Goal: Transaction & Acquisition: Purchase product/service

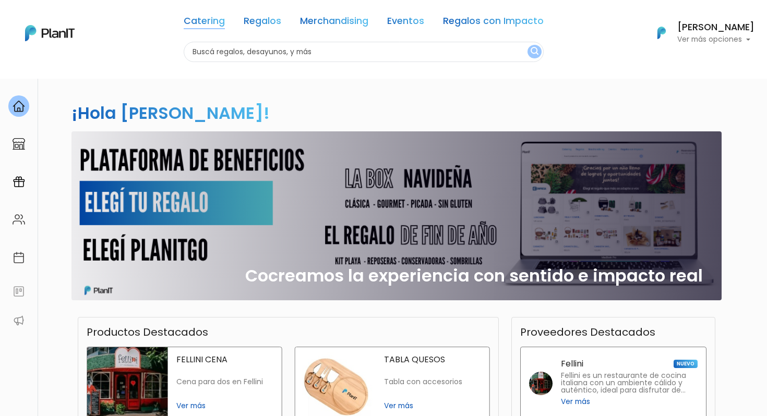
click at [211, 18] on link "Catering" at bounding box center [204, 23] width 41 height 13
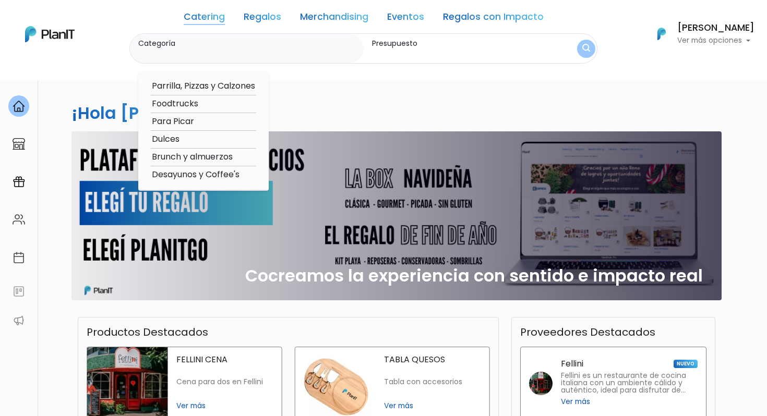
click at [258, 21] on link "Regalos" at bounding box center [263, 19] width 38 height 13
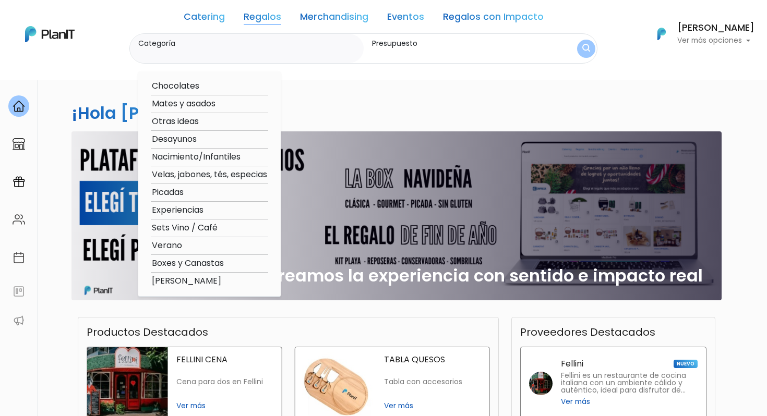
click at [401, 24] on link "Eventos" at bounding box center [405, 19] width 37 height 13
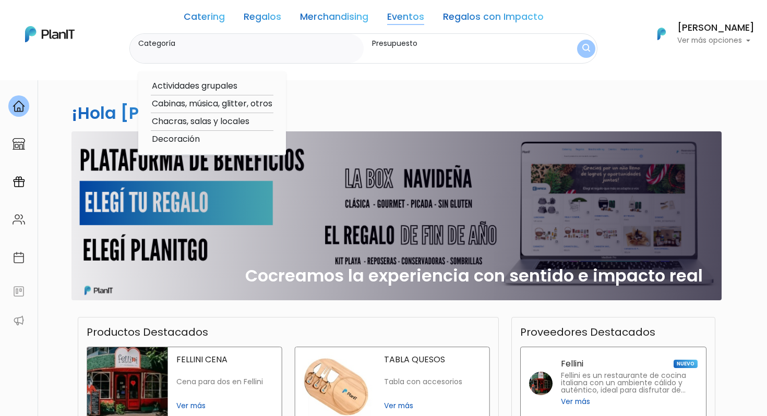
click at [304, 49] on input "Categoría" at bounding box center [248, 54] width 221 height 10
click at [216, 54] on input "Categoría" at bounding box center [248, 54] width 221 height 10
click at [392, 55] on input "Presupuesto" at bounding box center [459, 54] width 174 height 10
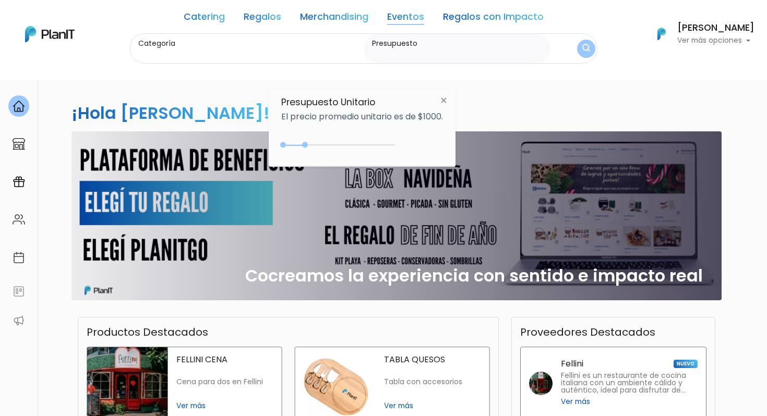
click at [323, 55] on input "Categoría" at bounding box center [248, 54] width 221 height 10
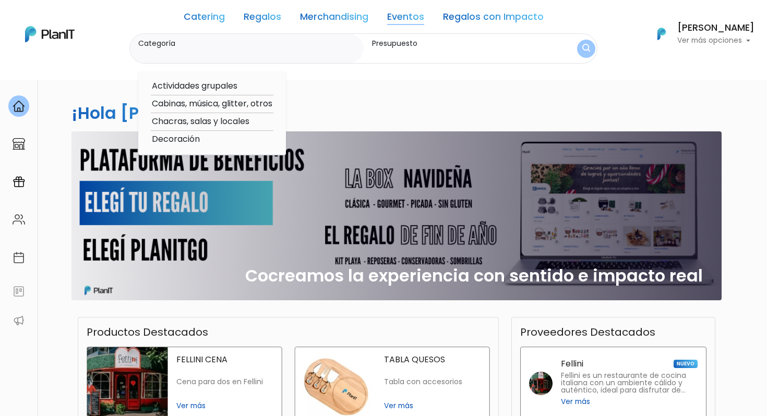
type input "l"
click at [268, 18] on link "Regalos" at bounding box center [263, 19] width 38 height 13
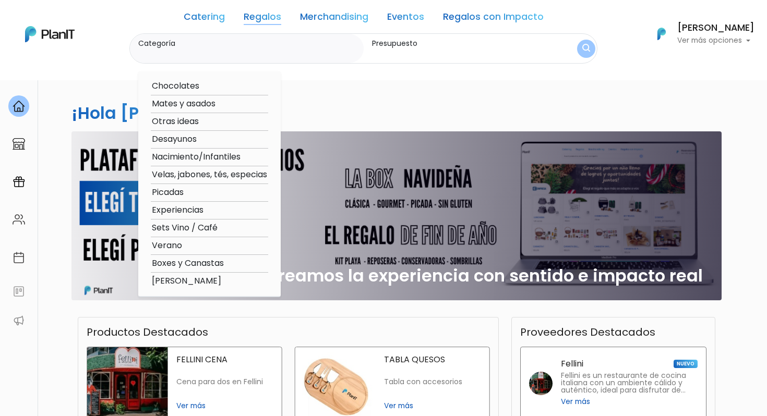
click at [270, 56] on input "Categoría" at bounding box center [248, 54] width 221 height 10
type input "v"
type input "gorro"
click button "submit" at bounding box center [586, 49] width 18 height 18
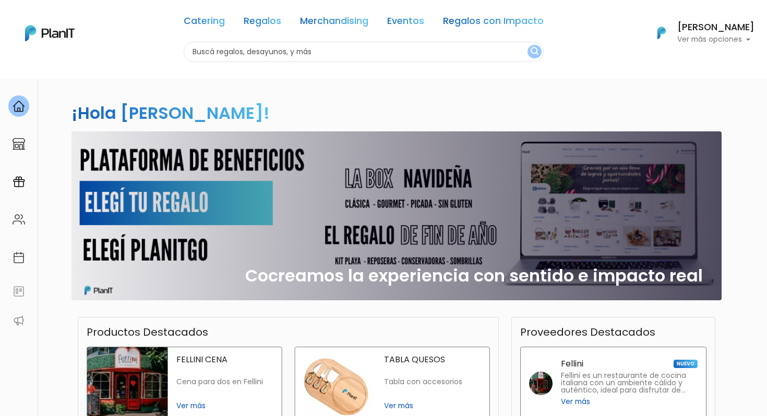
click at [532, 53] on img "submit" at bounding box center [534, 52] width 8 height 10
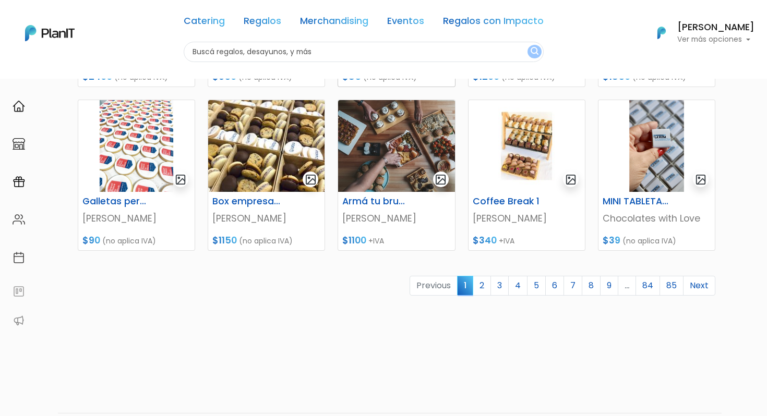
scroll to position [471, 0]
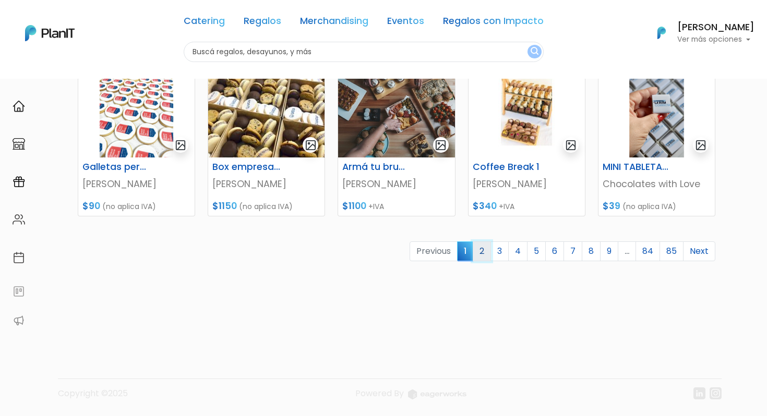
click at [483, 258] on link "2" at bounding box center [481, 251] width 18 height 20
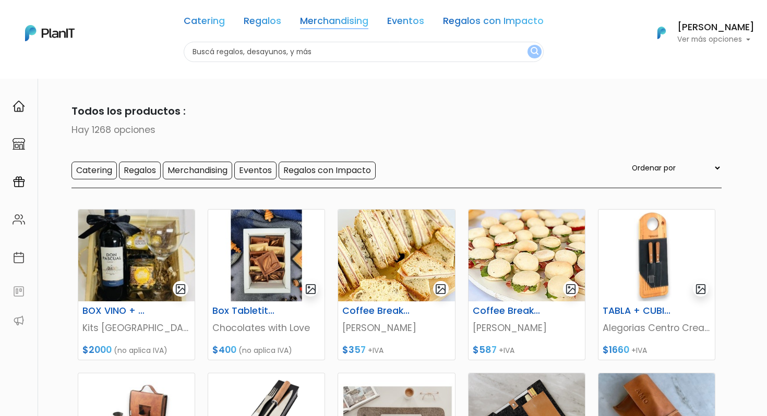
click at [342, 24] on link "Merchandising" at bounding box center [334, 23] width 68 height 13
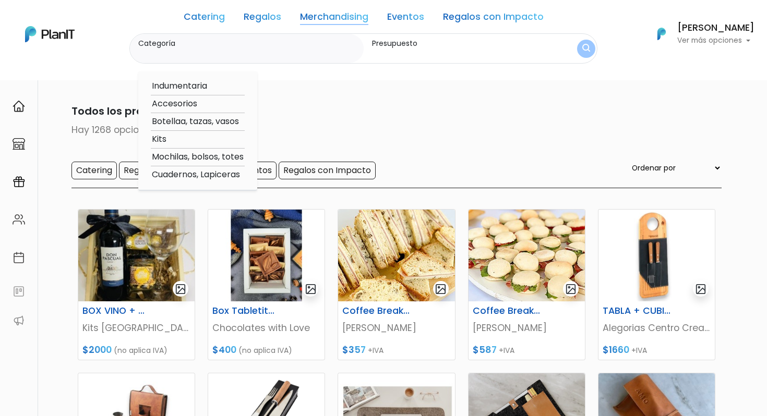
click at [305, 48] on label "Categoría" at bounding box center [248, 43] width 221 height 11
click at [305, 49] on input "Categoría" at bounding box center [248, 54] width 221 height 10
click at [413, 46] on label "Presupuesto" at bounding box center [459, 43] width 174 height 11
click at [413, 49] on input "Presupuesto" at bounding box center [459, 54] width 174 height 10
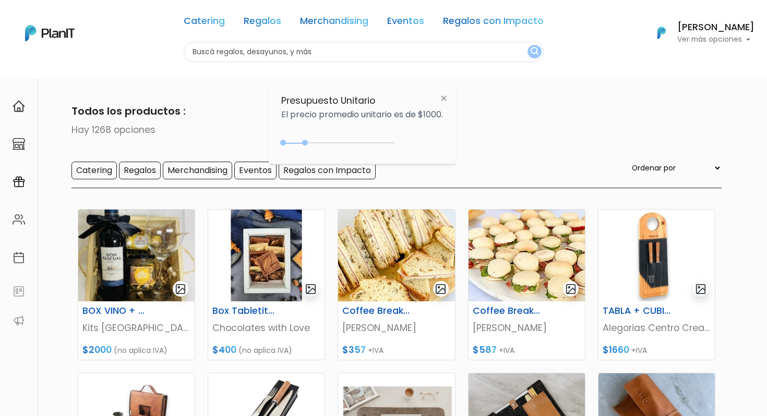
click at [298, 45] on input "text" at bounding box center [364, 52] width 360 height 20
type input "gorro"
click at [527, 45] on button "submit" at bounding box center [534, 52] width 14 height 14
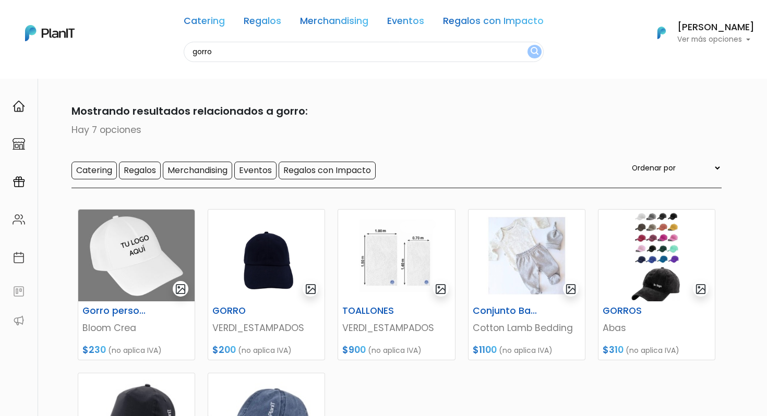
click at [317, 51] on input "gorro" at bounding box center [364, 52] width 360 height 20
type input "protector solar"
click at [527, 45] on button "submit" at bounding box center [534, 52] width 14 height 14
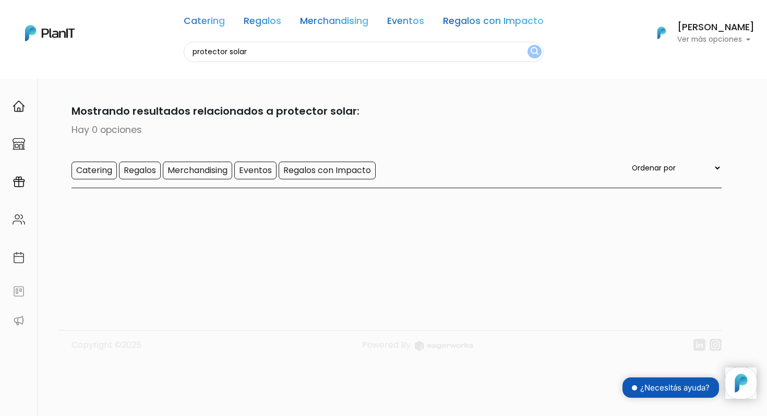
click at [335, 61] on input "protector solar" at bounding box center [364, 52] width 360 height 20
type input "toalla"
click at [527, 45] on button "submit" at bounding box center [534, 52] width 14 height 14
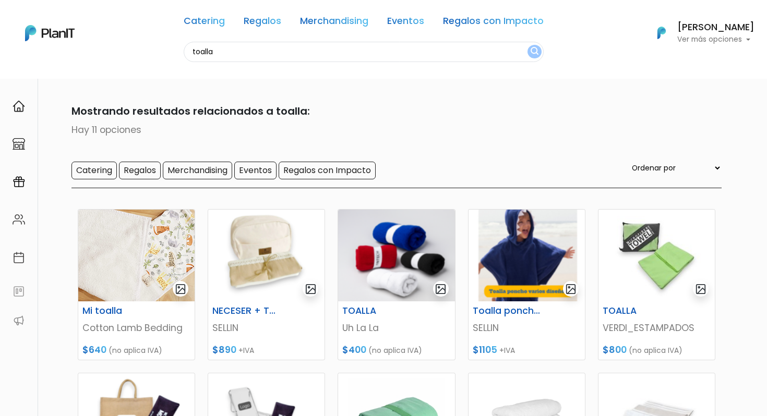
click at [273, 47] on input "toalla" at bounding box center [364, 52] width 360 height 20
type input "sombrilla playa"
click at [527, 45] on button "submit" at bounding box center [534, 52] width 14 height 14
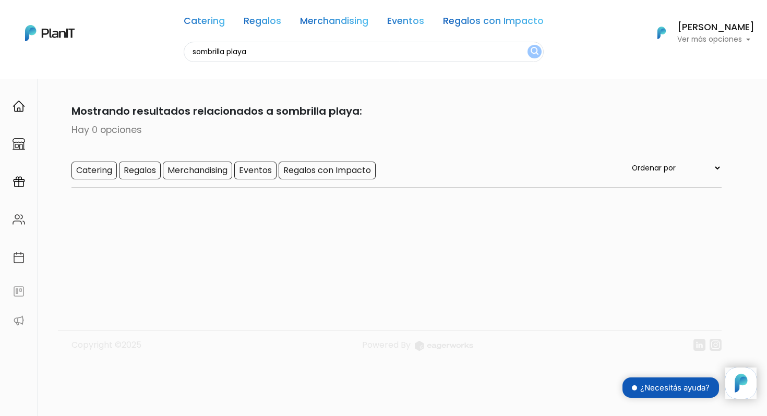
click at [247, 52] on input "sombrilla playa" at bounding box center [364, 52] width 360 height 20
type input "sombrill"
click at [527, 45] on button "submit" at bounding box center [534, 52] width 14 height 14
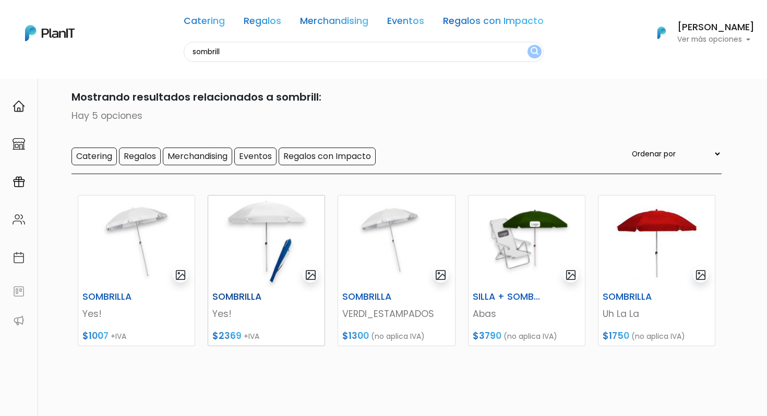
scroll to position [21, 0]
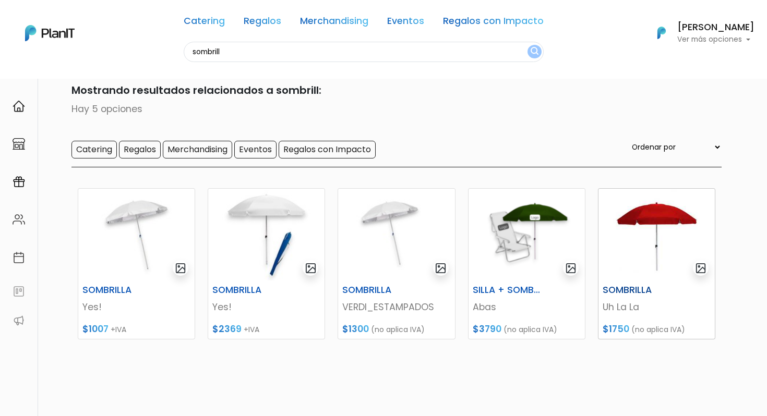
click at [652, 268] on img at bounding box center [656, 235] width 116 height 92
click at [335, 54] on input "sombrill" at bounding box center [364, 52] width 360 height 20
click at [671, 298] on div "SOMBRILLA" at bounding box center [656, 292] width 120 height 15
click at [290, 53] on input "sombrill" at bounding box center [364, 52] width 360 height 20
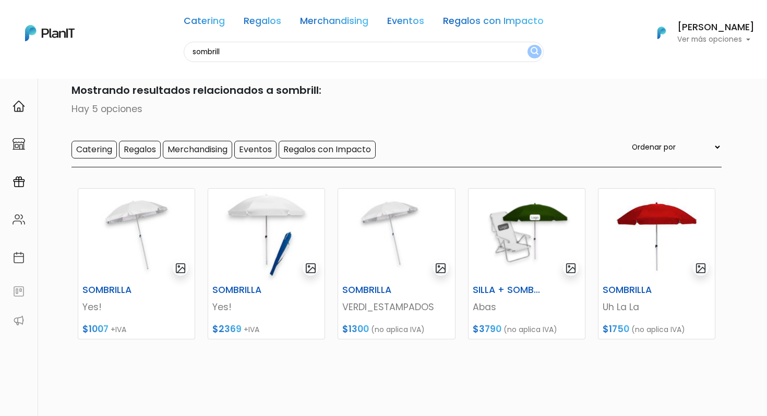
click at [290, 53] on input "sombrill" at bounding box center [364, 52] width 360 height 20
type input "vaso"
click at [527, 45] on button "submit" at bounding box center [534, 52] width 14 height 14
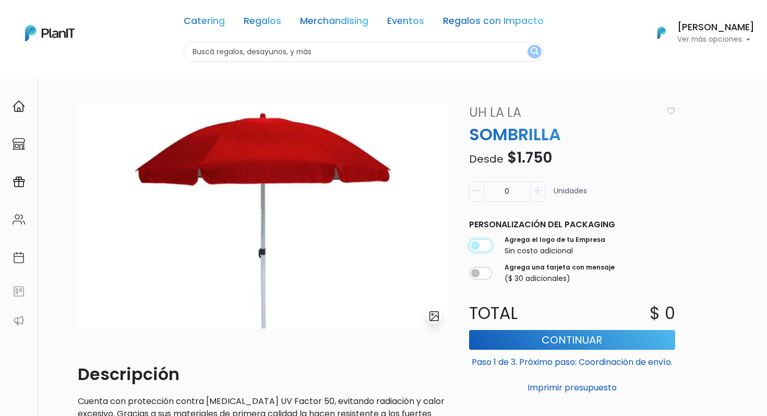
click at [477, 249] on input "checkbox" at bounding box center [480, 245] width 23 height 13
checkbox input "true"
click at [672, 105] on button "button" at bounding box center [667, 109] width 16 height 12
click at [517, 190] on input "0" at bounding box center [506, 191] width 47 height 20
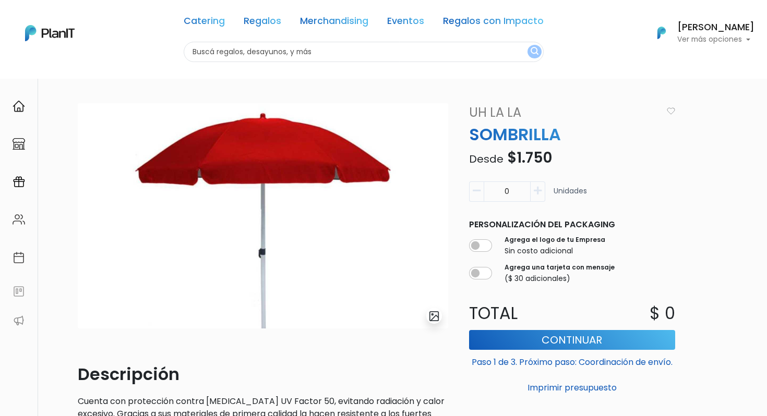
click at [517, 190] on input "0" at bounding box center [506, 191] width 47 height 20
type input "60"
click at [483, 242] on input "checkbox" at bounding box center [480, 245] width 23 height 13
checkbox input "true"
click at [674, 112] on img "button" at bounding box center [670, 110] width 8 height 7
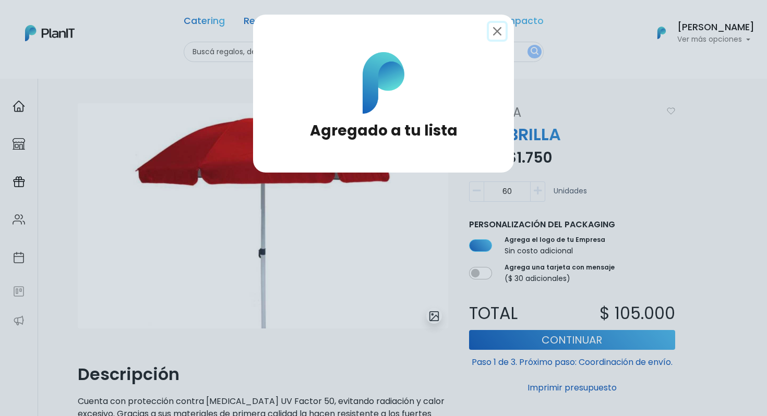
click at [503, 32] on button "Close" at bounding box center [497, 31] width 17 height 17
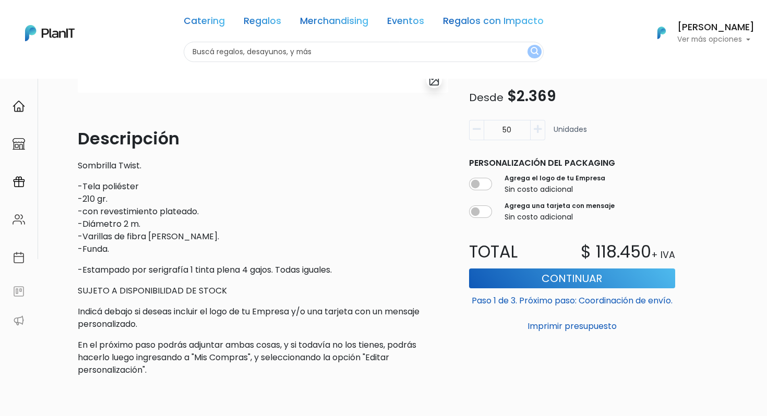
scroll to position [232, 0]
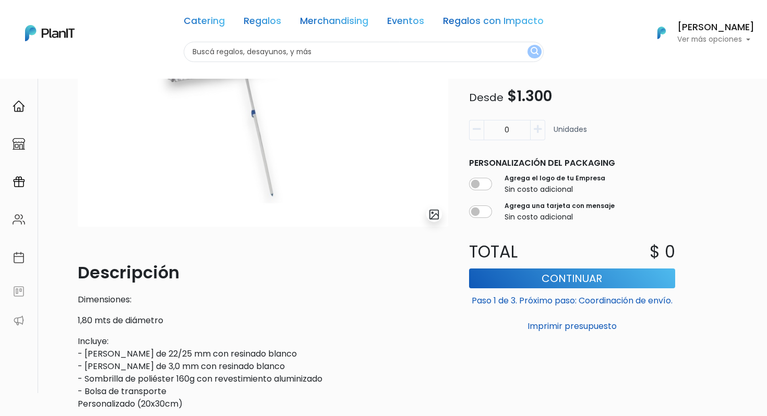
scroll to position [296, 0]
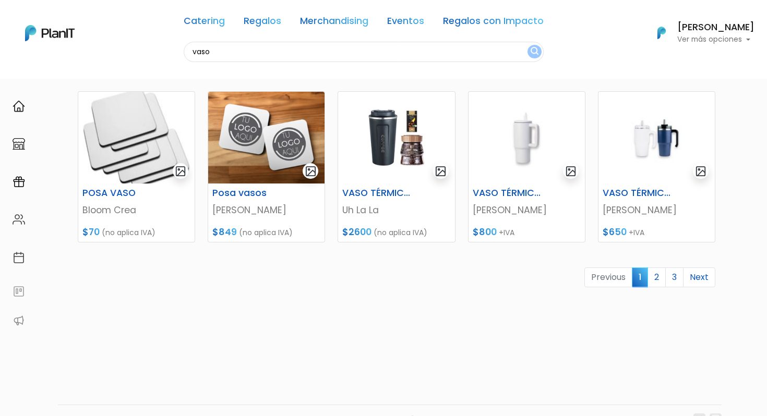
scroll to position [447, 0]
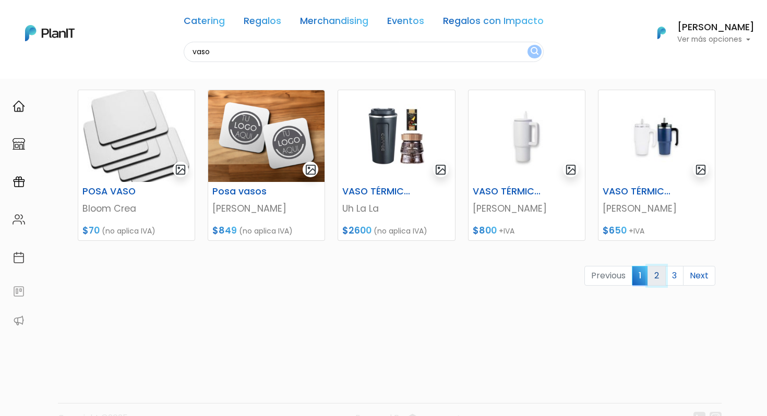
click at [657, 277] on link "2" at bounding box center [656, 276] width 18 height 20
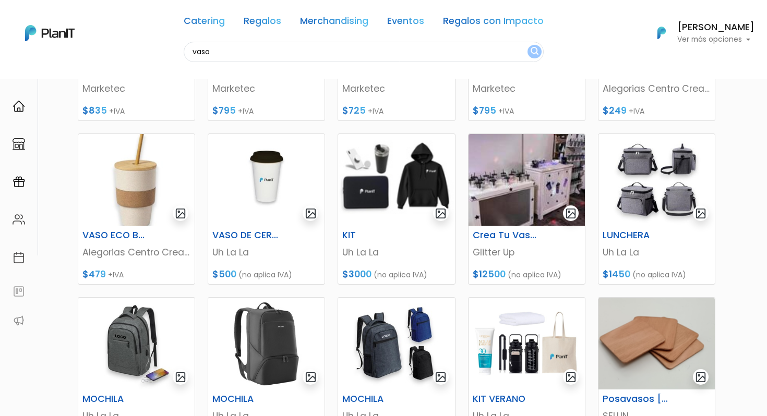
scroll to position [471, 0]
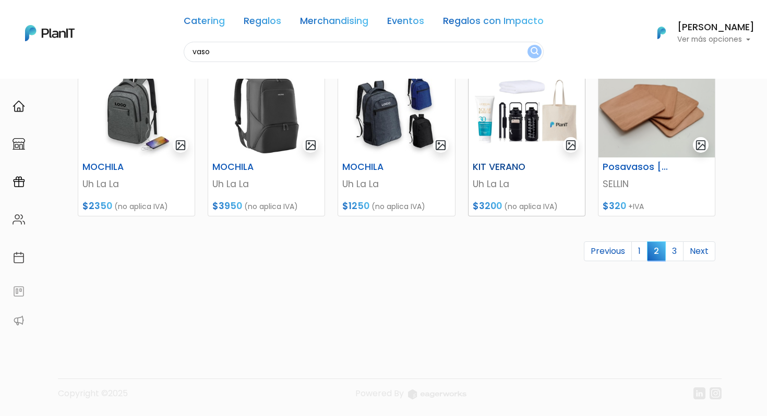
click at [511, 156] on img at bounding box center [526, 112] width 116 height 92
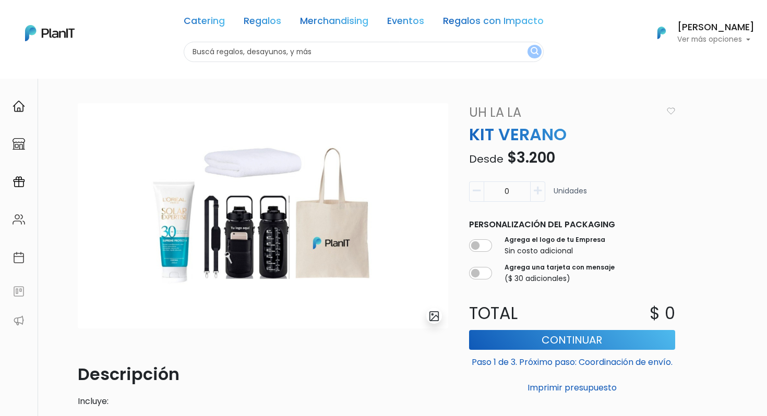
click at [352, 46] on input "text" at bounding box center [364, 52] width 360 height 20
type input "kit verano"
click at [527, 45] on button "submit" at bounding box center [534, 52] width 14 height 14
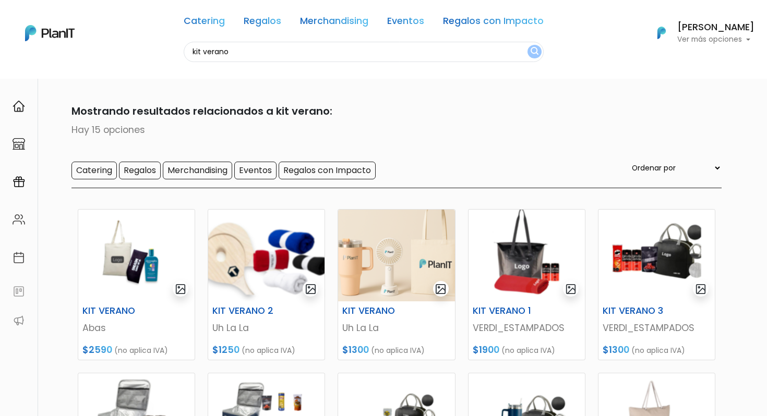
click at [295, 48] on input "kit verano" at bounding box center [364, 52] width 360 height 20
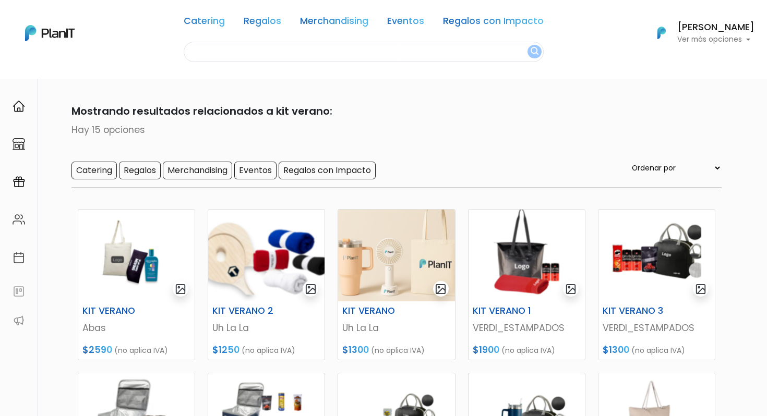
type input "m"
type input "b"
type input "canasta"
click at [527, 45] on button "submit" at bounding box center [534, 52] width 14 height 14
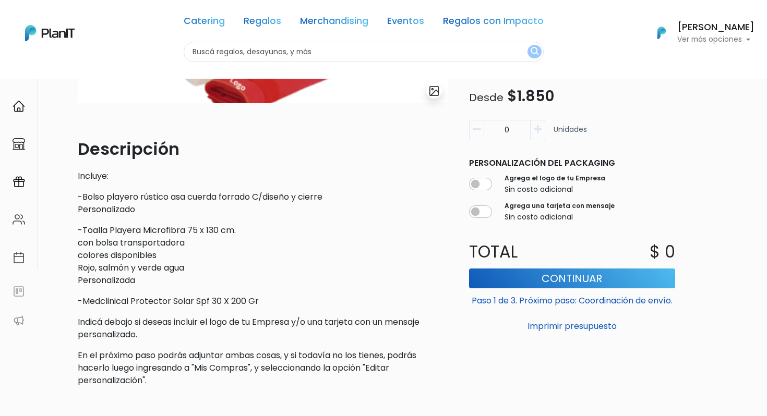
scroll to position [229, 0]
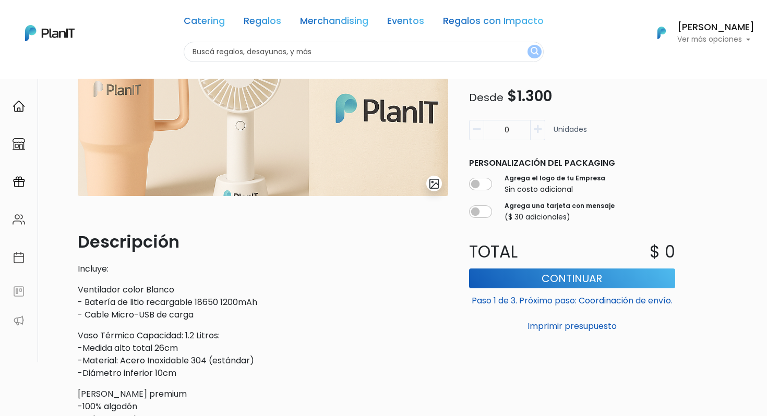
scroll to position [342, 0]
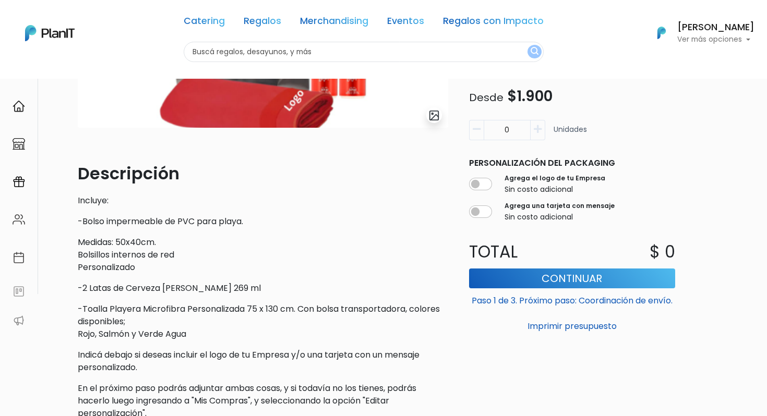
scroll to position [200, 0]
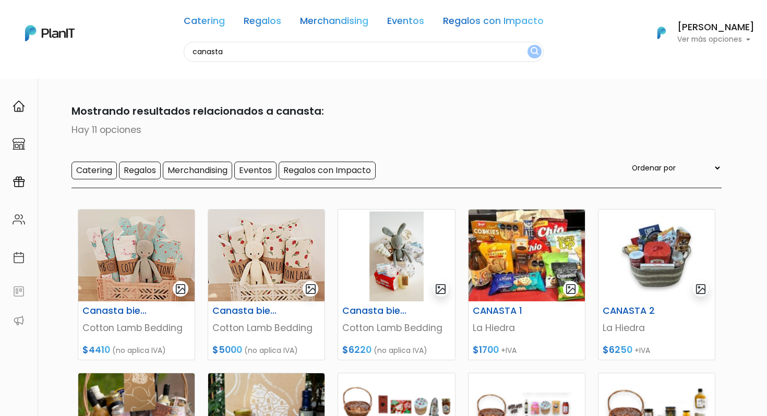
click at [305, 61] on input "canasta" at bounding box center [364, 52] width 360 height 20
type input "tote"
click at [527, 45] on button "submit" at bounding box center [534, 52] width 14 height 14
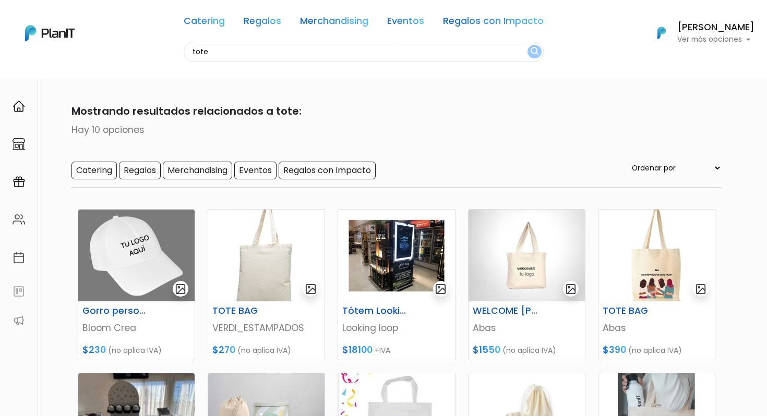
click at [323, 47] on input "tote" at bounding box center [364, 52] width 360 height 20
click at [324, 47] on input "tote" at bounding box center [364, 52] width 360 height 20
type input "verano"
click at [527, 45] on button "submit" at bounding box center [534, 52] width 14 height 14
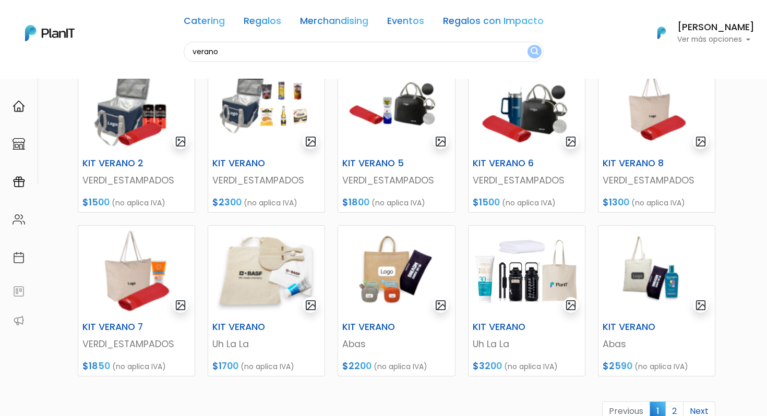
scroll to position [314, 0]
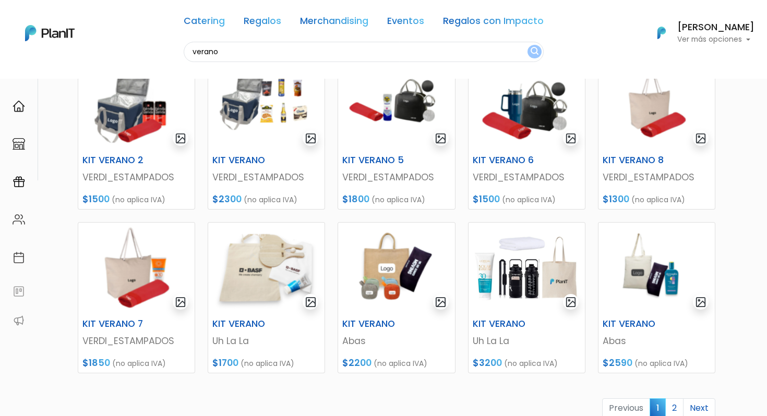
click at [301, 52] on input "verano" at bounding box center [364, 52] width 360 height 20
type input "gorro"
click at [527, 45] on button "submit" at bounding box center [534, 52] width 14 height 14
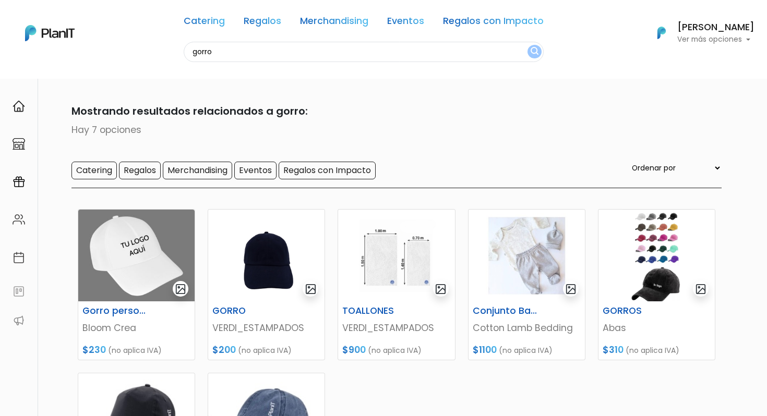
click at [295, 61] on input "gorro" at bounding box center [364, 52] width 360 height 20
click at [290, 52] on input "gorro" at bounding box center [364, 52] width 360 height 20
type input "kit verano"
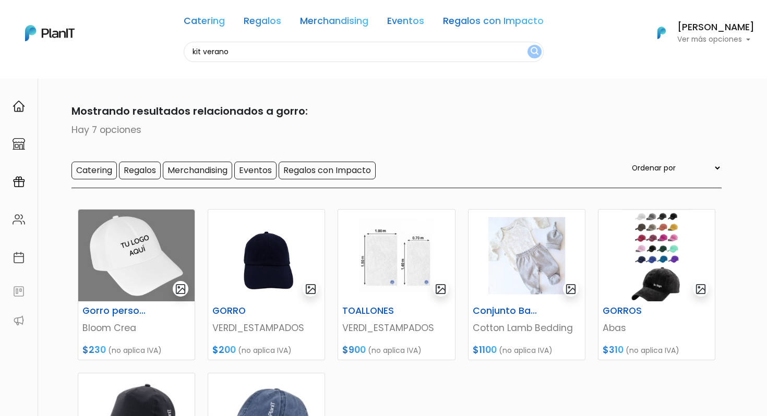
click at [527, 45] on button "submit" at bounding box center [534, 52] width 14 height 14
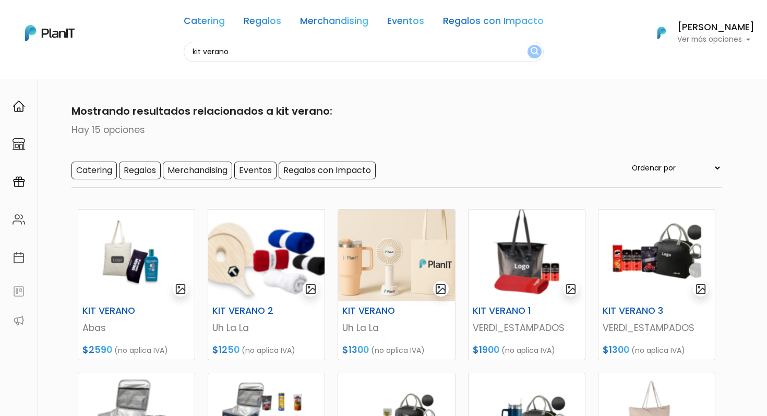
click at [331, 46] on input "kit verano" at bounding box center [364, 52] width 360 height 20
type input "sombrilla"
click at [527, 45] on button "submit" at bounding box center [534, 52] width 14 height 14
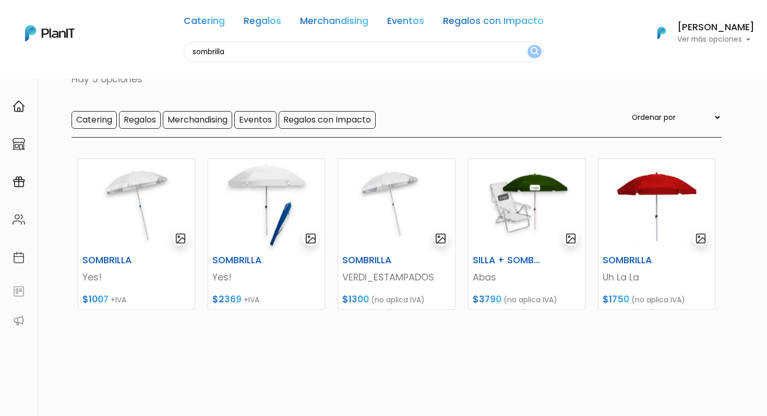
scroll to position [54, 0]
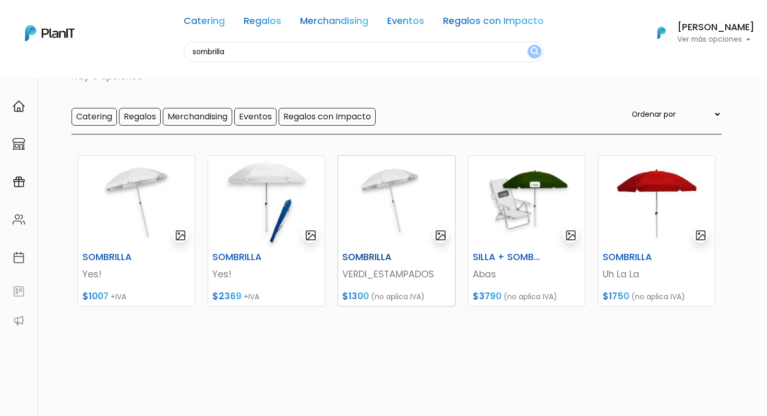
click at [405, 212] on img at bounding box center [396, 202] width 116 height 92
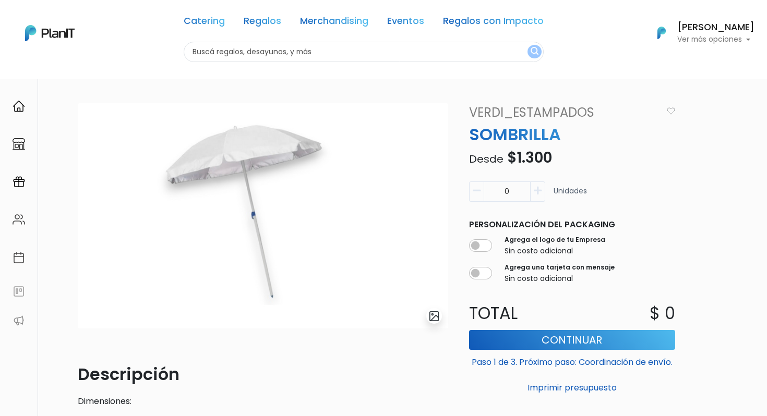
click at [281, 42] on input "text" at bounding box center [364, 52] width 360 height 20
type input "s"
type input "sombrilla"
click at [527, 45] on button "submit" at bounding box center [534, 52] width 14 height 14
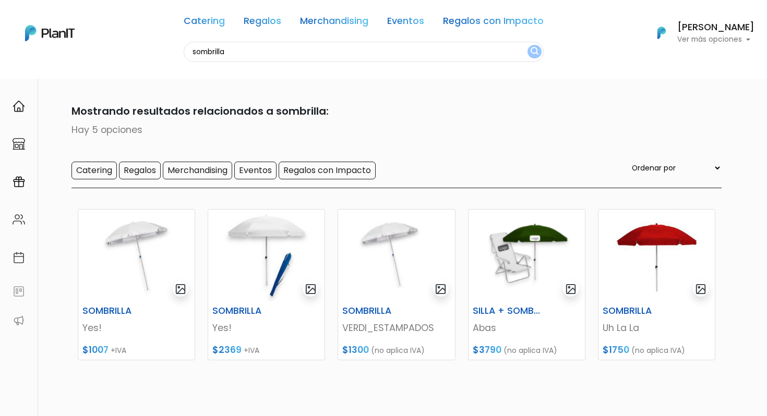
click at [283, 49] on input "sombrilla" at bounding box center [364, 52] width 360 height 20
type input "kit verano"
click at [527, 45] on button "submit" at bounding box center [534, 52] width 14 height 14
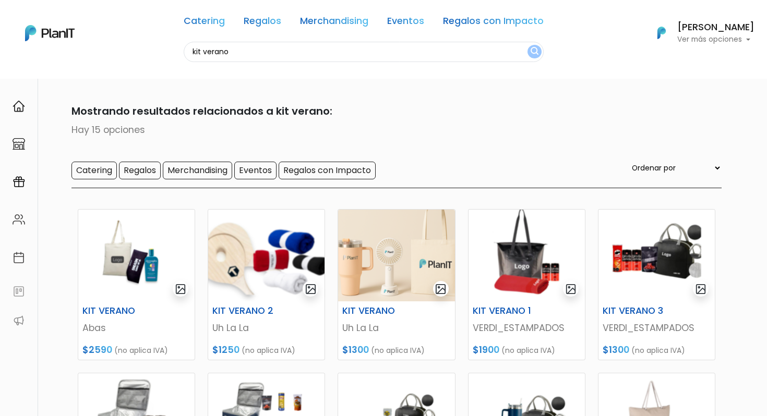
click at [355, 47] on input "kit verano" at bounding box center [364, 52] width 360 height 20
type input "tote"
click at [527, 45] on button "submit" at bounding box center [534, 52] width 14 height 14
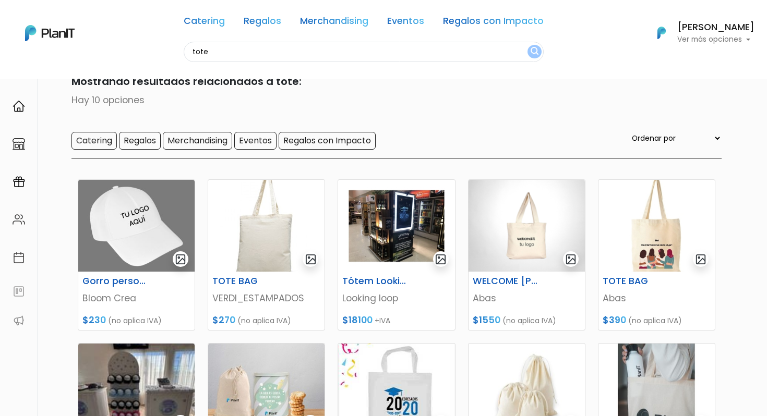
scroll to position [35, 0]
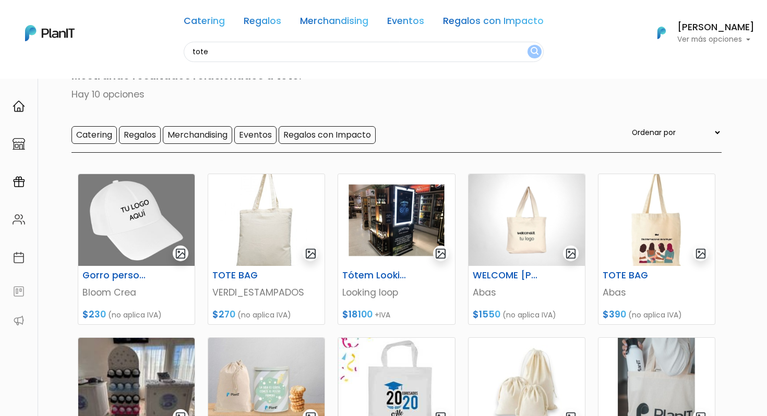
click at [256, 53] on input "tote" at bounding box center [364, 52] width 360 height 20
type input "bolso playa"
click at [527, 45] on button "submit" at bounding box center [534, 52] width 14 height 14
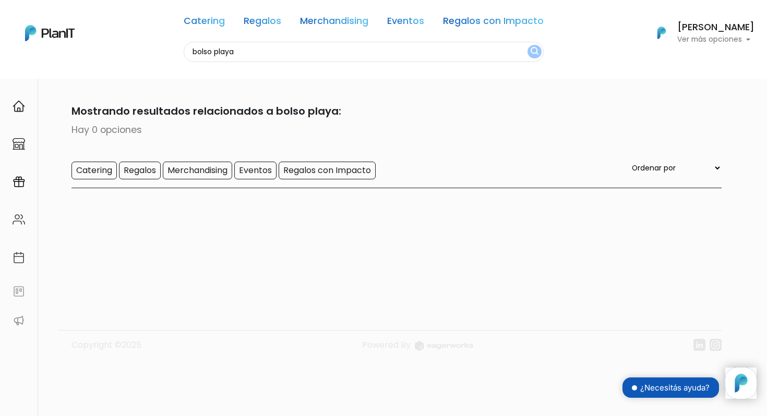
click at [256, 53] on input "bolso playa" at bounding box center [364, 52] width 360 height 20
type input "tote playa"
click at [527, 45] on button "submit" at bounding box center [534, 52] width 14 height 14
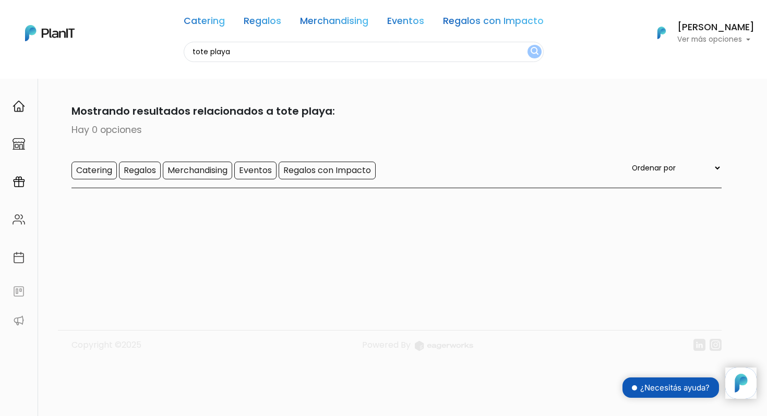
click at [262, 56] on input "tote playa" at bounding box center [364, 52] width 360 height 20
type input "tote"
click at [527, 45] on button "submit" at bounding box center [534, 52] width 14 height 14
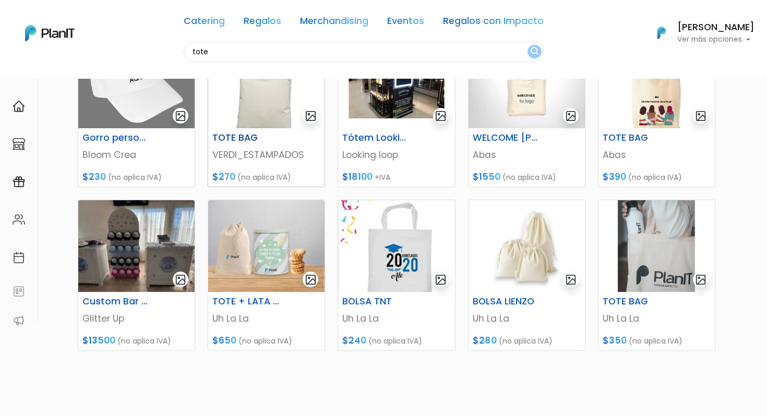
scroll to position [174, 0]
click at [629, 242] on img at bounding box center [656, 246] width 116 height 92
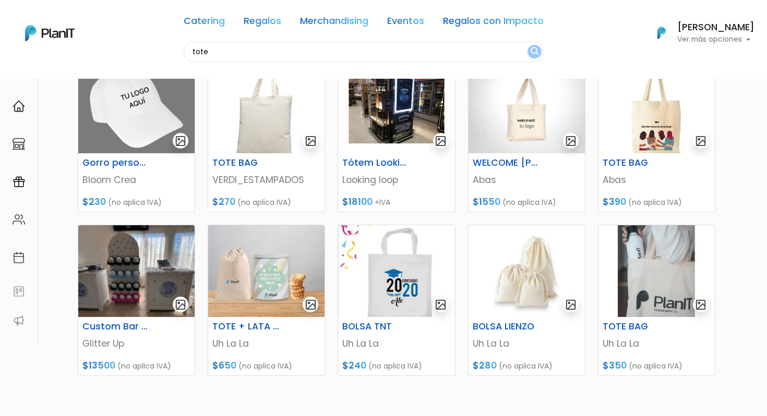
scroll to position [150, 0]
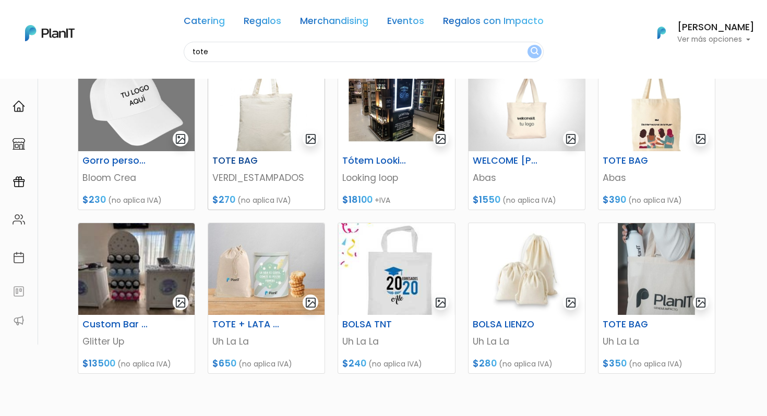
click at [287, 131] on img at bounding box center [266, 105] width 116 height 92
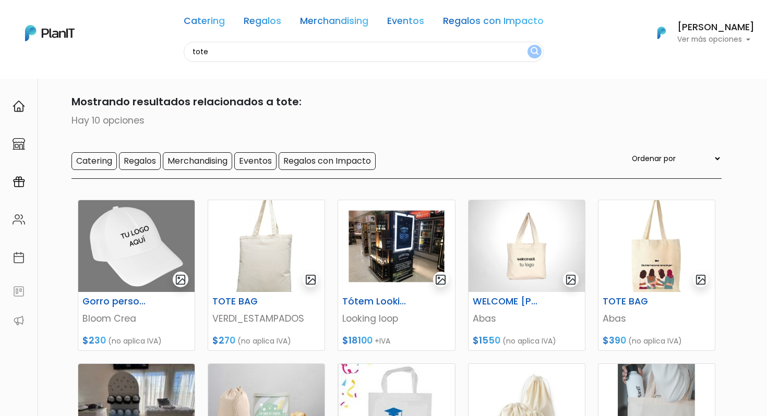
scroll to position [0, 0]
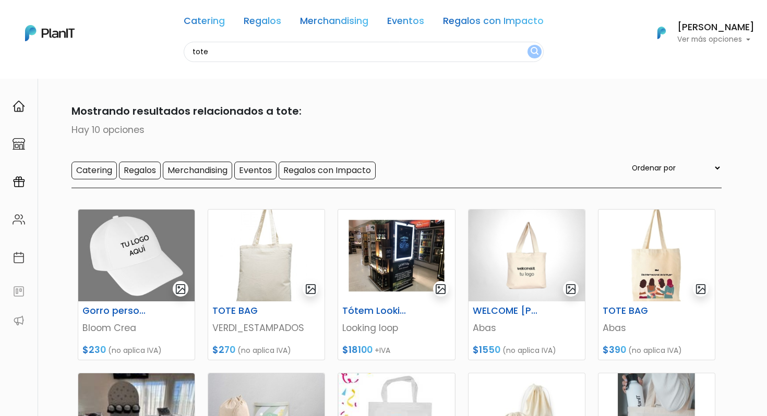
click at [293, 51] on input "tote" at bounding box center [364, 52] width 360 height 20
type input "k"
type input "gorro"
click at [527, 45] on button "submit" at bounding box center [534, 52] width 14 height 14
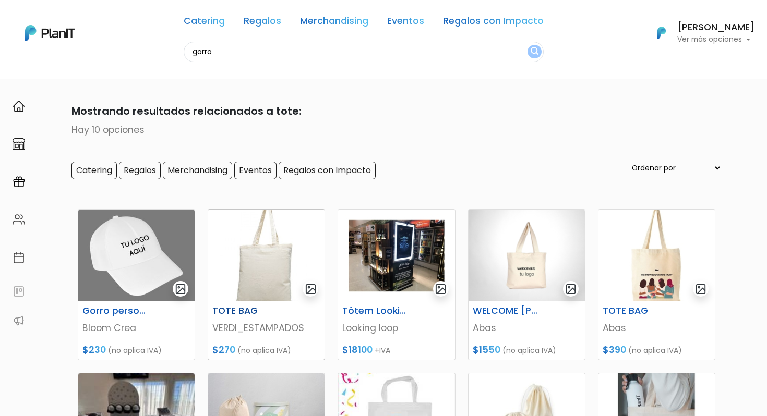
click at [287, 241] on img at bounding box center [266, 256] width 116 height 92
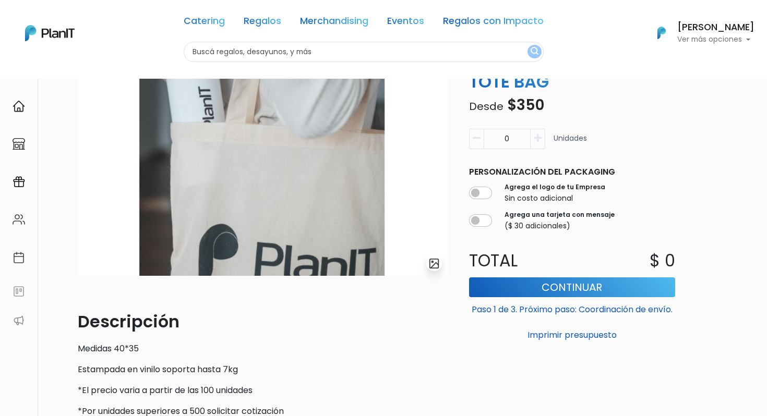
scroll to position [65, 0]
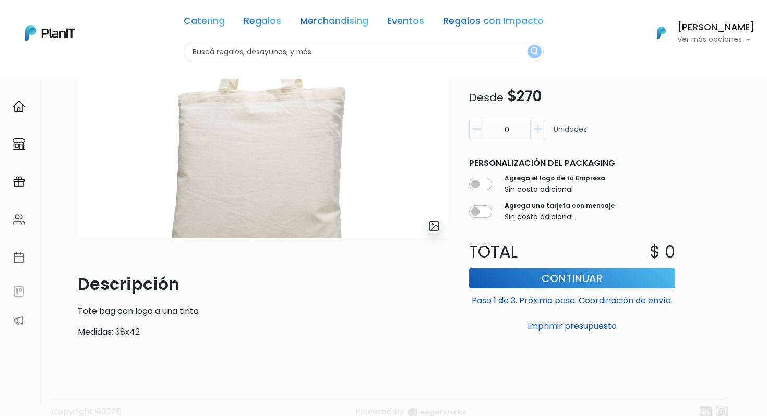
scroll to position [134, 0]
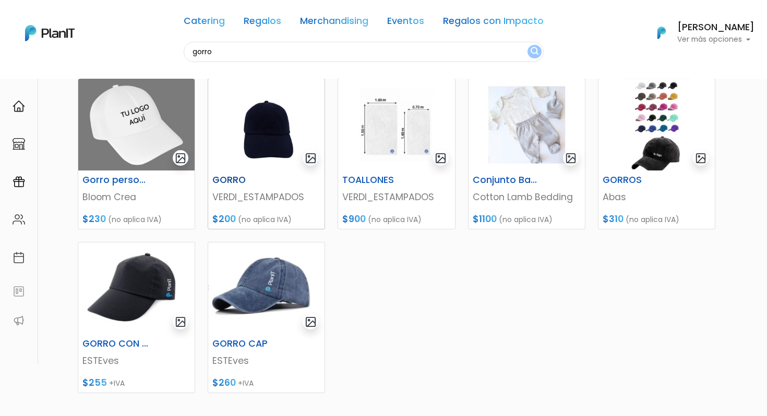
scroll to position [131, 0]
click at [258, 290] on img at bounding box center [266, 288] width 116 height 92
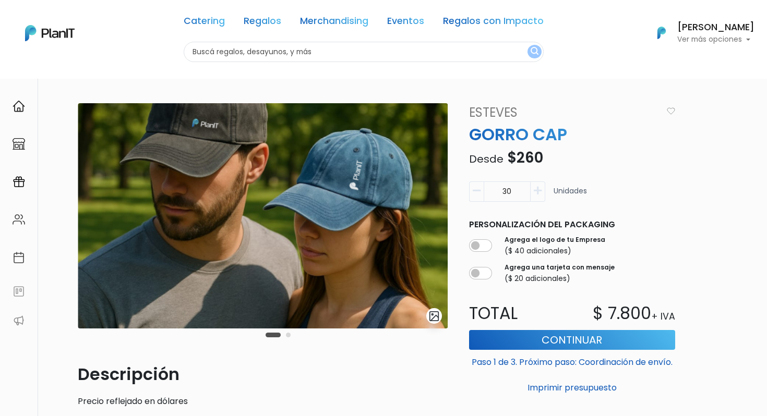
click at [486, 254] on div "Agrega el logo de tu Empresa ($ 40 adicionales)" at bounding box center [572, 246] width 206 height 26
click at [484, 247] on input "checkbox" at bounding box center [480, 245] width 23 height 13
checkbox input "true"
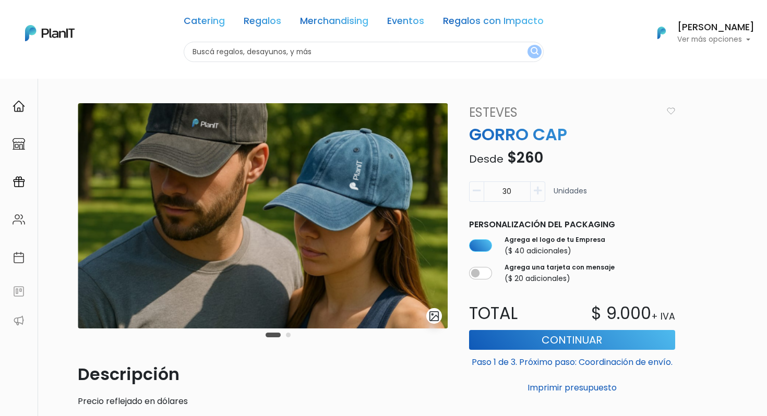
click at [517, 186] on input "30" at bounding box center [506, 191] width 47 height 20
type input "60"
click at [469, 379] on button "Imprimir presupuesto" at bounding box center [572, 388] width 206 height 18
click at [668, 110] on img "button" at bounding box center [670, 110] width 8 height 7
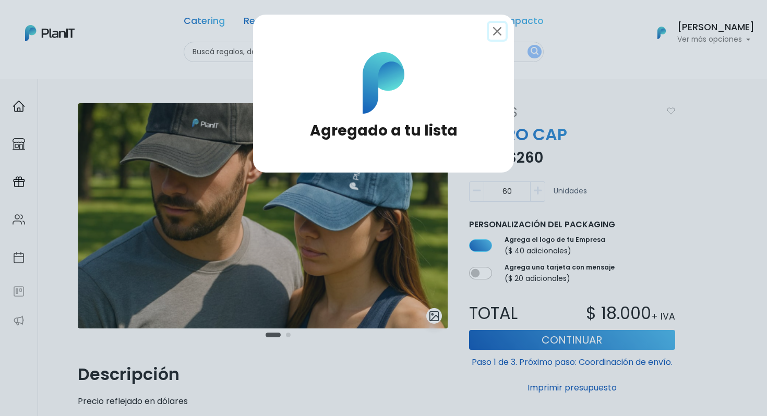
click at [500, 31] on button "Close" at bounding box center [497, 31] width 17 height 17
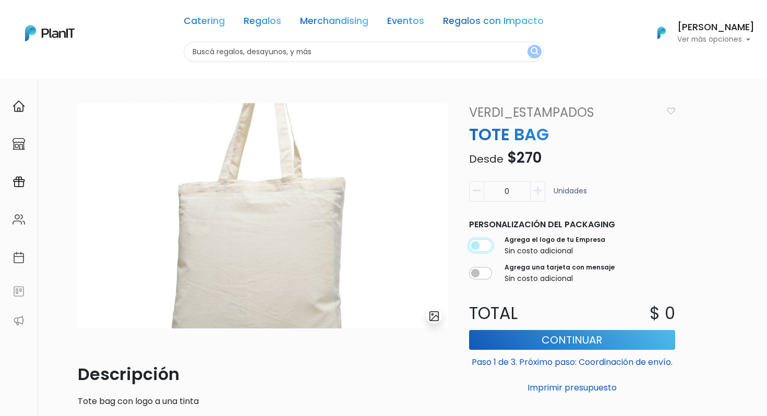
click at [476, 246] on input "checkbox" at bounding box center [480, 245] width 23 height 13
checkbox input "true"
click at [506, 196] on input "0" at bounding box center [506, 191] width 47 height 20
type input "60"
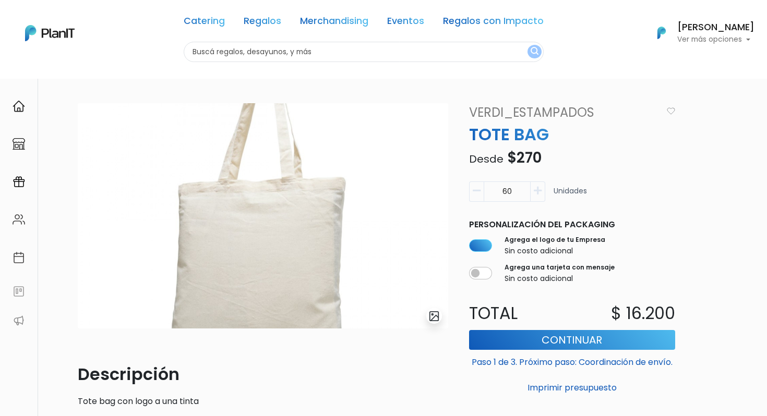
click at [674, 112] on img "button" at bounding box center [670, 110] width 8 height 7
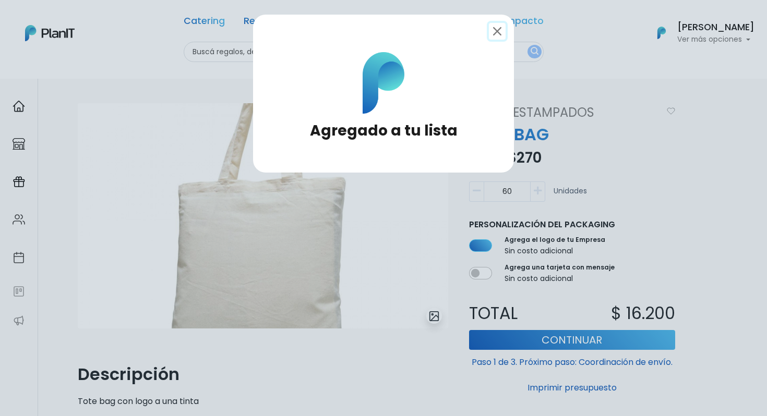
click at [499, 32] on button "Close" at bounding box center [497, 31] width 17 height 17
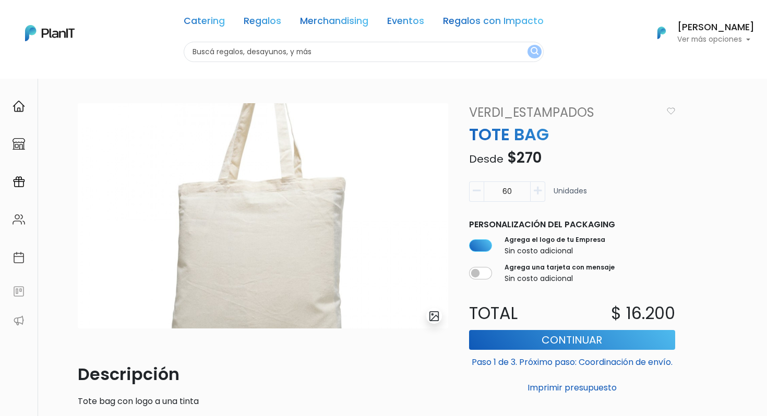
click at [296, 49] on input "text" at bounding box center [364, 52] width 360 height 20
click at [281, 57] on input "vaso" at bounding box center [364, 52] width 360 height 20
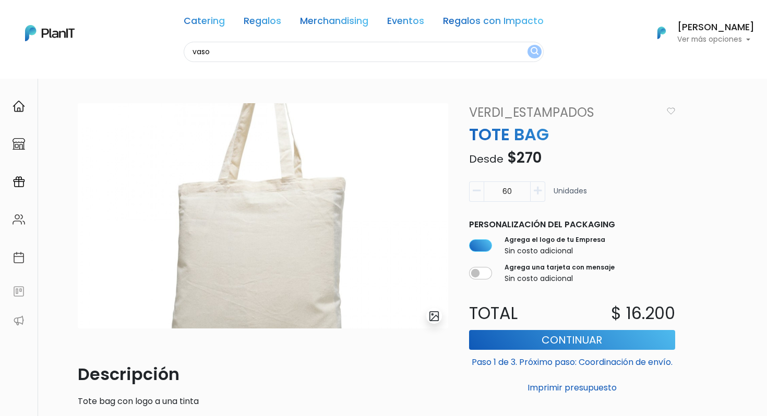
click at [281, 57] on input "vaso" at bounding box center [364, 52] width 360 height 20
type input "sombrilla"
click at [527, 45] on button "submit" at bounding box center [534, 52] width 14 height 14
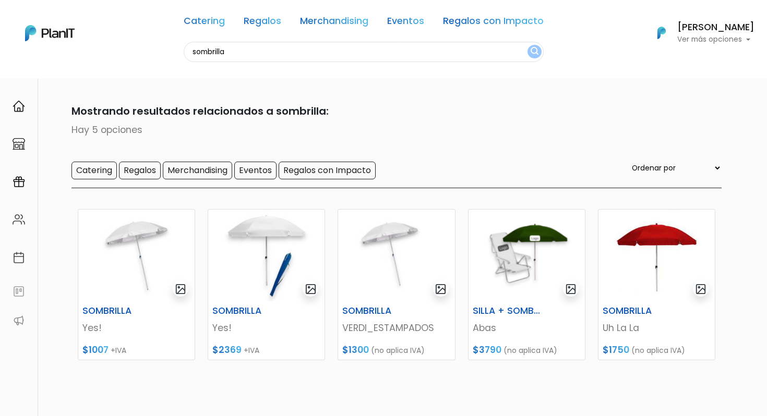
click at [731, 36] on p "Ver más opciones" at bounding box center [715, 39] width 77 height 7
click at [704, 85] on link "Mi Lista" at bounding box center [707, 82] width 93 height 21
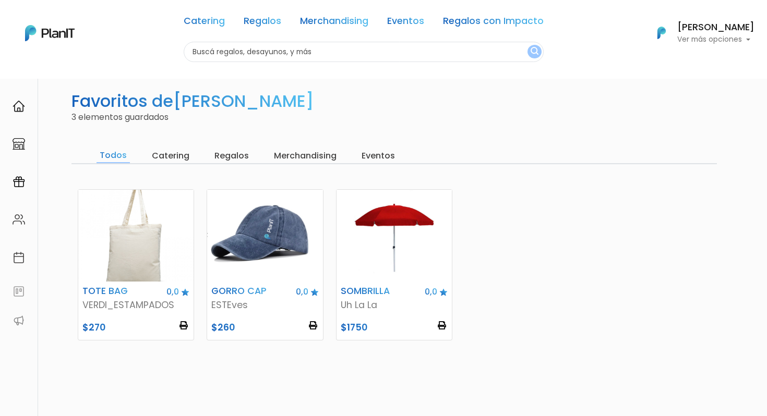
scroll to position [30, 0]
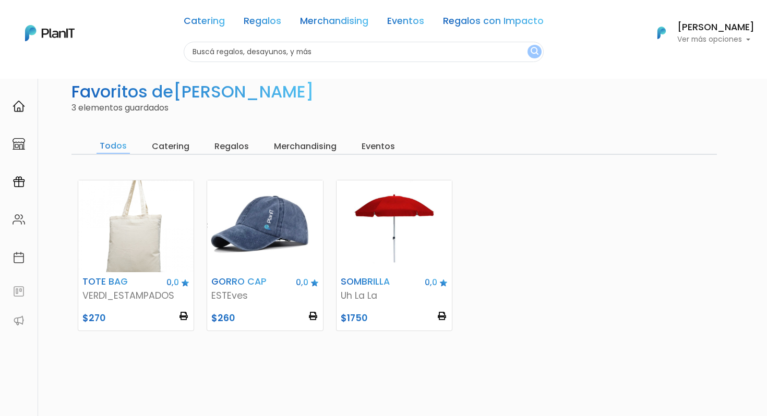
click at [265, 48] on input "text" at bounding box center [364, 52] width 360 height 20
type input "l"
type input "kit verano"
click at [527, 45] on button "submit" at bounding box center [534, 52] width 14 height 14
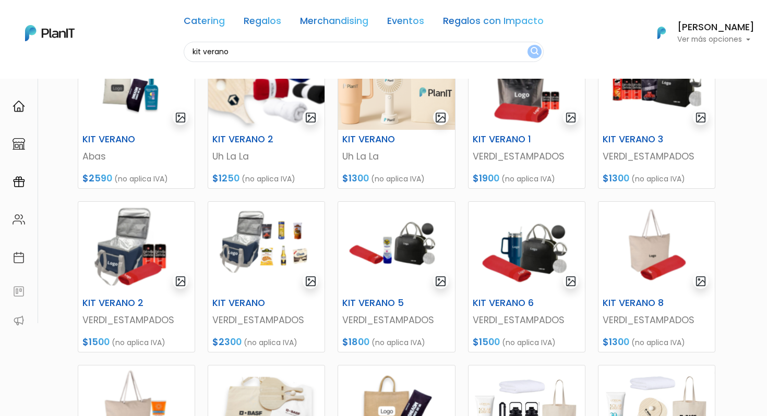
scroll to position [174, 0]
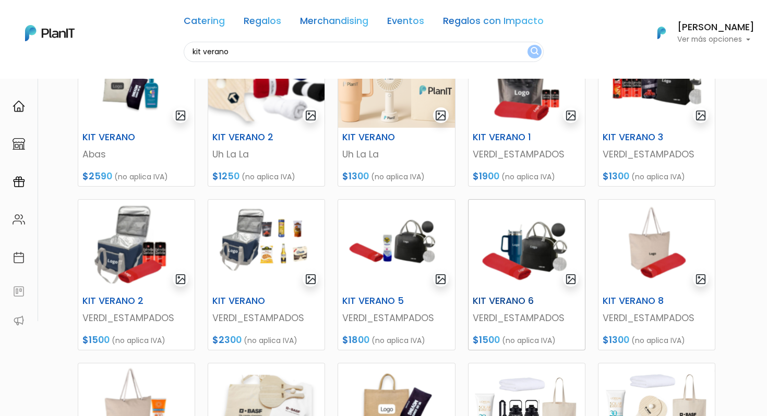
click at [530, 254] on img at bounding box center [526, 246] width 116 height 92
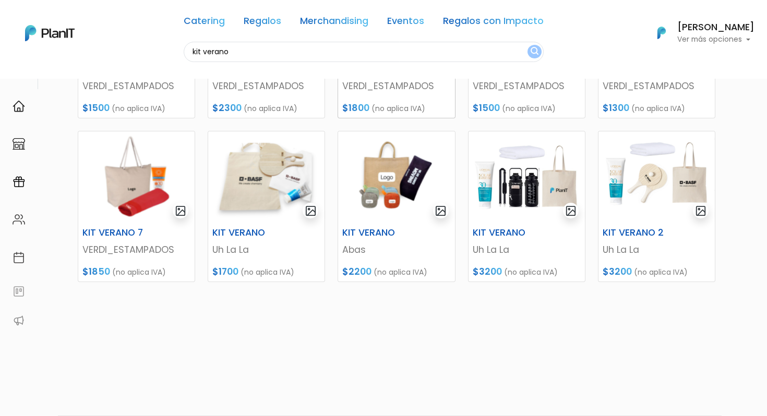
scroll to position [406, 0]
click at [415, 238] on div "KIT VERANO" at bounding box center [396, 234] width 120 height 15
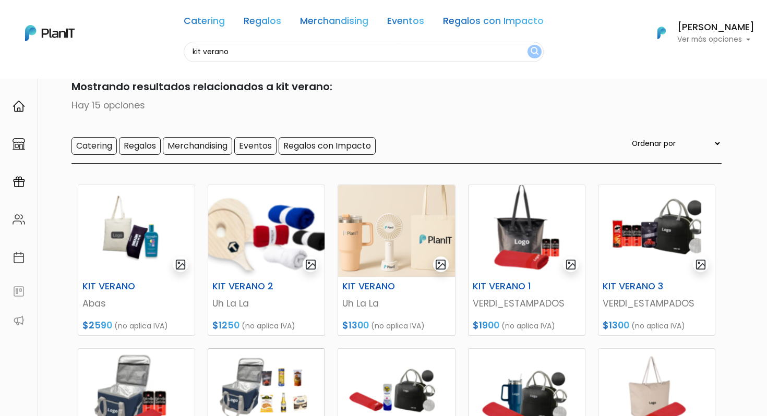
scroll to position [0, 0]
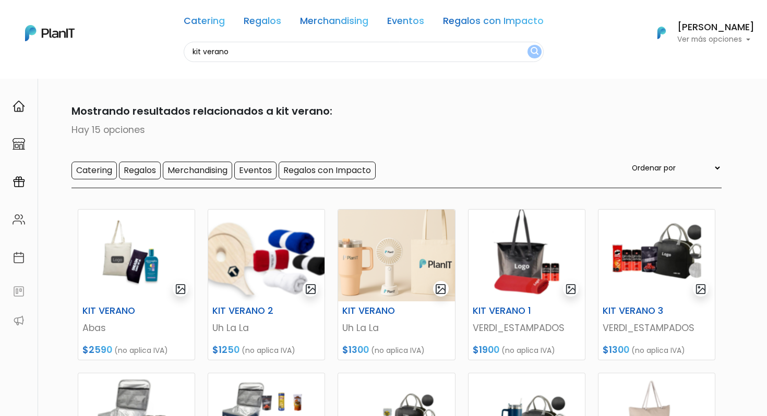
click at [697, 166] on select "Ordenar por Menor Precio Mayor Precio Reviews Últimos ingresos" at bounding box center [675, 167] width 92 height 11
select select "0"
click at [651, 163] on select "Ordenar por Menor Precio Mayor Precio Reviews Últimos ingresos" at bounding box center [675, 167] width 92 height 11
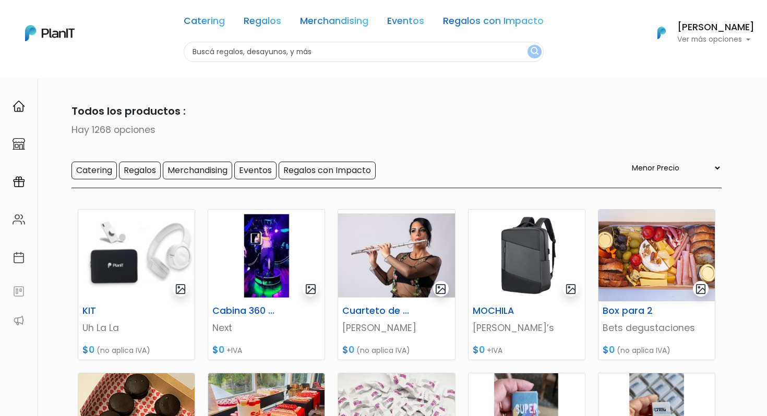
select select "0"
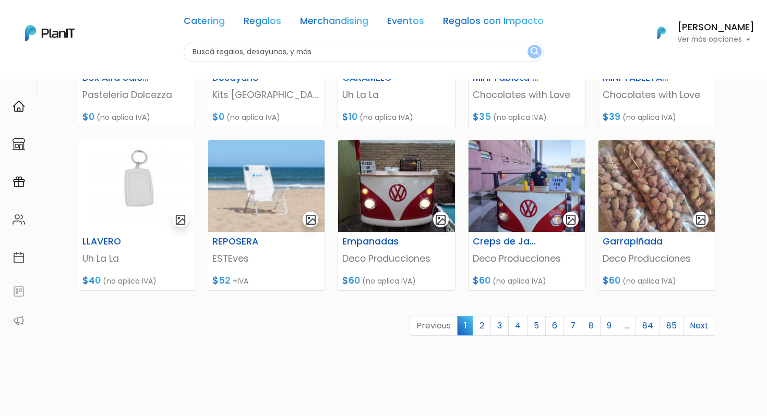
scroll to position [397, 0]
click at [475, 325] on link "2" at bounding box center [481, 326] width 18 height 20
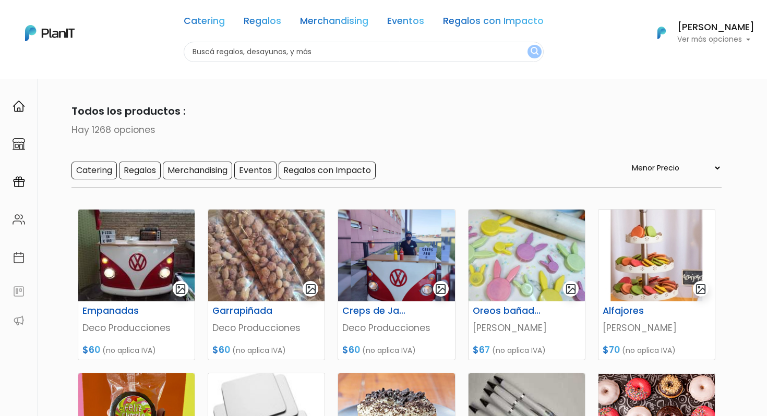
select select "0"
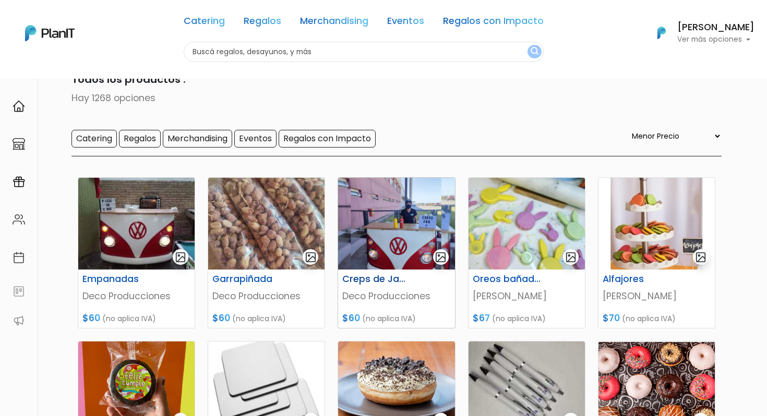
scroll to position [33, 0]
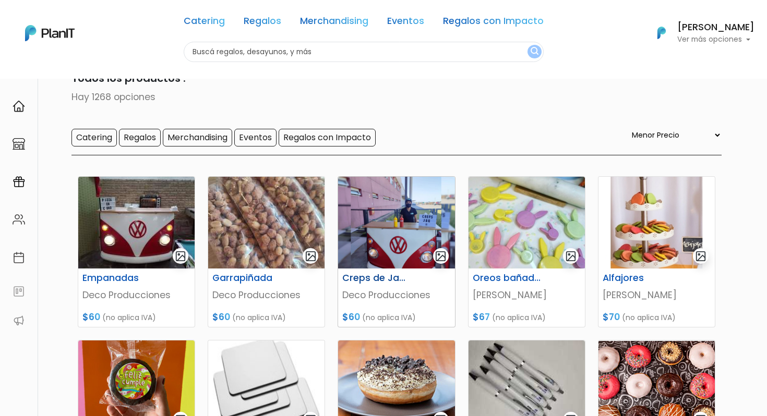
click at [383, 225] on img at bounding box center [396, 223] width 116 height 92
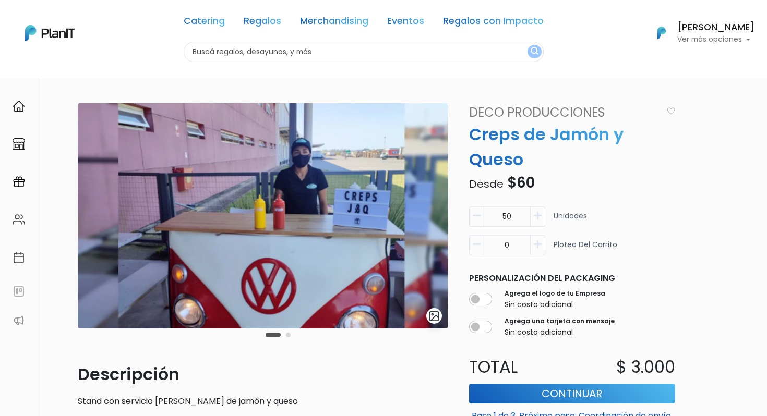
click at [300, 50] on input "text" at bounding box center [364, 52] width 360 height 20
type input "playa"
click at [527, 45] on button "submit" at bounding box center [534, 52] width 14 height 14
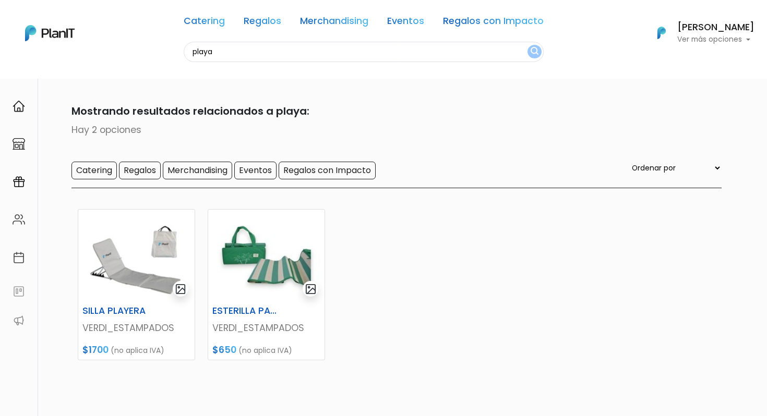
click at [249, 57] on input "playa" at bounding box center [364, 52] width 360 height 20
type input "d"
type input "vacaciones"
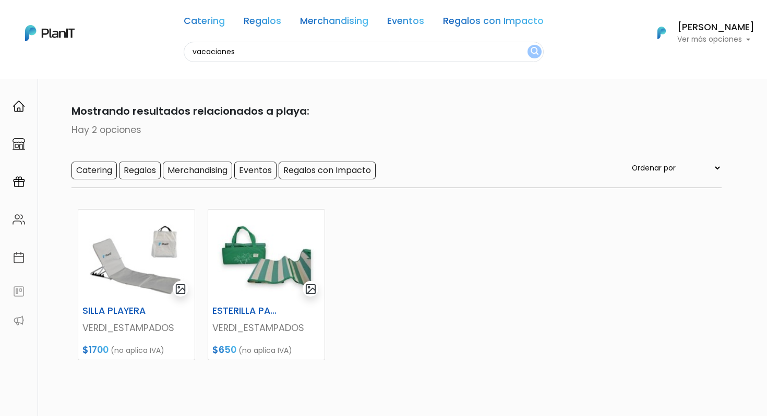
click at [527, 45] on button "submit" at bounding box center [534, 52] width 14 height 14
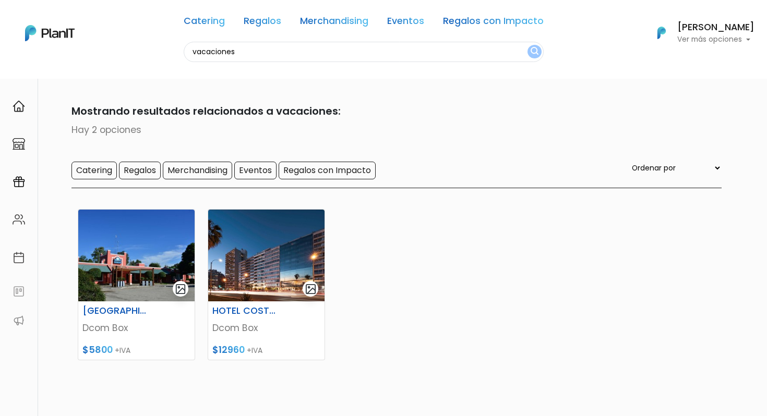
click at [225, 46] on input "vacaciones" at bounding box center [364, 52] width 360 height 20
type input "chipa"
click at [527, 45] on button "submit" at bounding box center [534, 52] width 14 height 14
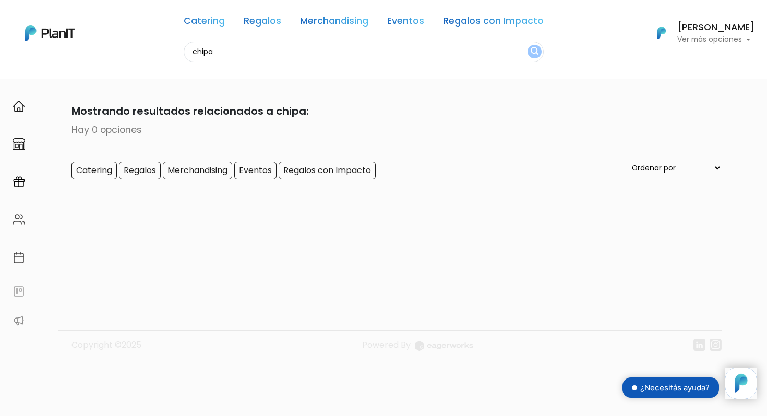
click at [225, 46] on input "chipa" at bounding box center [364, 52] width 360 height 20
type input "queijo"
click at [527, 45] on button "submit" at bounding box center [534, 52] width 14 height 14
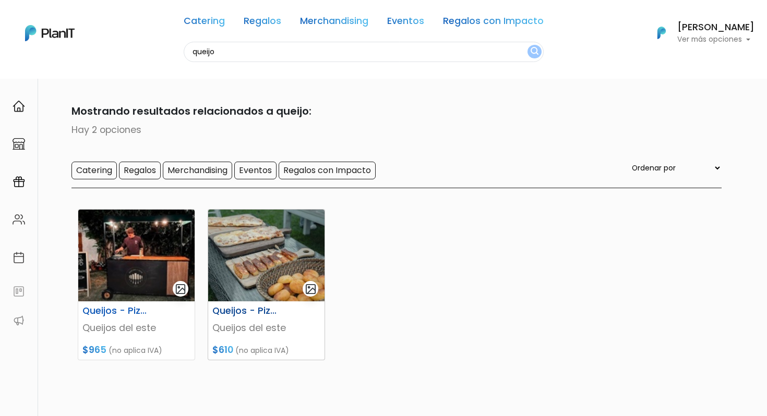
click at [284, 256] on img at bounding box center [266, 256] width 116 height 92
click at [112, 249] on img at bounding box center [136, 256] width 116 height 92
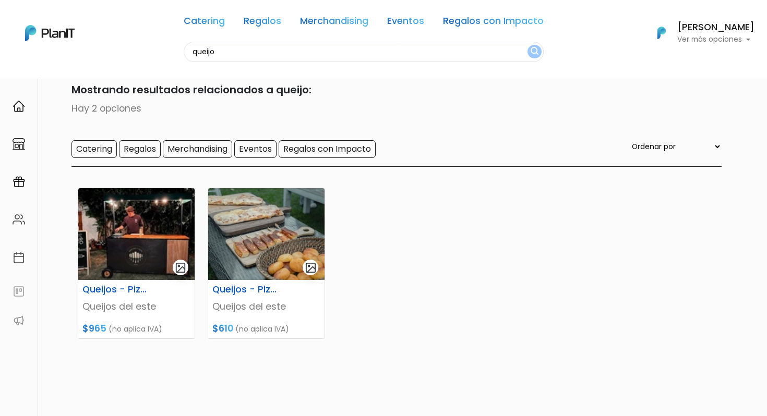
scroll to position [28, 0]
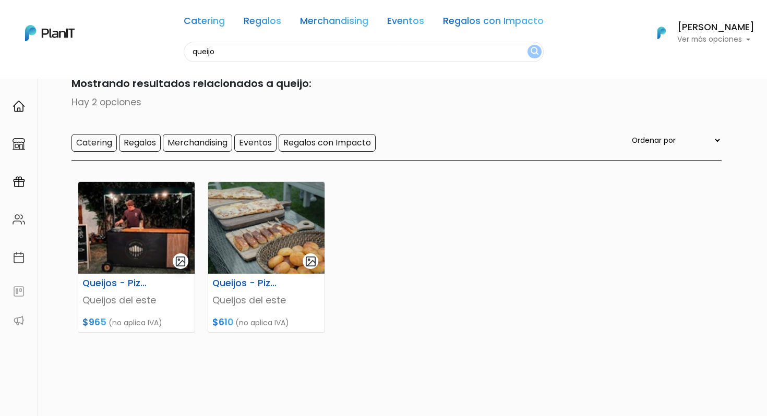
click at [271, 55] on input "queijo" at bounding box center [364, 52] width 360 height 20
type input "c"
type input "cafe"
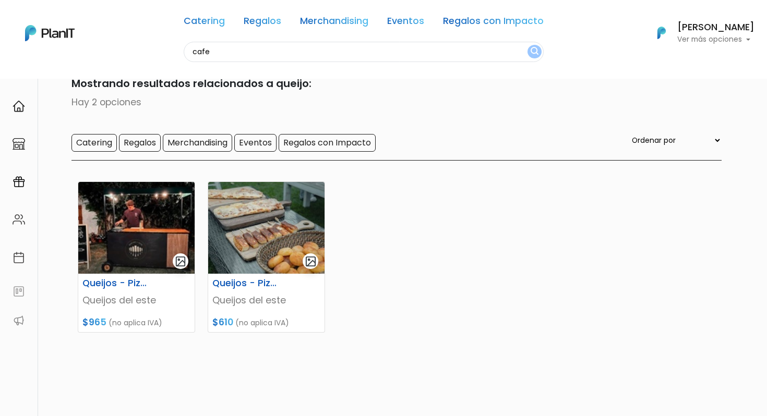
click at [527, 45] on button "submit" at bounding box center [534, 52] width 14 height 14
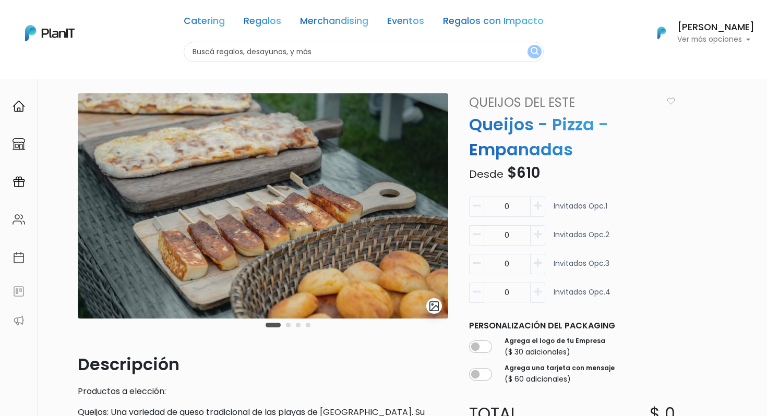
scroll to position [8, 0]
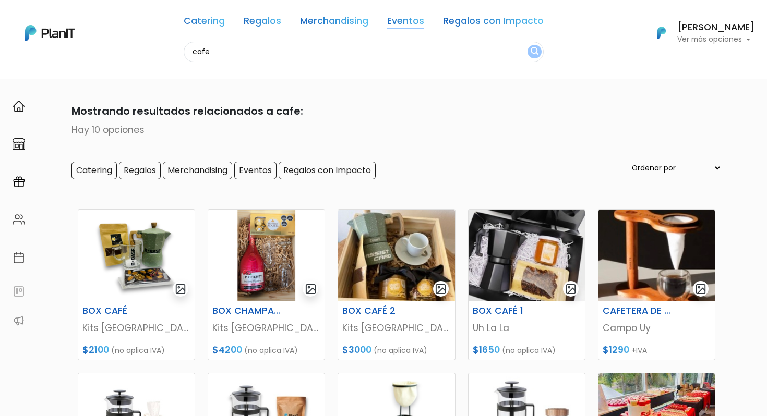
click at [402, 21] on link "Eventos" at bounding box center [405, 23] width 37 height 13
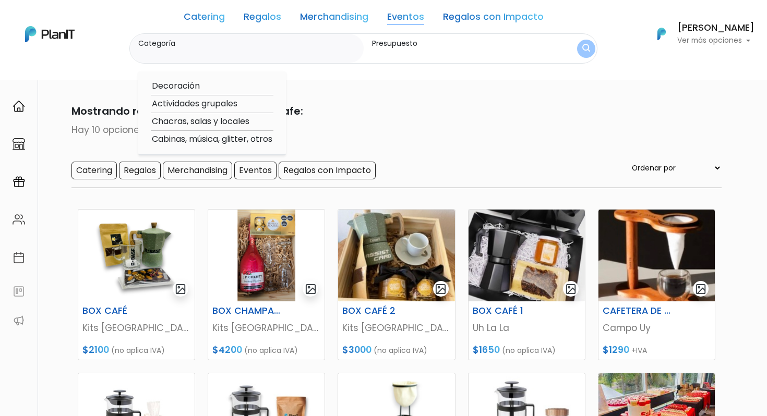
click at [255, 49] on input "Categoría" at bounding box center [248, 54] width 221 height 10
click at [419, 52] on input "Presupuesto" at bounding box center [459, 54] width 174 height 10
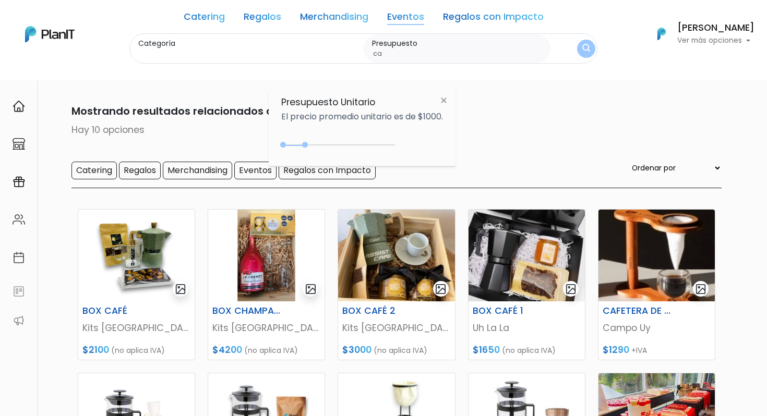
type input "c"
click at [290, 45] on label "Categoría" at bounding box center [248, 43] width 221 height 11
click at [290, 49] on input "Categoría" at bounding box center [248, 54] width 221 height 10
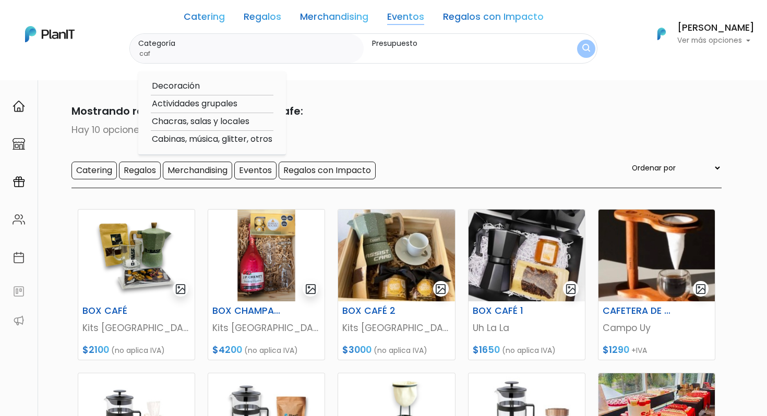
type input "cafe"
click button "submit" at bounding box center [586, 49] width 18 height 18
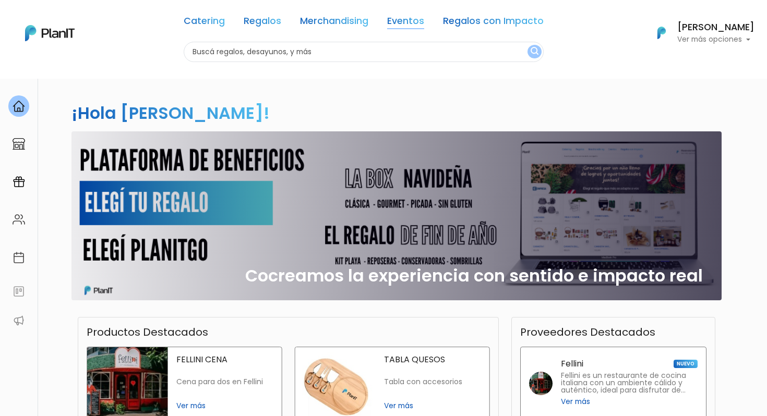
click at [402, 22] on link "Eventos" at bounding box center [405, 23] width 37 height 13
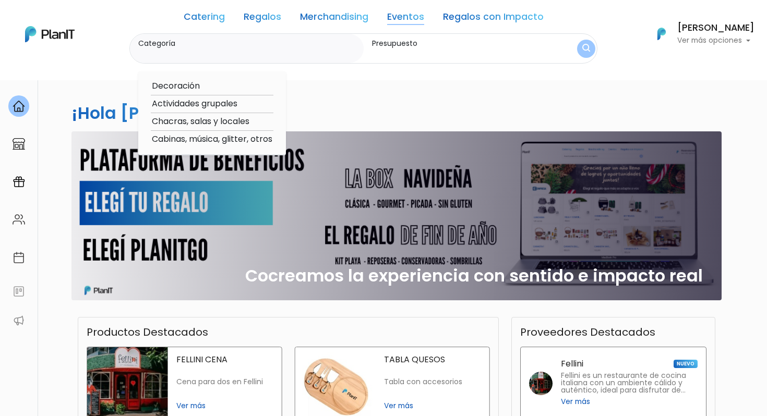
click at [224, 138] on option "Cabinas, música, glitter, otros" at bounding box center [212, 139] width 123 height 13
type input "Cabinas, música, glitter, otros"
type input "$0 - $1000"
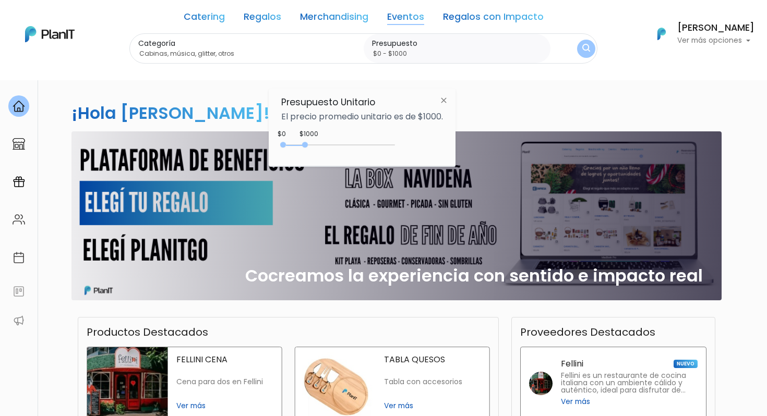
click at [587, 46] on img "submit" at bounding box center [586, 49] width 8 height 10
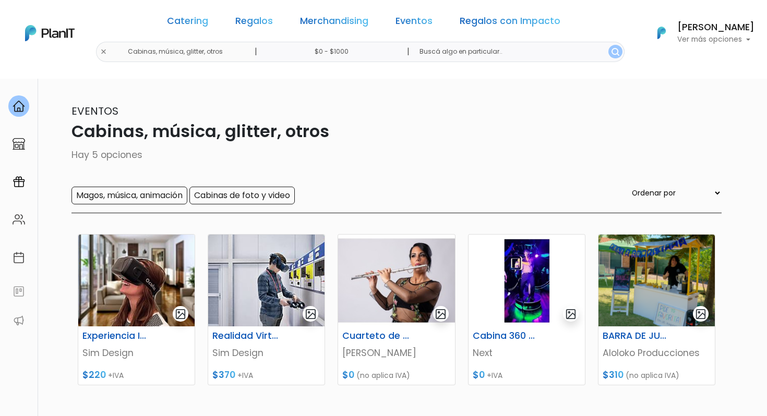
click at [47, 37] on img at bounding box center [50, 33] width 50 height 16
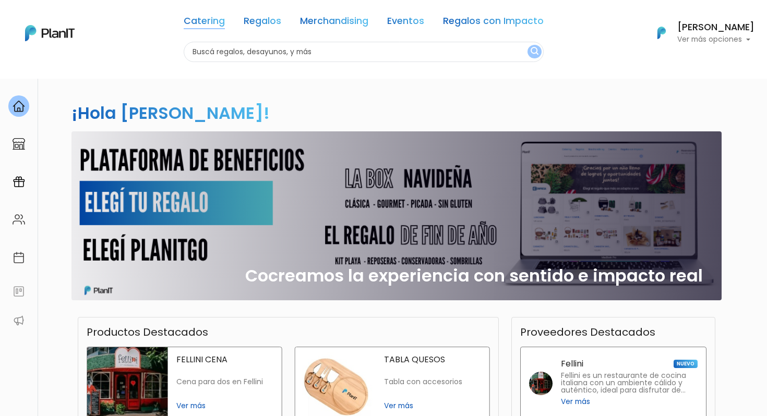
click at [221, 19] on link "Catering" at bounding box center [204, 23] width 41 height 13
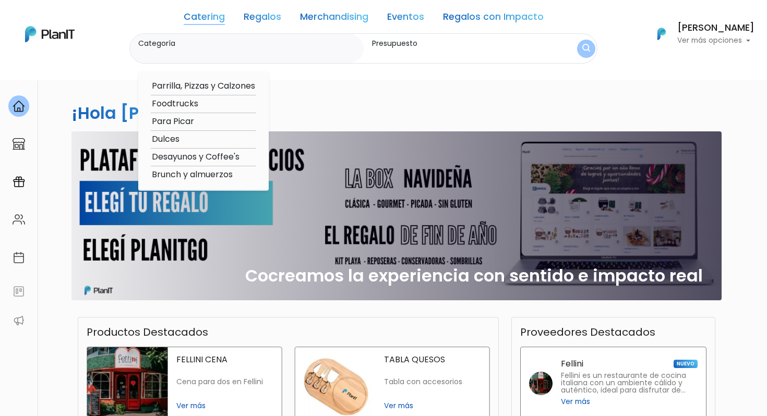
click at [208, 155] on option "Desayunos y Coffee's" at bounding box center [203, 157] width 105 height 13
type input "Desayunos y Coffee's"
type input "$0 - $1000"
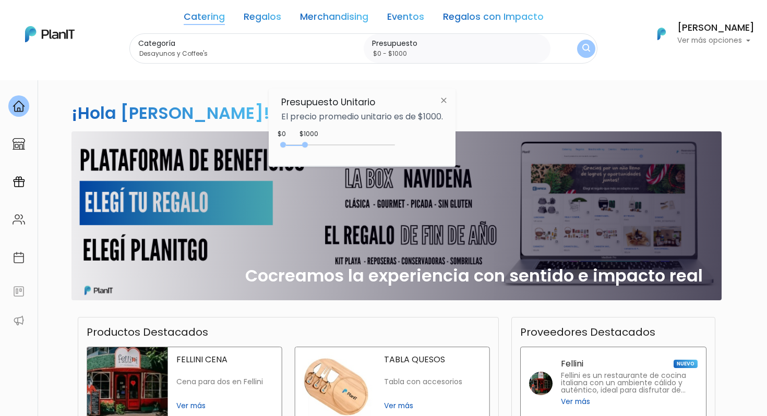
click at [584, 48] on img "submit" at bounding box center [586, 49] width 8 height 10
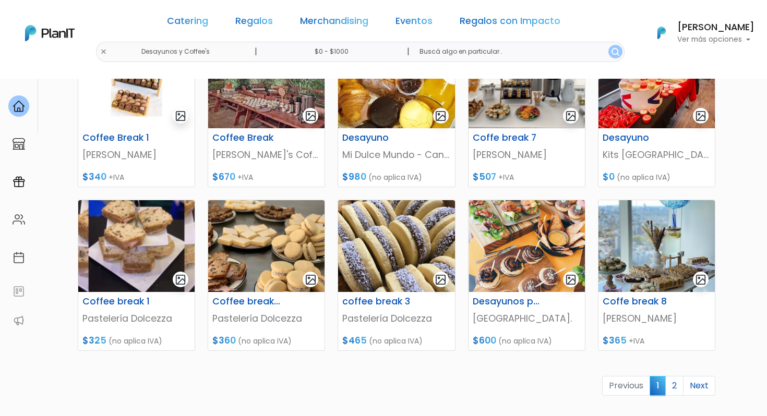
scroll to position [496, 0]
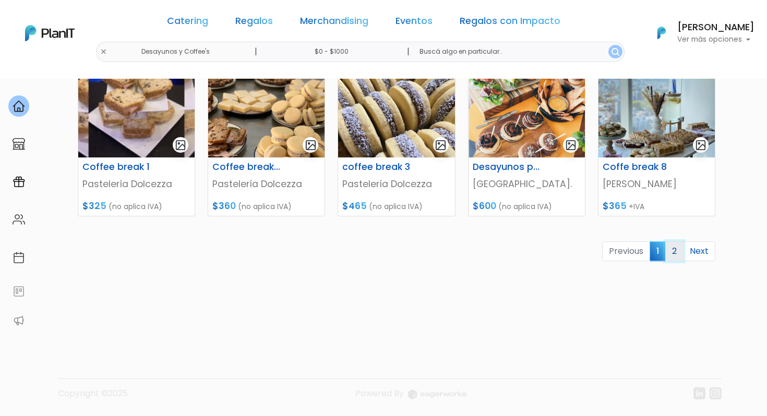
click at [677, 253] on link "2" at bounding box center [674, 251] width 18 height 20
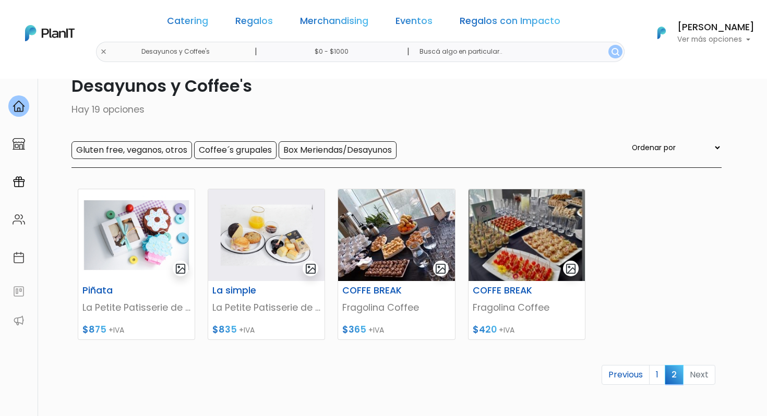
scroll to position [45, 0]
click at [315, 60] on input "$0 - $1000" at bounding box center [334, 52] width 159 height 20
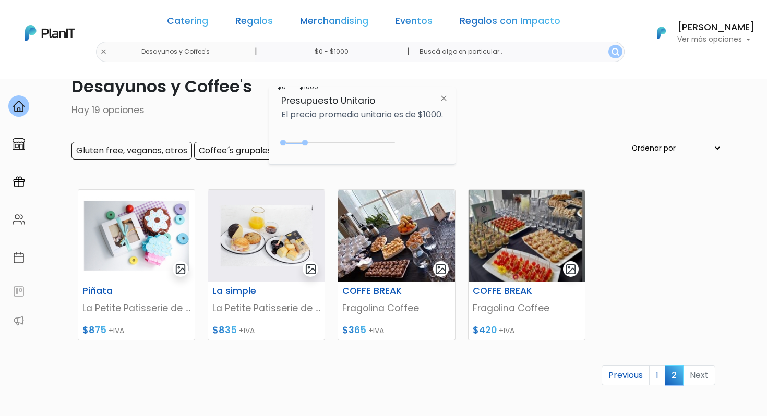
click at [470, 57] on input "text" at bounding box center [517, 52] width 213 height 20
type input "cafe"
click at [608, 45] on button "submit" at bounding box center [615, 52] width 14 height 14
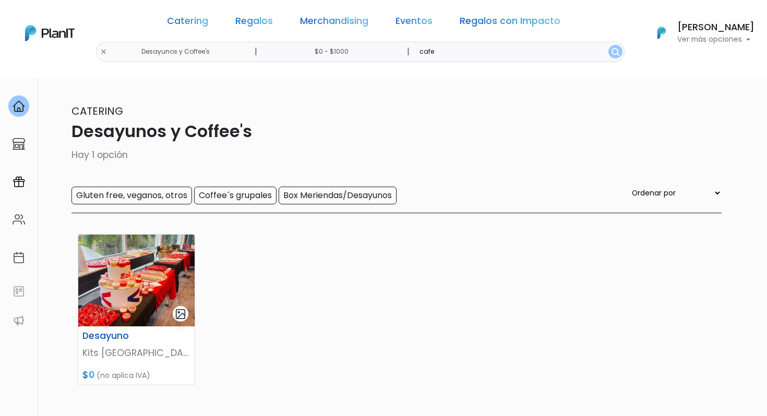
click at [447, 54] on input "cafe" at bounding box center [517, 52] width 213 height 20
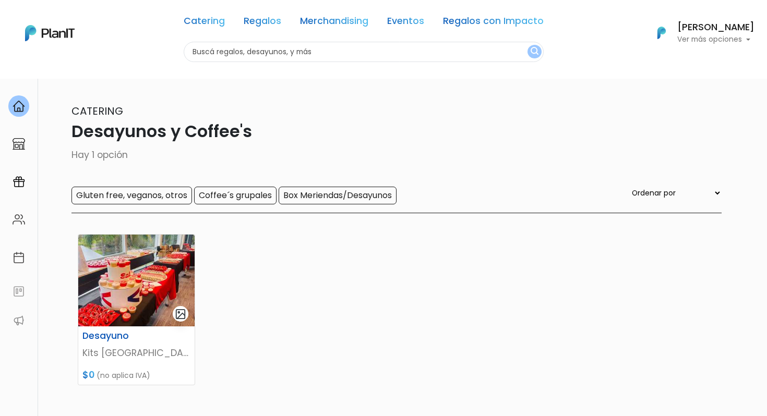
click at [132, 50] on div "Catering Regalos Merchandising Eventos Regalos con Impacto Desayunos y Coffee's…" at bounding box center [383, 33] width 767 height 58
click at [237, 49] on input "text" at bounding box center [364, 52] width 360 height 20
type input "cafe"
click at [527, 45] on button "submit" at bounding box center [534, 52] width 14 height 14
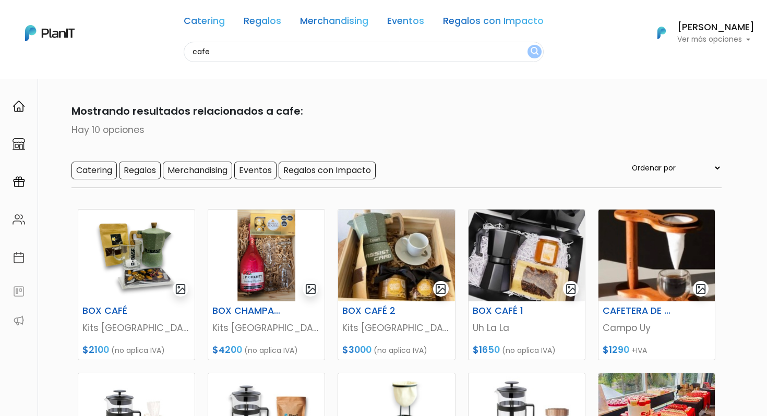
click at [272, 57] on input "cafe" at bounding box center [364, 52] width 360 height 20
type input "bizcocho"
click at [527, 45] on button "submit" at bounding box center [534, 52] width 14 height 14
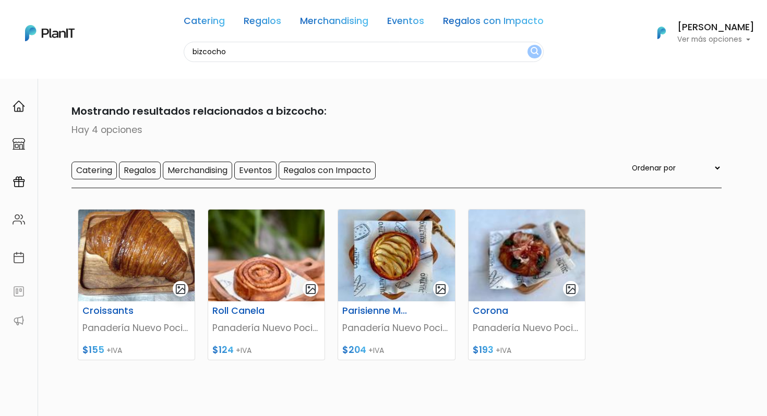
click at [272, 57] on input "bizcocho" at bounding box center [364, 52] width 360 height 20
type input "salado"
click at [527, 45] on button "submit" at bounding box center [534, 52] width 14 height 14
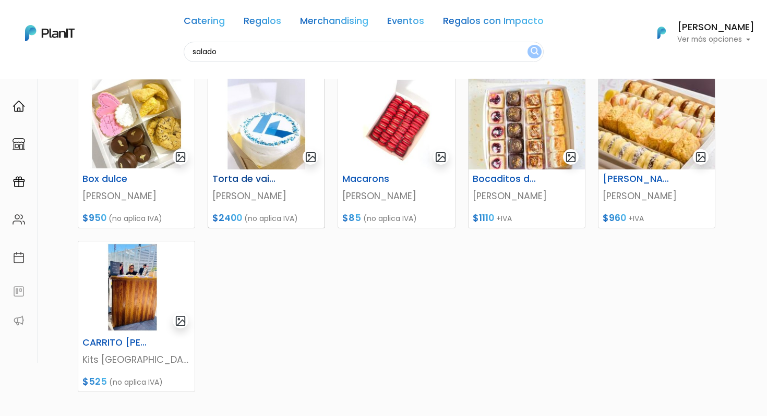
scroll to position [132, 0]
click at [127, 288] on img at bounding box center [136, 287] width 116 height 92
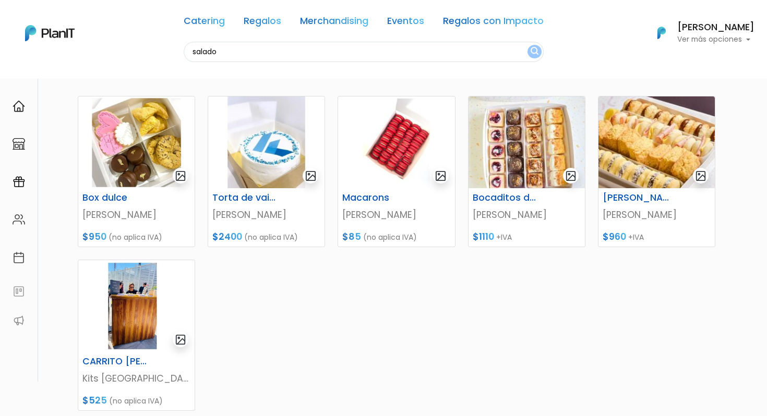
scroll to position [0, 0]
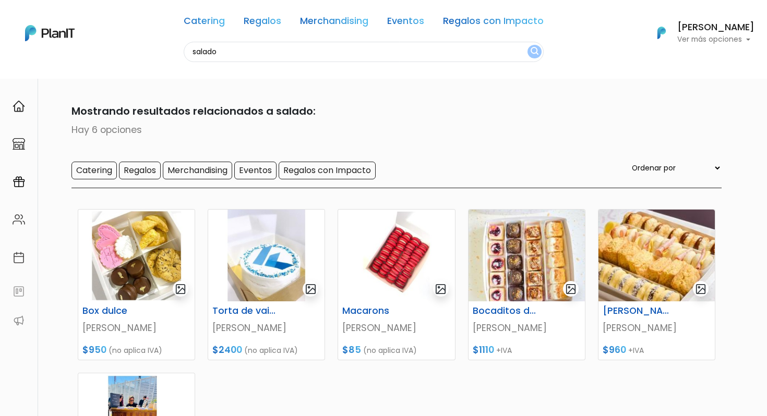
click at [268, 51] on input "salado" at bounding box center [364, 52] width 360 height 20
type input "jugo"
click at [527, 45] on button "submit" at bounding box center [534, 52] width 14 height 14
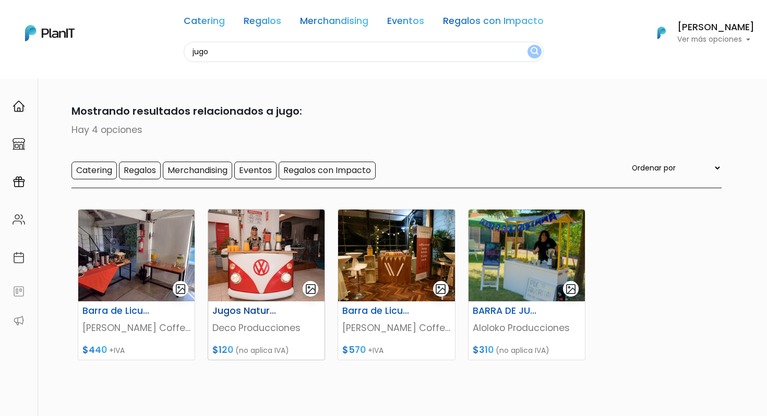
click at [281, 264] on img at bounding box center [266, 256] width 116 height 92
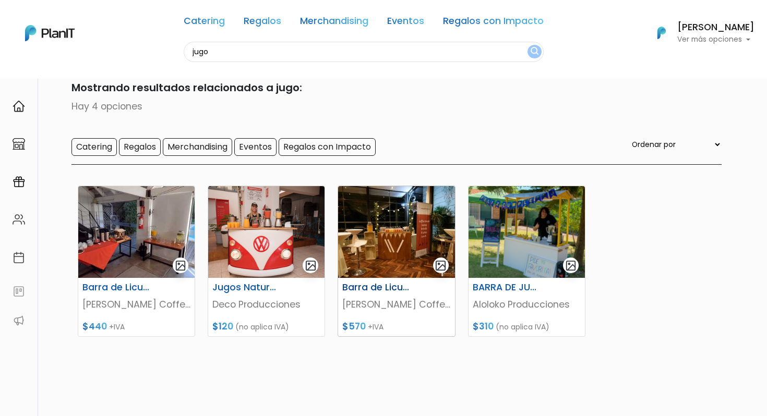
scroll to position [31, 0]
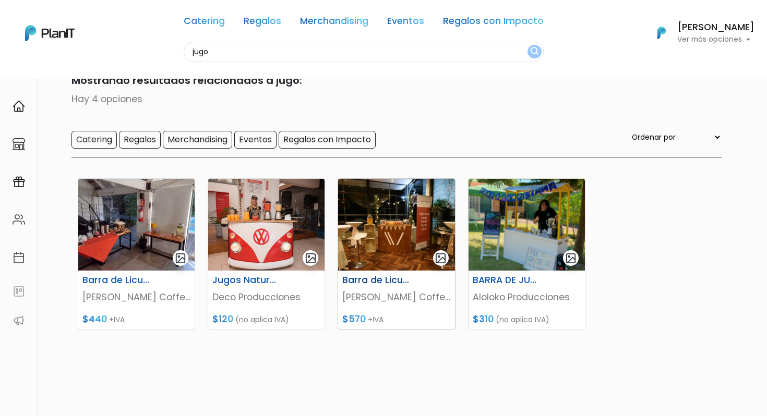
click at [365, 230] on img at bounding box center [396, 225] width 116 height 92
click at [502, 245] on img at bounding box center [526, 225] width 116 height 92
click at [383, 224] on img at bounding box center [396, 225] width 116 height 92
click at [129, 238] on img at bounding box center [136, 225] width 116 height 92
click at [262, 236] on img at bounding box center [266, 225] width 116 height 92
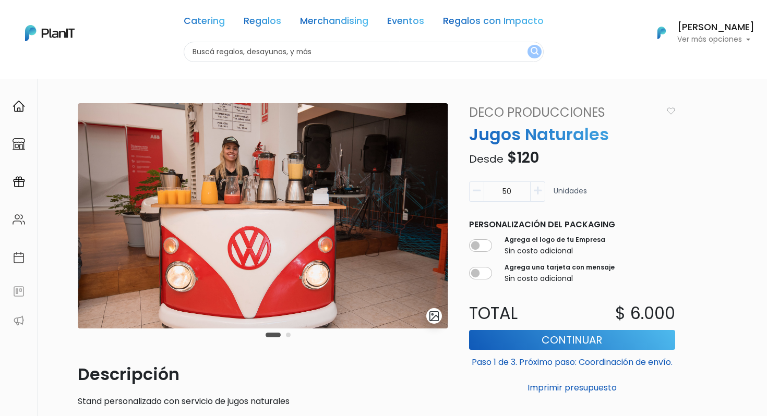
click at [512, 193] on input "50" at bounding box center [506, 191] width 47 height 20
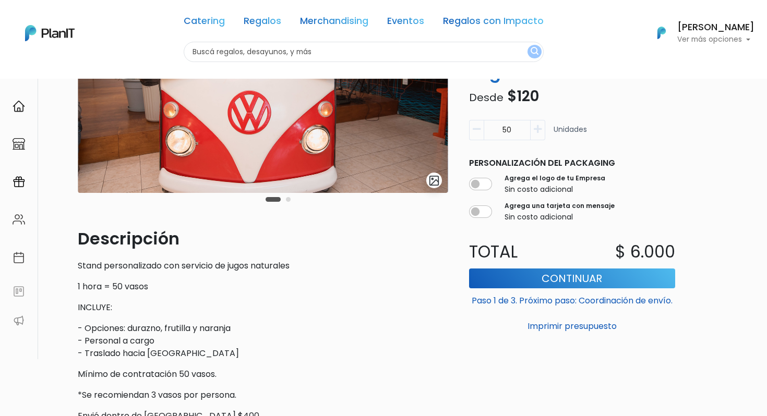
click at [370, 224] on div "slide 3 of 2" at bounding box center [263, 97] width 370 height 259
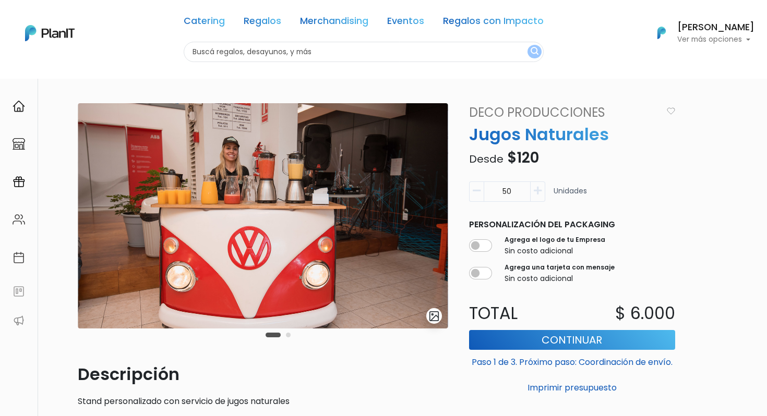
click at [507, 190] on input "50" at bounding box center [506, 191] width 47 height 20
type input "150"
click at [482, 246] on input "checkbox" at bounding box center [480, 245] width 23 height 13
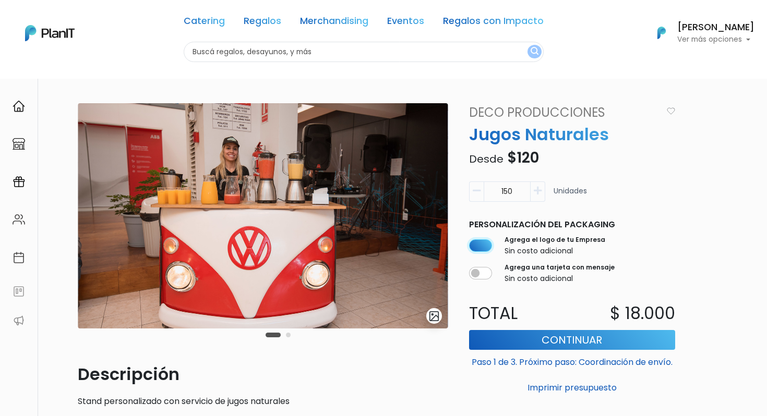
checkbox input "false"
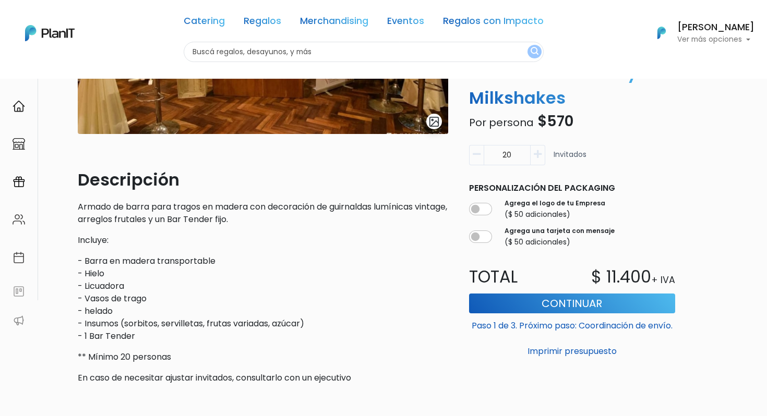
scroll to position [198, 0]
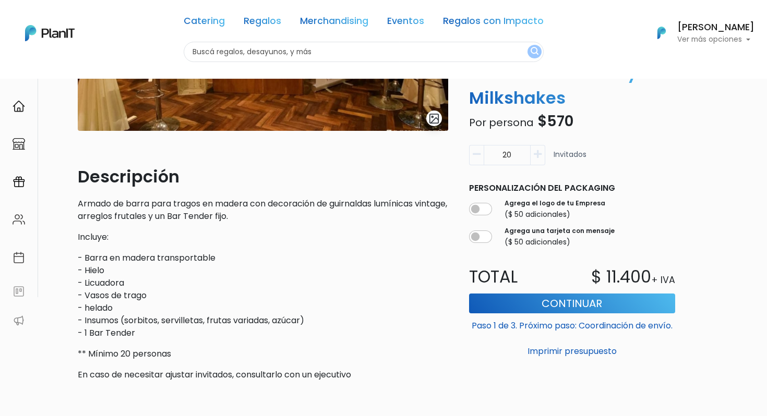
click at [497, 160] on input "20" at bounding box center [506, 155] width 47 height 20
type input "60"
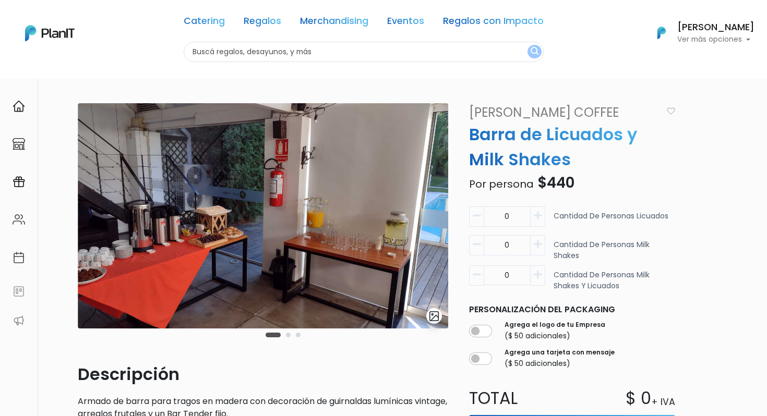
click at [508, 214] on input "0" at bounding box center [506, 217] width 47 height 20
drag, startPoint x: 510, startPoint y: 215, endPoint x: 493, endPoint y: 215, distance: 16.2
click at [493, 215] on input "0" at bounding box center [506, 217] width 47 height 20
type input "60"
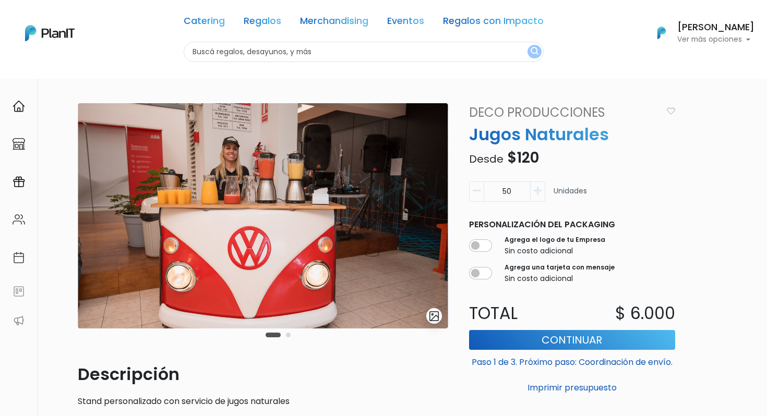
click at [333, 63] on nav "Catering Regalos Merchandising Eventos Regalos con Impacto Catering Regalos Mer…" at bounding box center [383, 39] width 767 height 79
click at [328, 56] on input "text" at bounding box center [364, 52] width 360 height 20
type input "bebida"
click at [527, 45] on button "submit" at bounding box center [534, 52] width 14 height 14
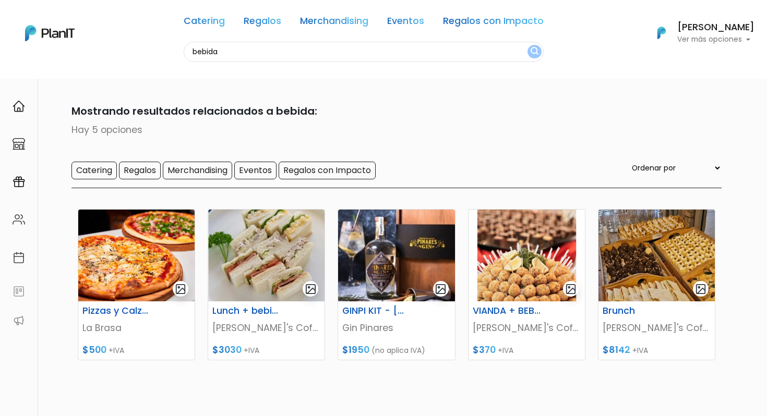
click at [285, 43] on input "bebida" at bounding box center [364, 52] width 360 height 20
type input "chivito"
click at [527, 45] on button "submit" at bounding box center [534, 52] width 14 height 14
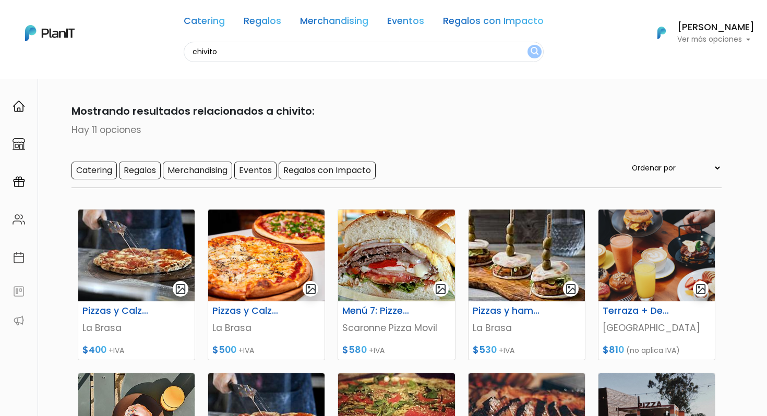
click at [249, 58] on input "chivito" at bounding box center [364, 52] width 360 height 20
type input "tatuaje"
click at [527, 45] on button "submit" at bounding box center [534, 52] width 14 height 14
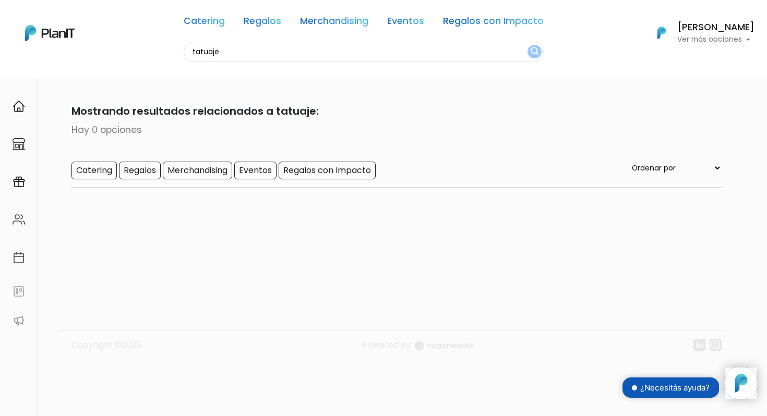
click at [361, 49] on input "tatuaje" at bounding box center [364, 52] width 360 height 20
type input "sticker"
click at [527, 45] on button "submit" at bounding box center [534, 52] width 14 height 14
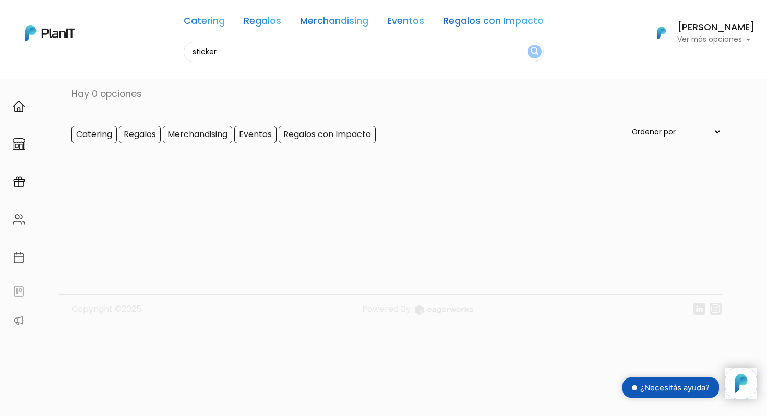
scroll to position [46, 0]
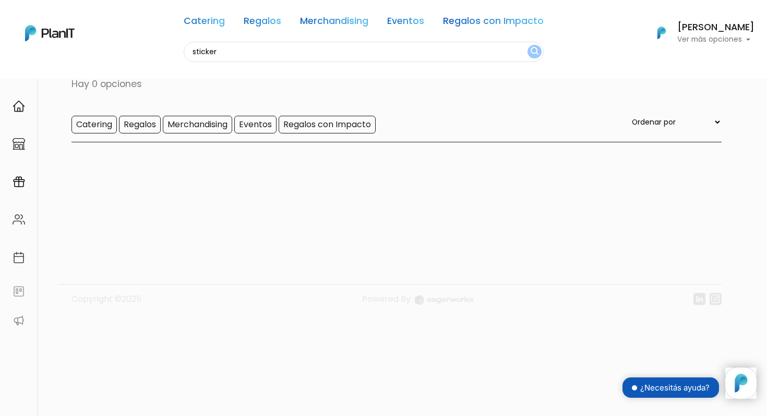
click at [343, 50] on input "sticker" at bounding box center [364, 52] width 360 height 20
click at [249, 48] on input "sticker" at bounding box center [364, 52] width 360 height 20
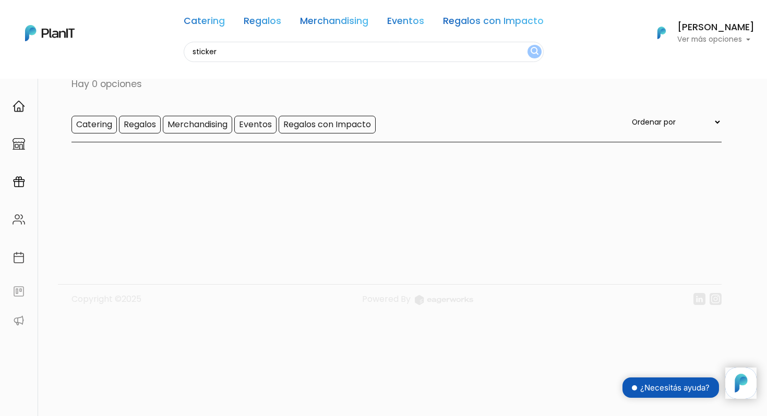
click at [249, 48] on input "sticker" at bounding box center [364, 52] width 360 height 20
click at [207, 22] on link "Catering" at bounding box center [204, 23] width 41 height 13
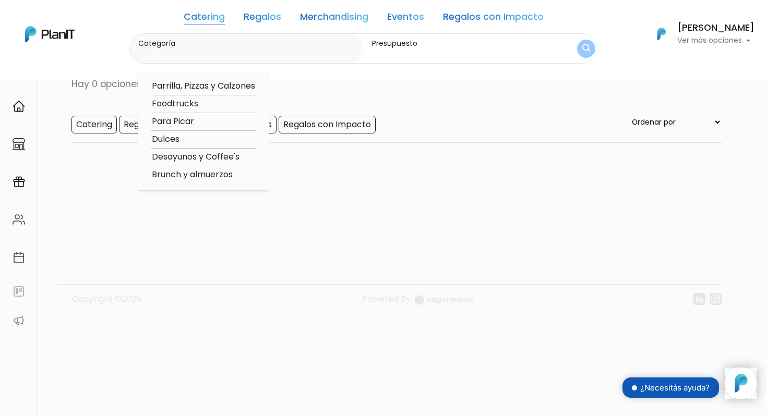
click at [192, 122] on option "Para Picar" at bounding box center [203, 121] width 105 height 13
type input "Para Picar"
type input "$0 - $1000"
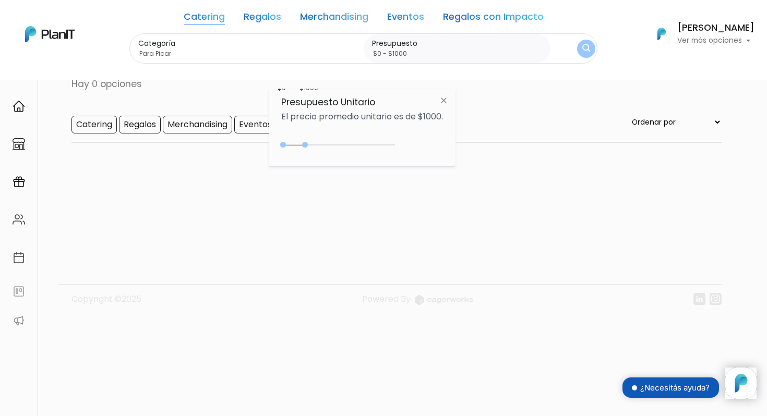
click at [584, 45] on img "submit" at bounding box center [586, 49] width 8 height 10
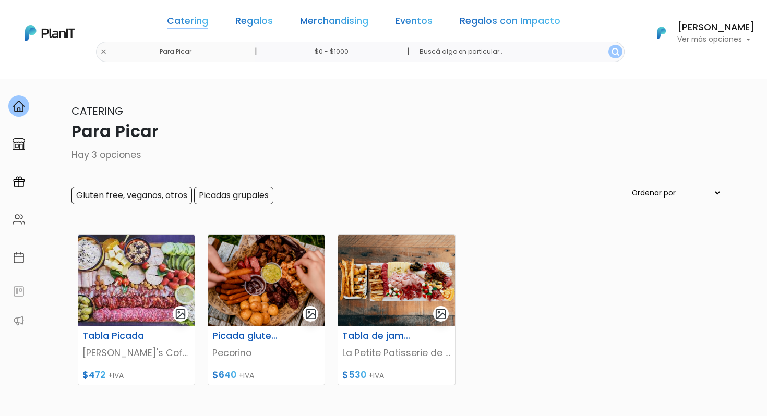
click at [227, 29] on div "Catering Regalos Merchandising Eventos Regalos con Impacto" at bounding box center [364, 23] width 402 height 38
click at [208, 29] on link "Catering" at bounding box center [187, 23] width 41 height 13
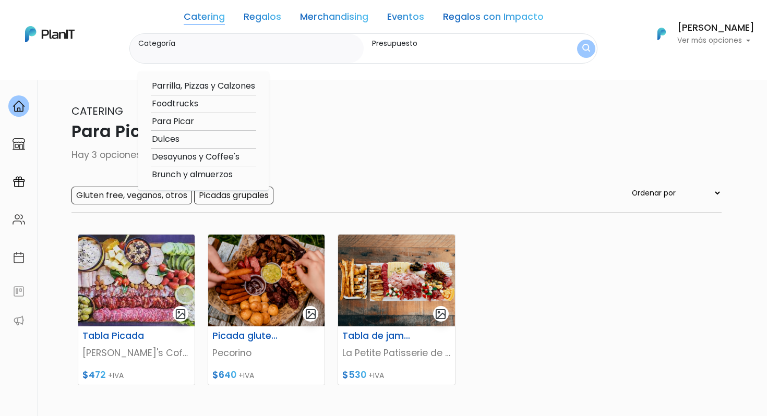
click at [223, 53] on input "Categoría" at bounding box center [248, 54] width 221 height 10
click at [54, 30] on img at bounding box center [50, 34] width 50 height 16
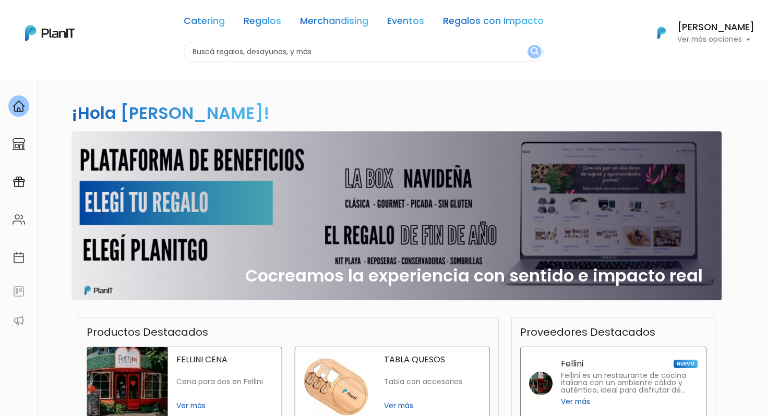
click at [256, 58] on input "text" at bounding box center [364, 52] width 360 height 20
type input "gluten"
click at [527, 45] on button "submit" at bounding box center [534, 52] width 14 height 14
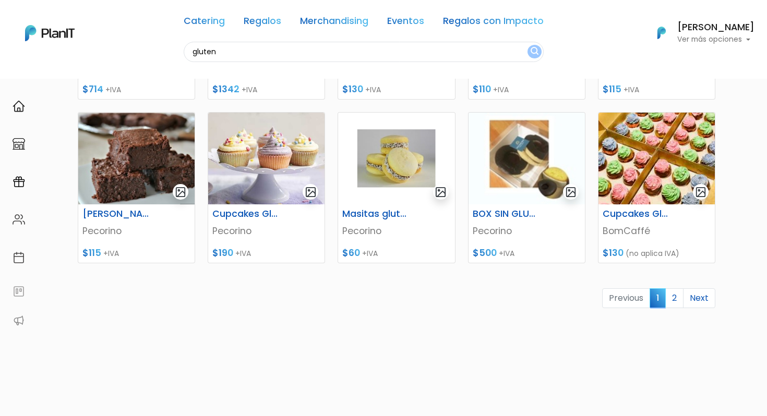
scroll to position [471, 0]
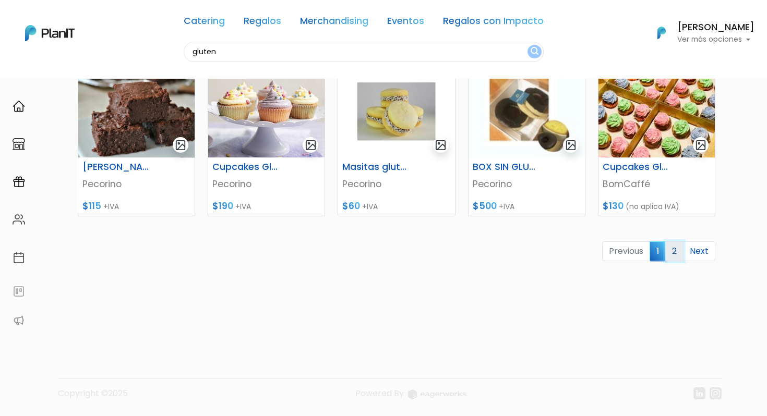
click at [676, 251] on link "2" at bounding box center [674, 251] width 18 height 20
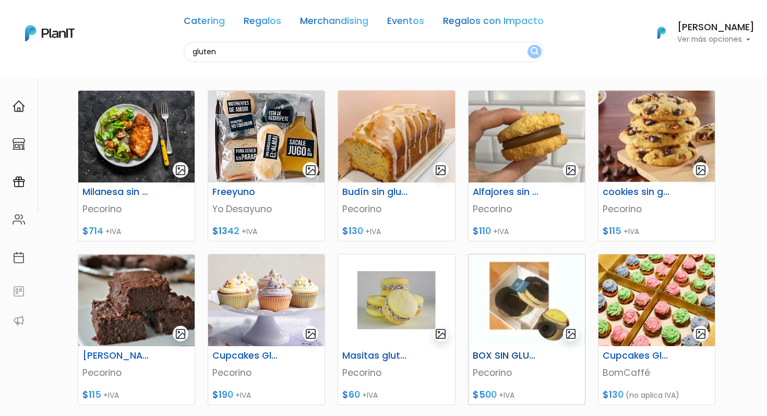
scroll to position [202, 0]
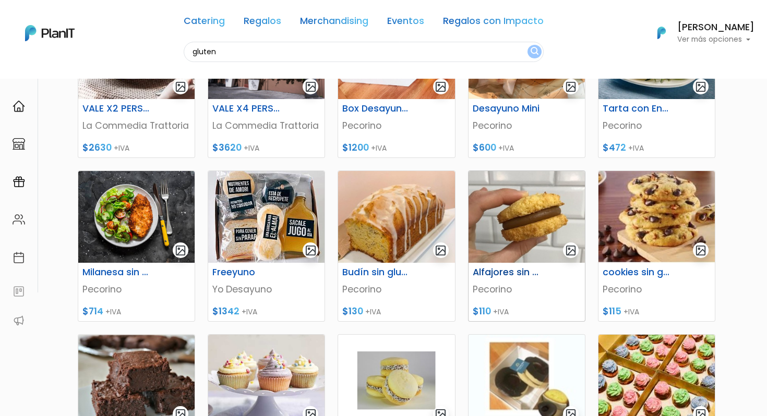
click at [530, 212] on img at bounding box center [526, 217] width 116 height 92
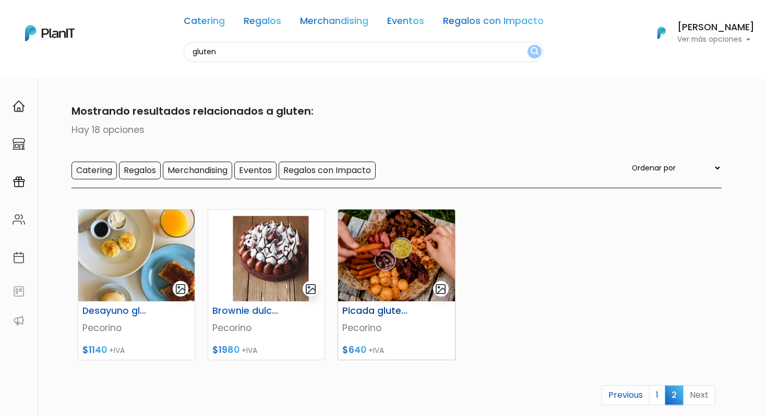
click at [371, 237] on img at bounding box center [396, 256] width 116 height 92
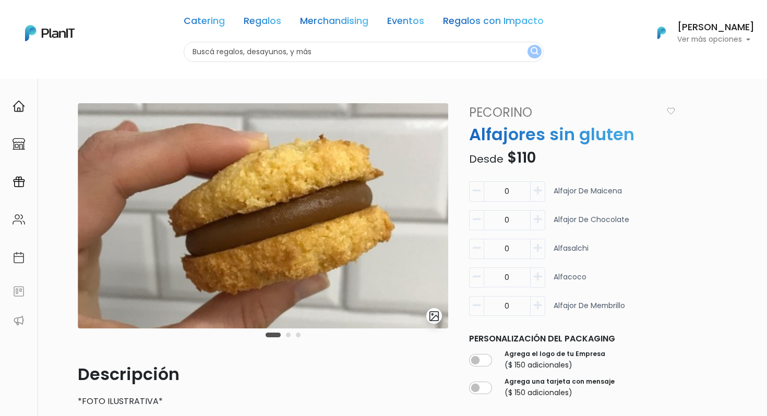
click at [507, 221] on input "0" at bounding box center [506, 220] width 47 height 20
click at [505, 269] on input "0" at bounding box center [506, 278] width 47 height 20
type input "20"
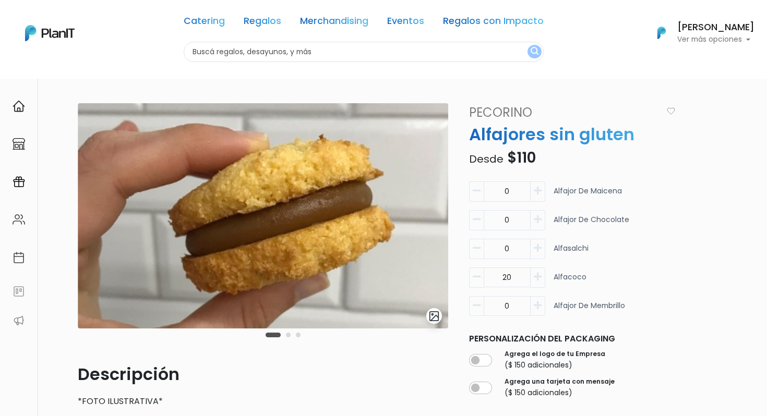
click at [675, 256] on div "0 Alfajor de maicena 0 Alfajor de chocolate 0 20 0" at bounding box center [572, 252] width 219 height 143
click at [251, 56] on input "text" at bounding box center [364, 52] width 360 height 20
click at [60, 32] on img at bounding box center [50, 33] width 50 height 16
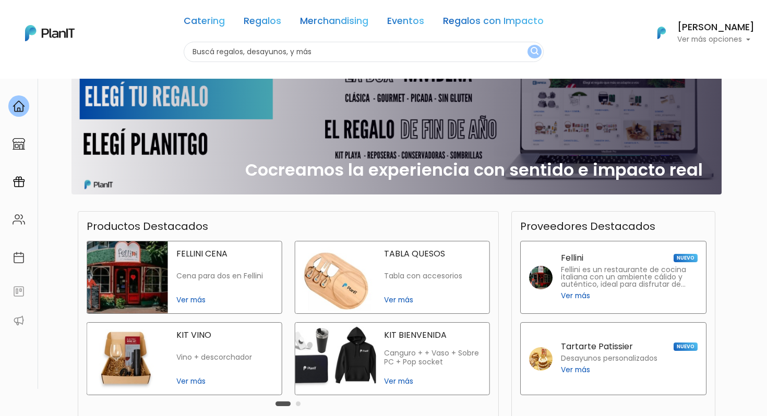
scroll to position [215, 0]
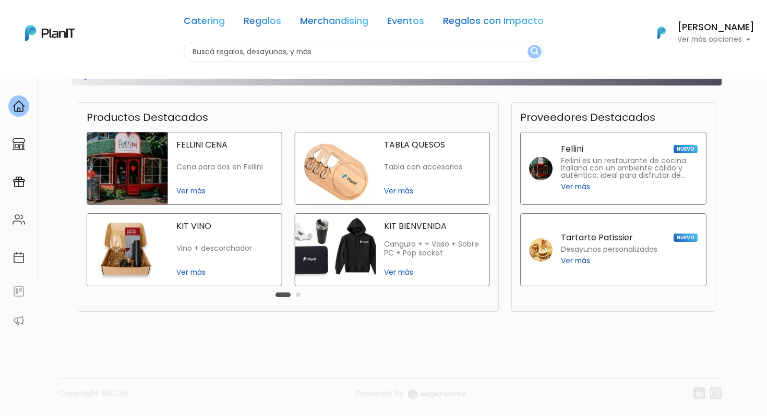
click at [329, 252] on img at bounding box center [335, 250] width 81 height 72
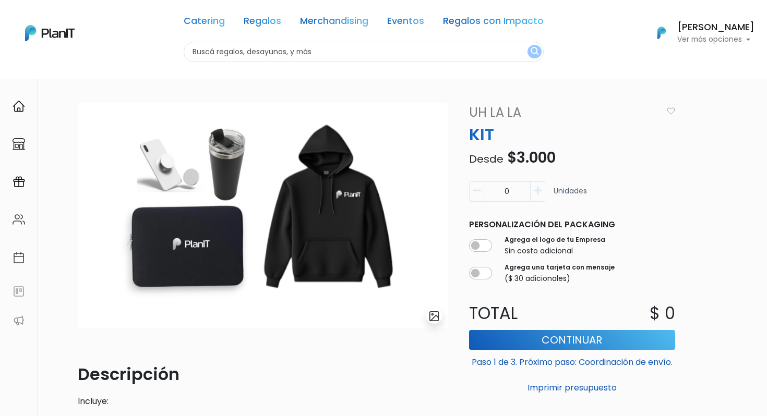
click at [231, 48] on input "text" at bounding box center [364, 52] width 360 height 20
click at [42, 34] on img at bounding box center [50, 33] width 50 height 16
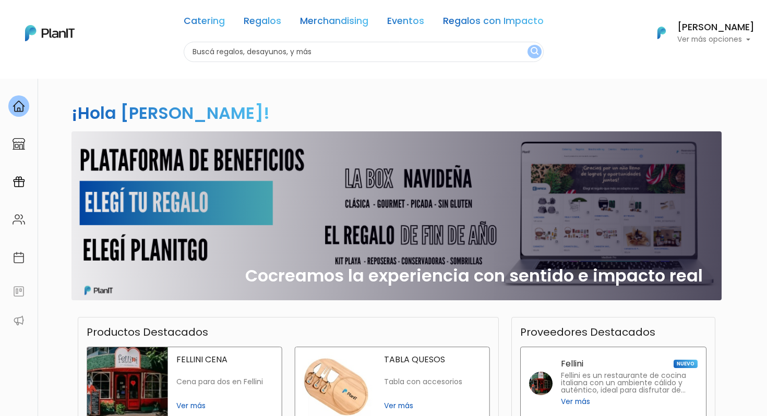
click at [220, 46] on input "text" at bounding box center [364, 52] width 360 height 20
type input "bienvenida"
click at [527, 45] on button "submit" at bounding box center [534, 52] width 14 height 14
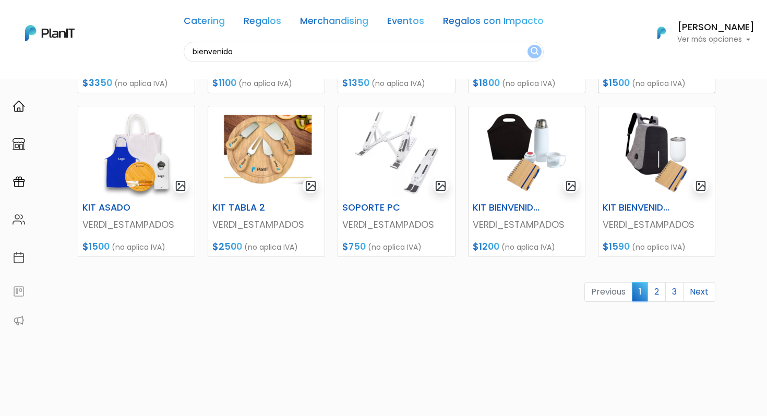
scroll to position [471, 0]
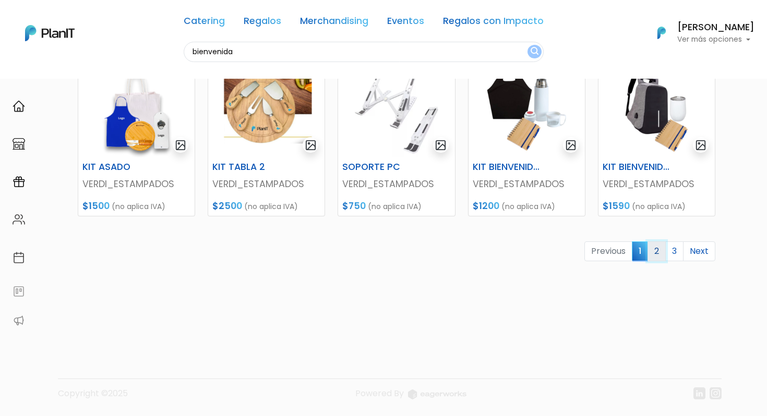
click at [656, 253] on link "2" at bounding box center [656, 251] width 18 height 20
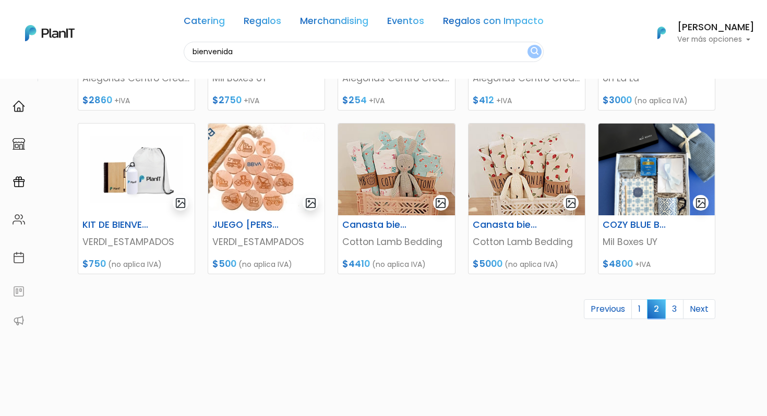
scroll to position [413, 0]
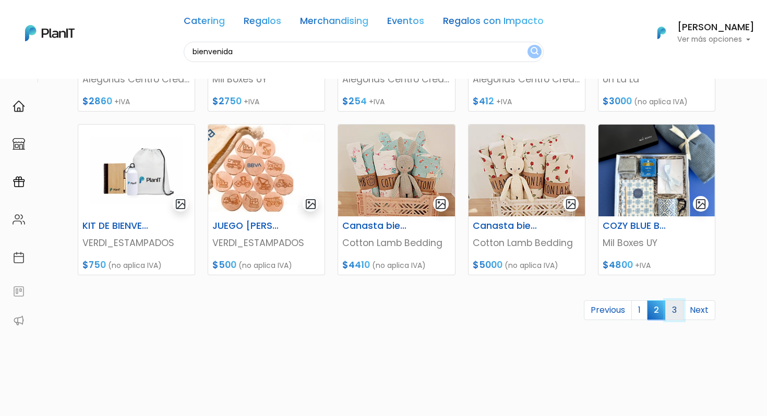
click at [670, 316] on link "3" at bounding box center [674, 310] width 18 height 20
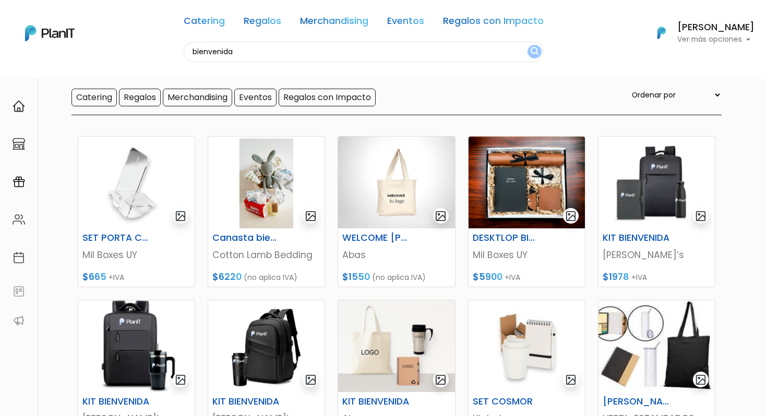
scroll to position [78, 0]
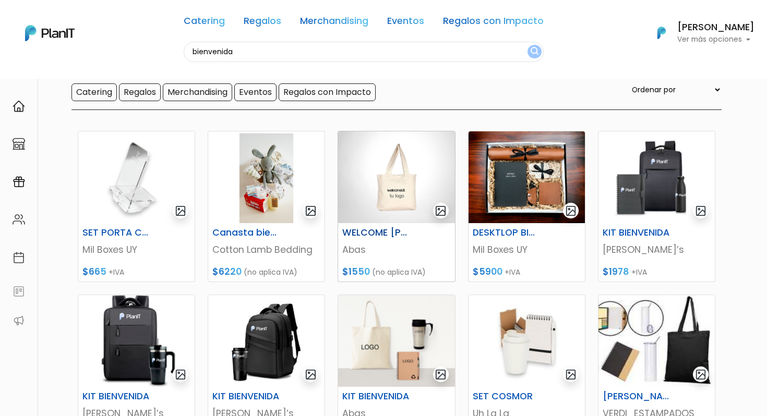
click at [413, 175] on img at bounding box center [396, 177] width 116 height 92
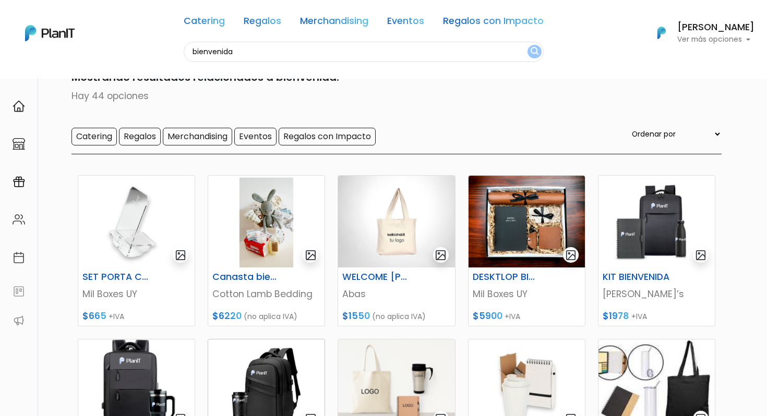
scroll to position [0, 0]
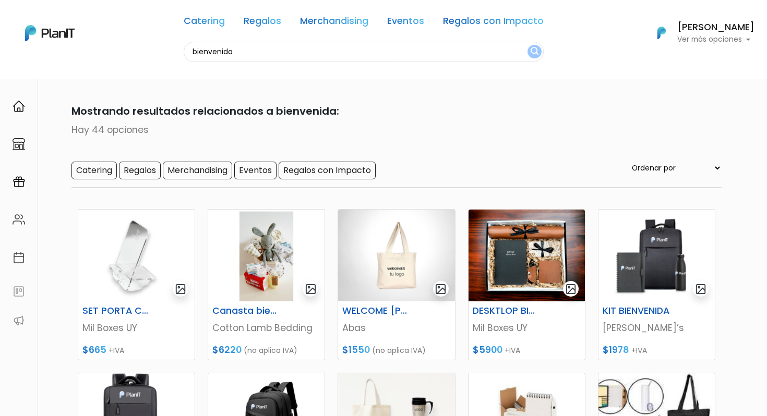
click at [52, 38] on img at bounding box center [50, 33] width 50 height 16
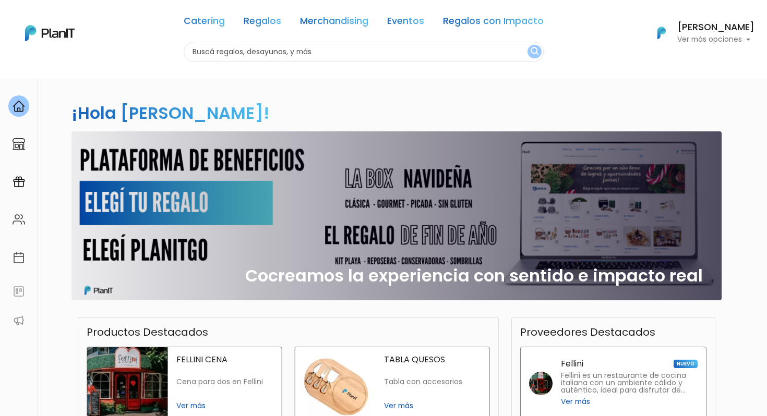
click at [310, 54] on input "text" at bounding box center [364, 52] width 360 height 20
type input "picada"
click at [527, 45] on button "submit" at bounding box center [534, 52] width 14 height 14
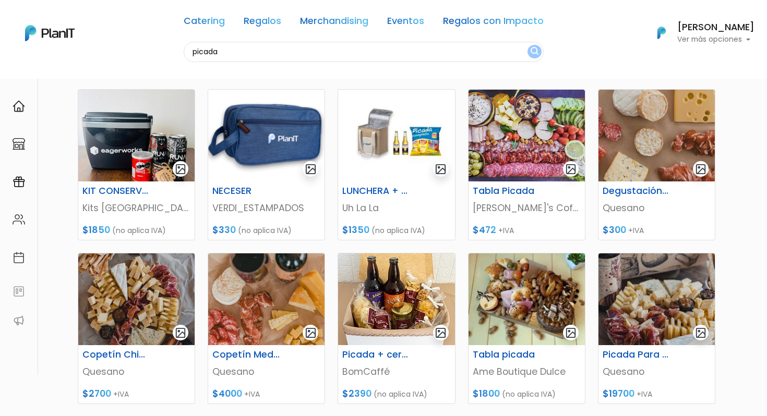
scroll to position [139, 0]
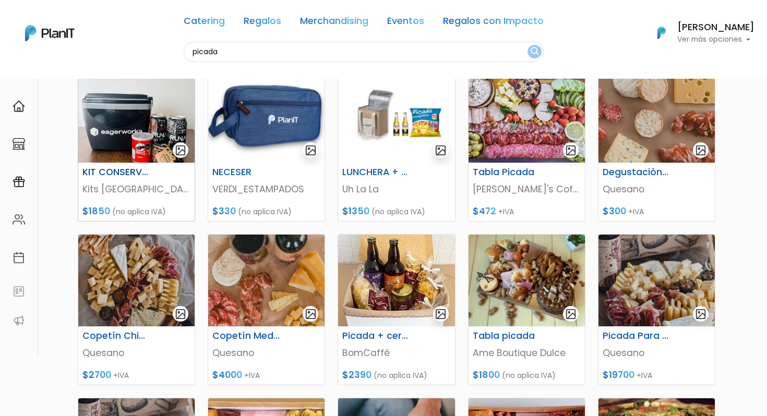
click at [143, 137] on img at bounding box center [136, 117] width 116 height 92
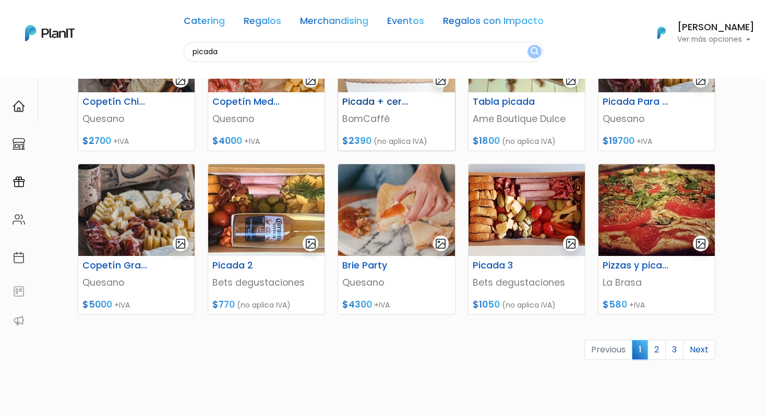
scroll to position [367, 0]
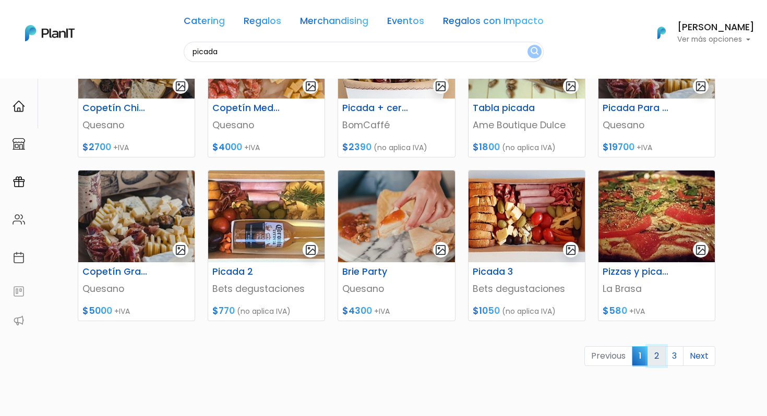
click at [652, 350] on link "2" at bounding box center [656, 356] width 18 height 20
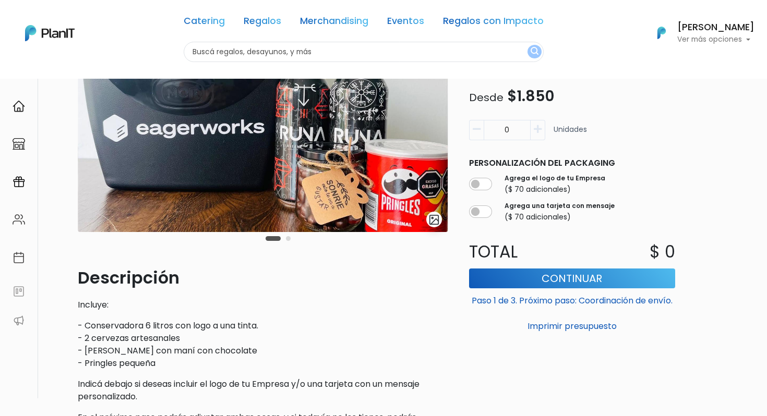
scroll to position [97, 0]
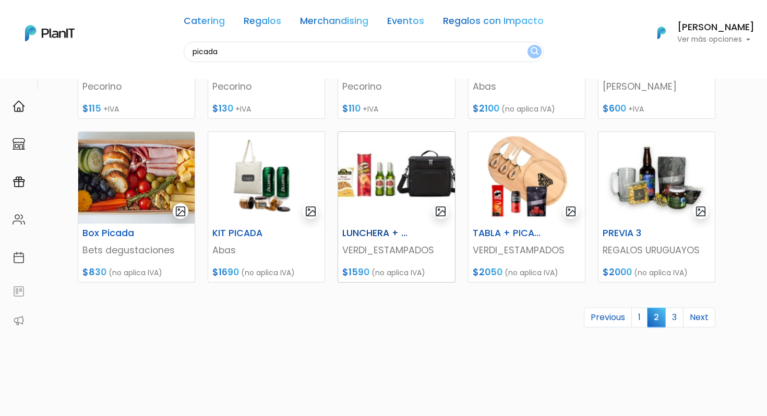
scroll to position [408, 0]
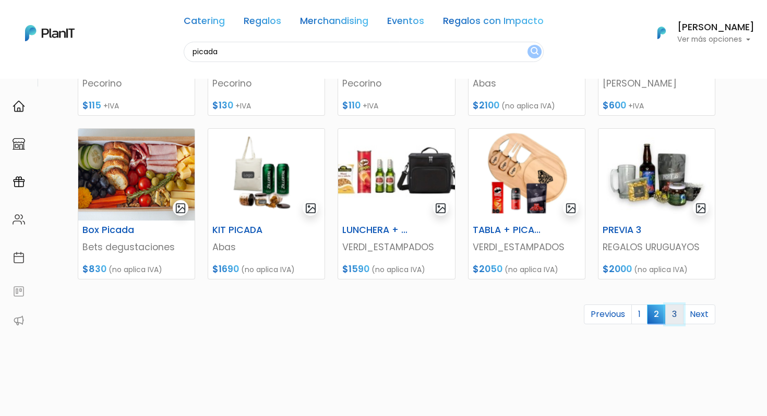
click at [679, 314] on link "3" at bounding box center [674, 315] width 18 height 20
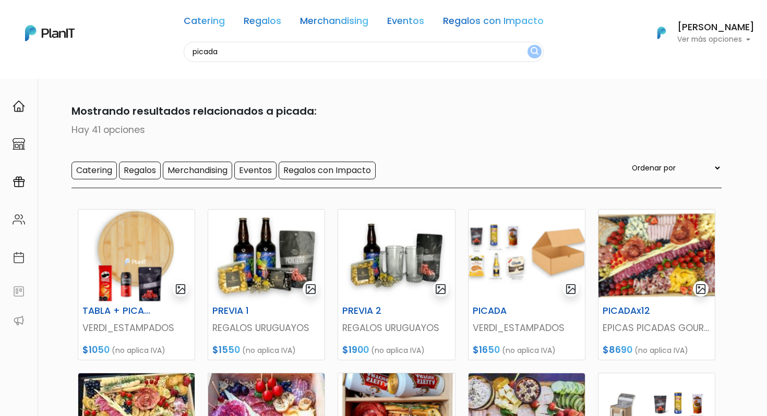
click at [288, 56] on input "picada" at bounding box center [364, 52] width 360 height 20
type input "conservadora"
click at [527, 45] on button "submit" at bounding box center [534, 52] width 14 height 14
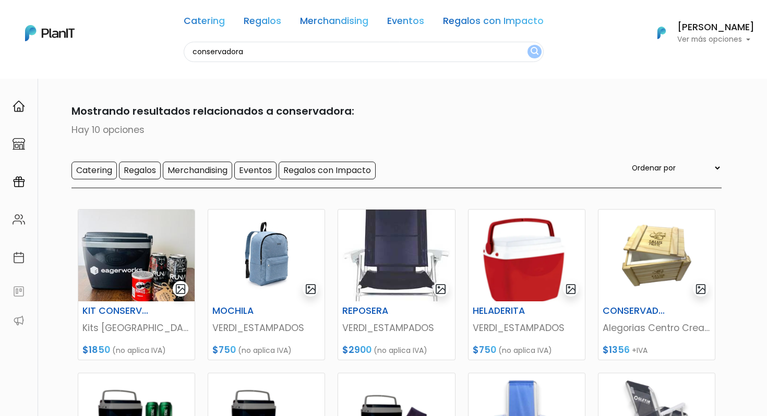
click at [253, 47] on input "conservadora" at bounding box center [364, 52] width 360 height 20
type input "heladera"
click at [527, 45] on button "submit" at bounding box center [534, 52] width 14 height 14
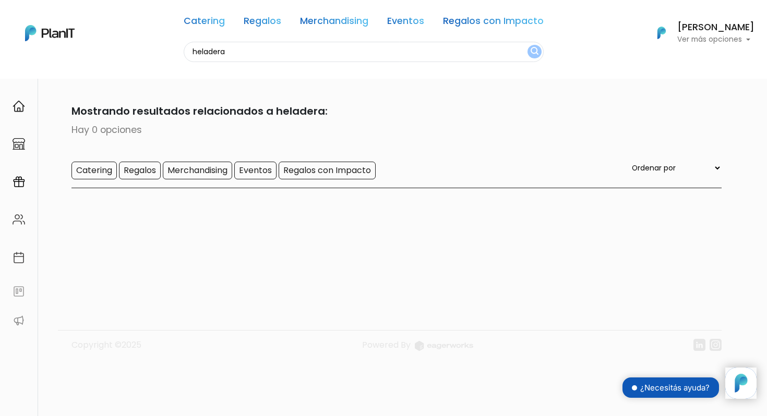
click at [262, 49] on input "heladera" at bounding box center [364, 52] width 360 height 20
type input "c"
type input "kit"
click at [527, 45] on button "submit" at bounding box center [534, 52] width 14 height 14
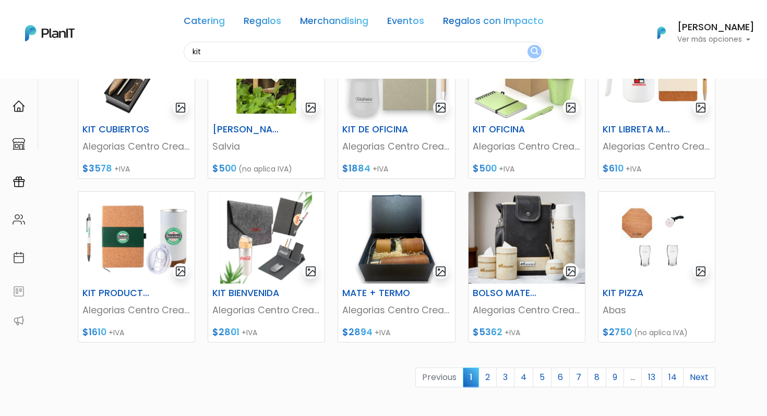
scroll to position [346, 0]
click at [486, 375] on link "2" at bounding box center [487, 377] width 18 height 20
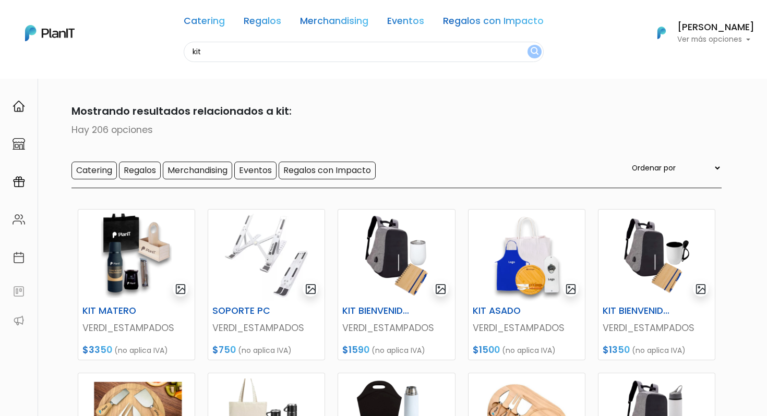
click at [46, 16] on div "Catering Regalos Merchandising Eventos Regalos con Impacto kit Catering Regalos…" at bounding box center [383, 33] width 767 height 58
click at [54, 42] on link at bounding box center [50, 33] width 50 height 22
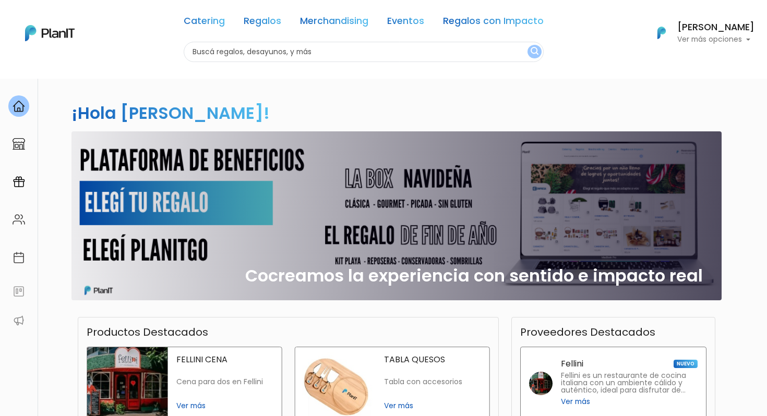
scroll to position [65, 0]
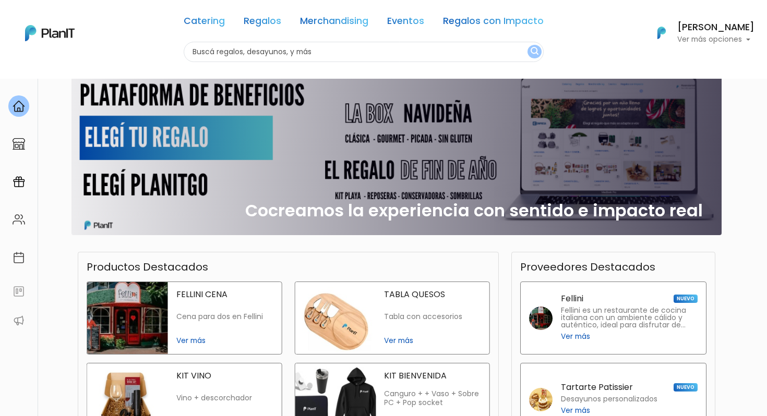
click at [467, 51] on input "text" at bounding box center [364, 52] width 360 height 20
type input "box"
click at [527, 45] on button "submit" at bounding box center [534, 52] width 14 height 14
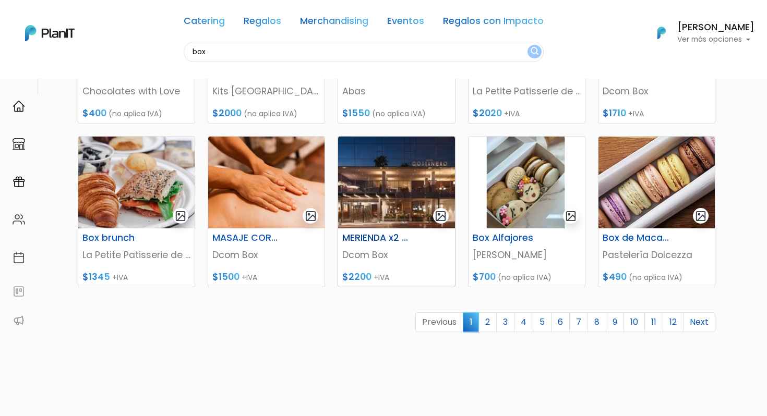
scroll to position [400, 0]
click at [491, 326] on link "2" at bounding box center [487, 323] width 18 height 20
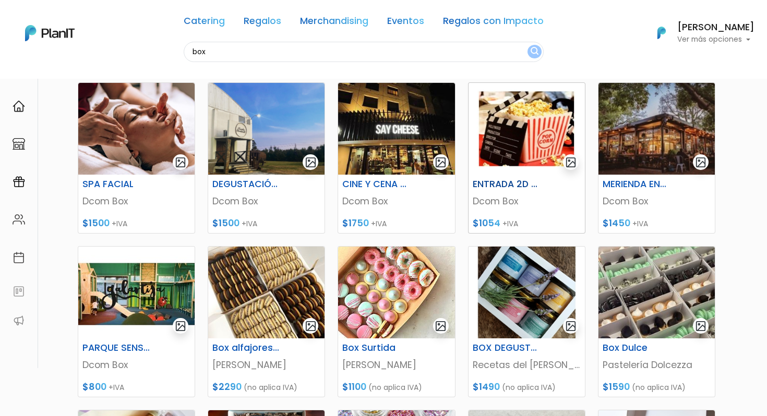
scroll to position [147, 0]
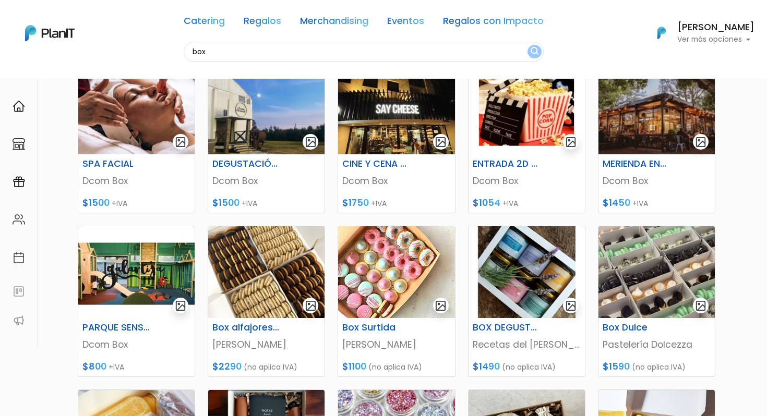
click at [247, 52] on input "box" at bounding box center [364, 52] width 360 height 20
type input "pop"
click at [527, 45] on button "submit" at bounding box center [534, 52] width 14 height 14
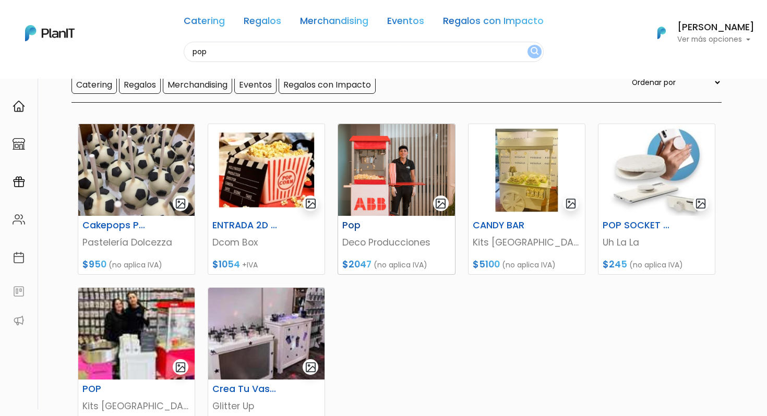
scroll to position [94, 0]
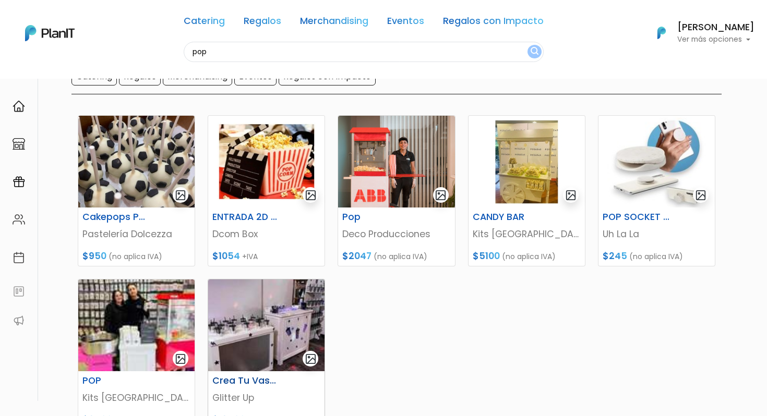
click at [253, 330] on img at bounding box center [266, 326] width 116 height 92
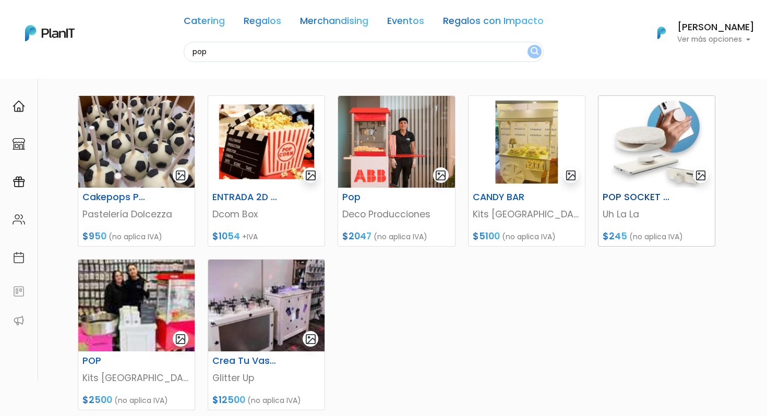
scroll to position [115, 0]
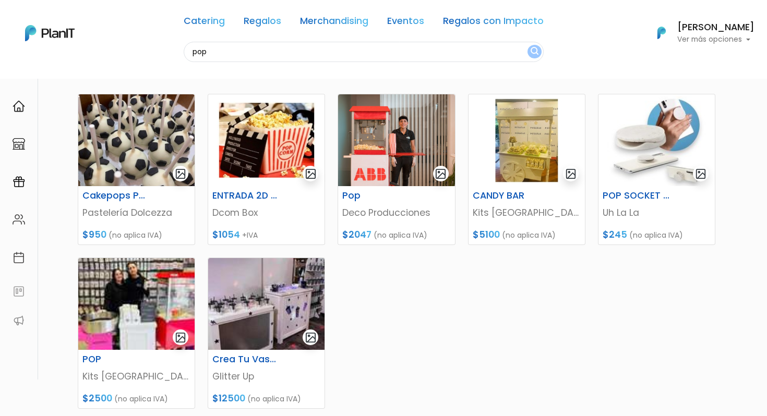
click at [391, 51] on input "pop" at bounding box center [364, 52] width 360 height 20
type input "medias"
click at [527, 45] on button "submit" at bounding box center [534, 52] width 14 height 14
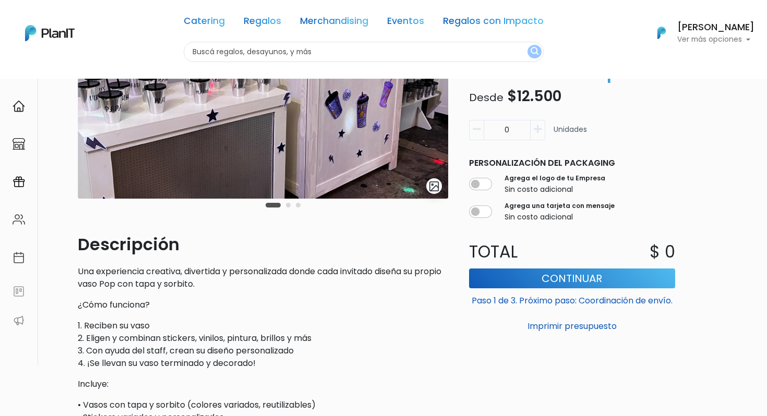
scroll to position [129, 0]
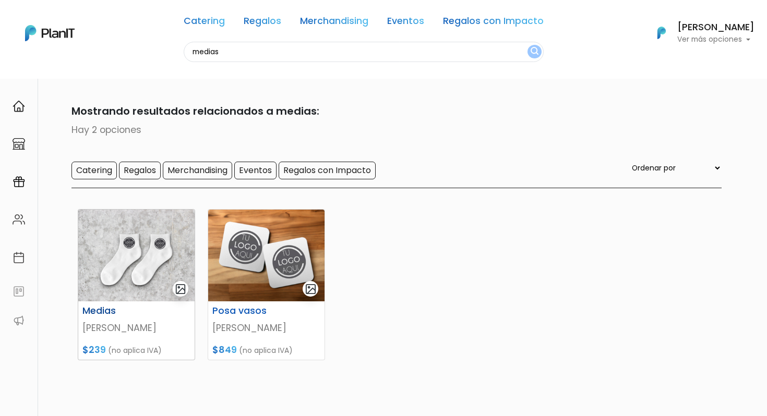
click at [128, 271] on img at bounding box center [136, 256] width 116 height 92
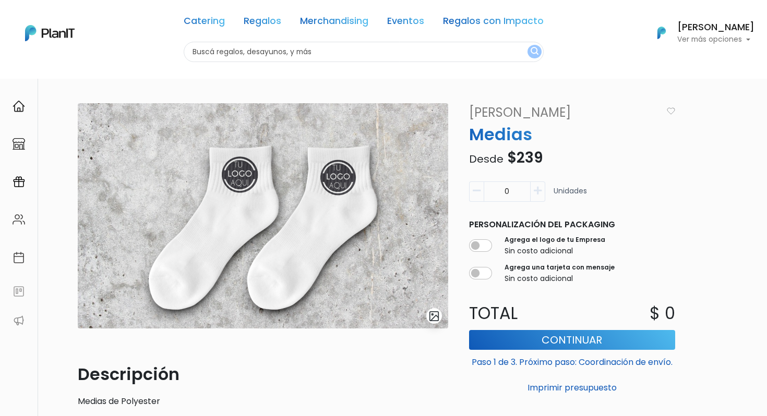
click at [321, 54] on input "text" at bounding box center [364, 52] width 360 height 20
type input "remera"
click at [527, 45] on button "submit" at bounding box center [534, 52] width 14 height 14
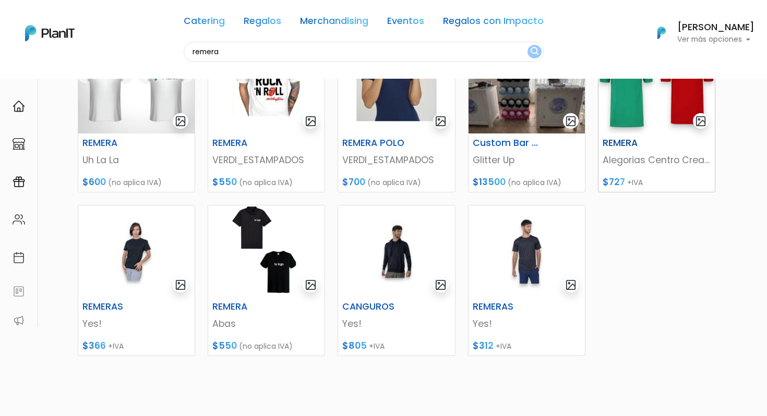
scroll to position [204, 0]
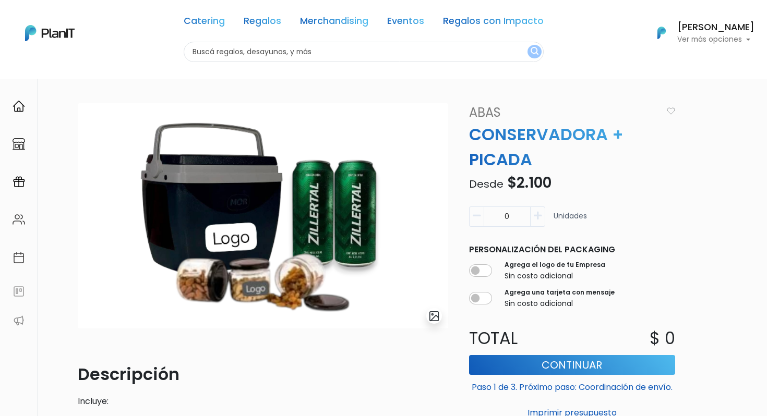
click at [262, 41] on div "Catering Regalos Merchandising Eventos Regalos con Impacto" at bounding box center [364, 23] width 360 height 38
click at [264, 53] on input "text" at bounding box center [364, 52] width 360 height 20
type input "t"
type input "m"
type input "d"
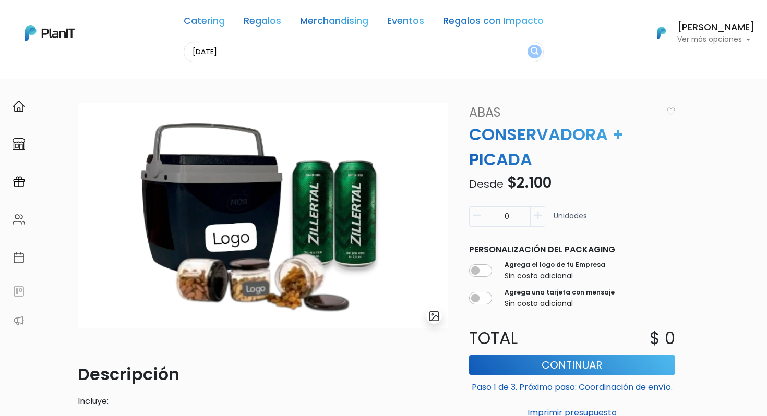
type input "[DATE]"
click at [527, 45] on button "submit" at bounding box center [534, 52] width 14 height 14
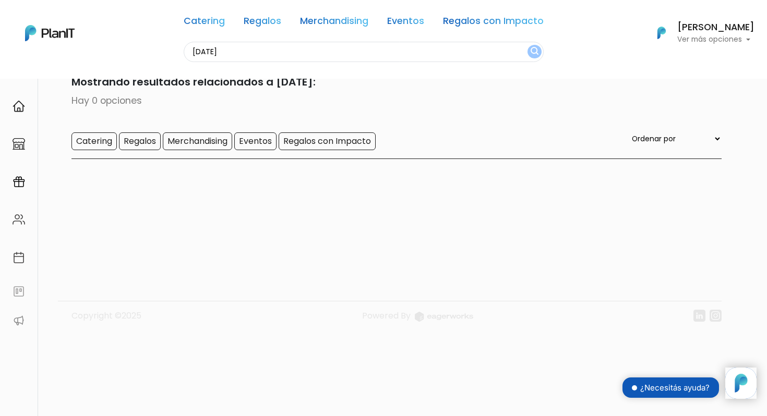
scroll to position [37, 0]
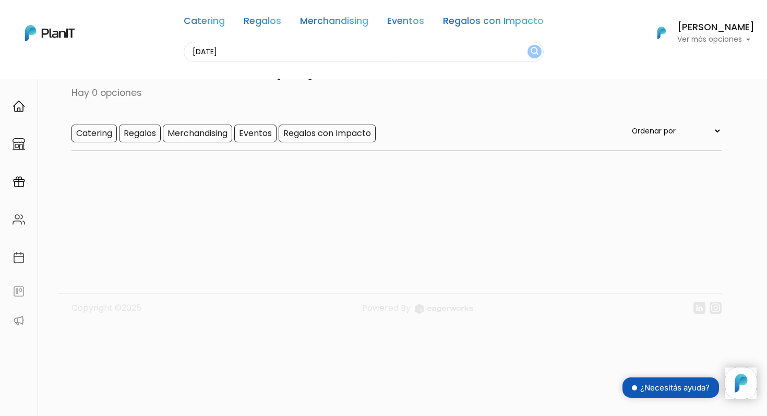
click at [260, 51] on input "halloween" at bounding box center [364, 52] width 360 height 20
type input "m"
type input "cofre"
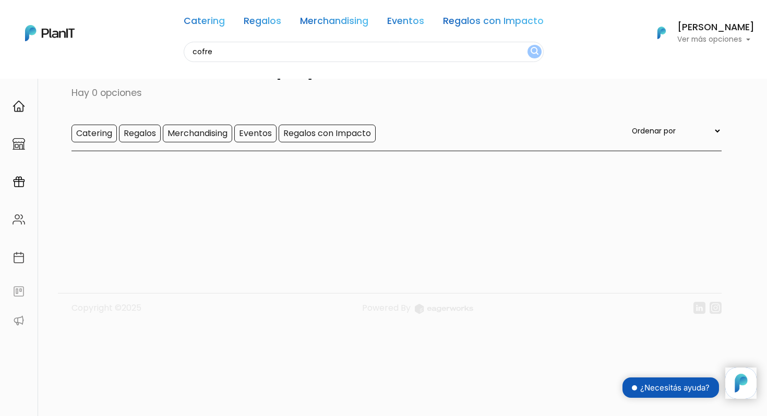
click at [527, 45] on button "submit" at bounding box center [534, 52] width 14 height 14
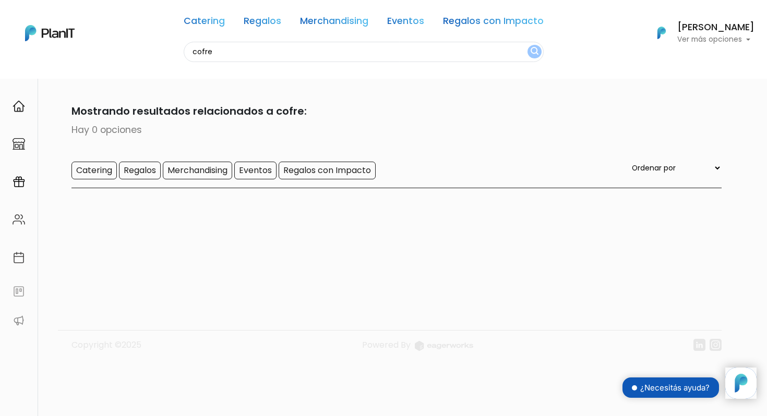
click at [236, 55] on input "cofre" at bounding box center [364, 52] width 360 height 20
type input "c"
type input "caja"
click at [527, 45] on button "submit" at bounding box center [534, 52] width 14 height 14
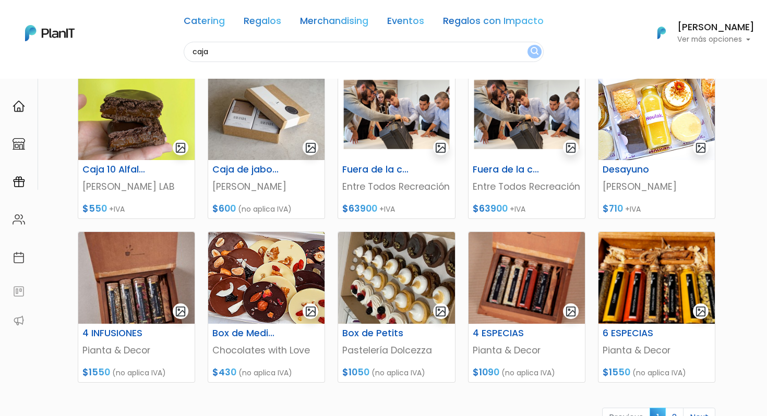
scroll to position [309, 0]
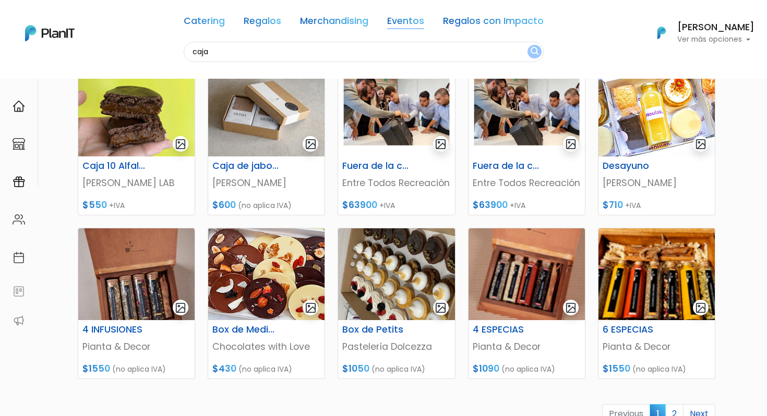
click at [398, 21] on link "Eventos" at bounding box center [405, 23] width 37 height 13
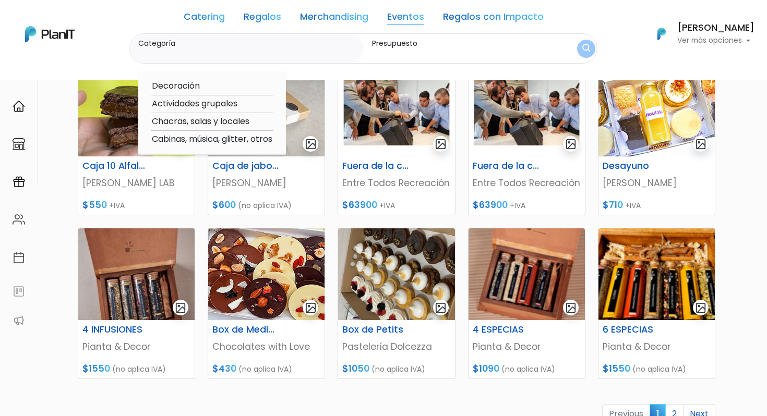
click at [199, 104] on option "Actividades grupales" at bounding box center [212, 104] width 123 height 13
type input "Actividades grupales"
type input "$0 - $1000"
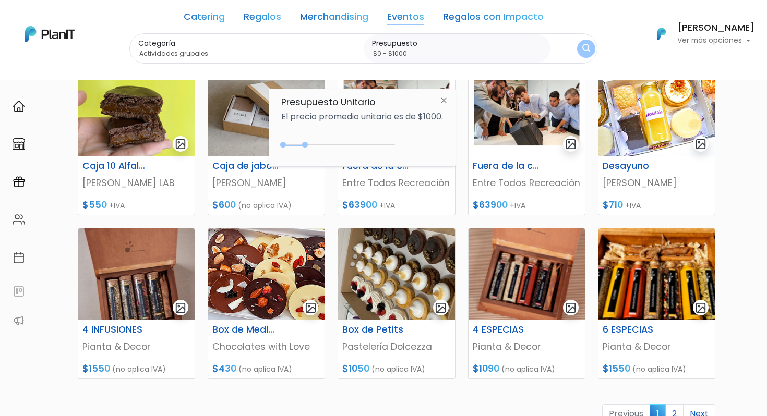
click at [586, 51] on img "submit" at bounding box center [586, 49] width 8 height 10
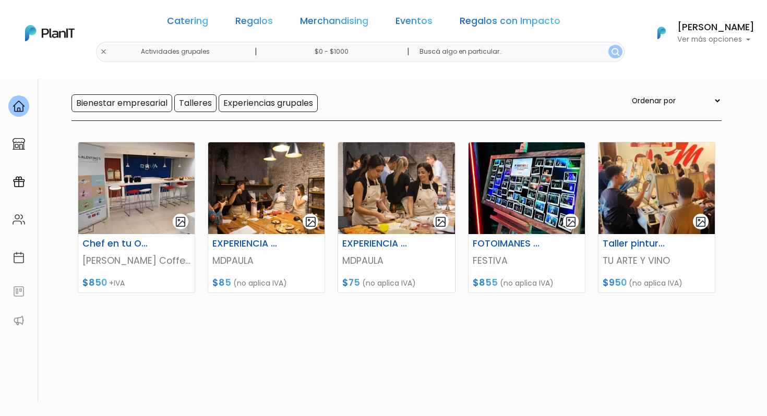
scroll to position [140, 0]
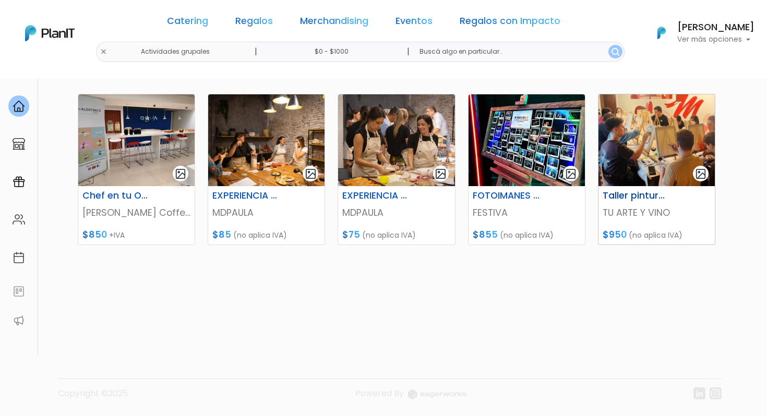
click at [669, 117] on img at bounding box center [656, 140] width 116 height 92
click at [507, 180] on img at bounding box center [526, 140] width 116 height 92
click at [410, 138] on img at bounding box center [396, 140] width 116 height 92
click at [454, 51] on input "text" at bounding box center [517, 52] width 213 height 20
click at [347, 26] on link "Merchandising" at bounding box center [334, 23] width 68 height 13
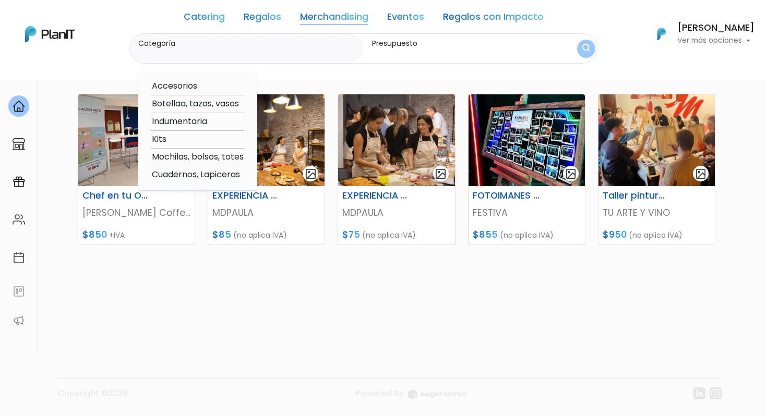
click at [273, 19] on link "Regalos" at bounding box center [263, 19] width 38 height 13
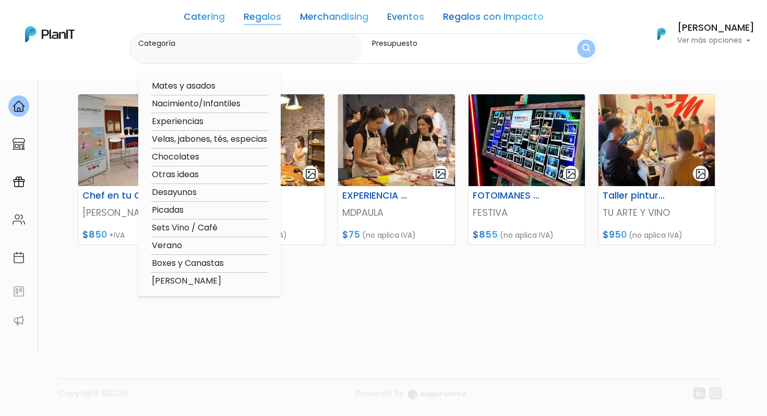
click at [418, 18] on link "Eventos" at bounding box center [405, 19] width 37 height 13
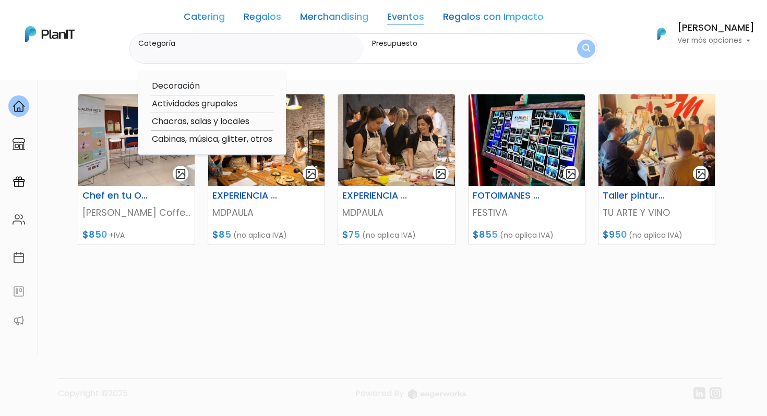
click at [195, 108] on option "Actividades grupales" at bounding box center [212, 104] width 123 height 13
type input "Actividades grupales"
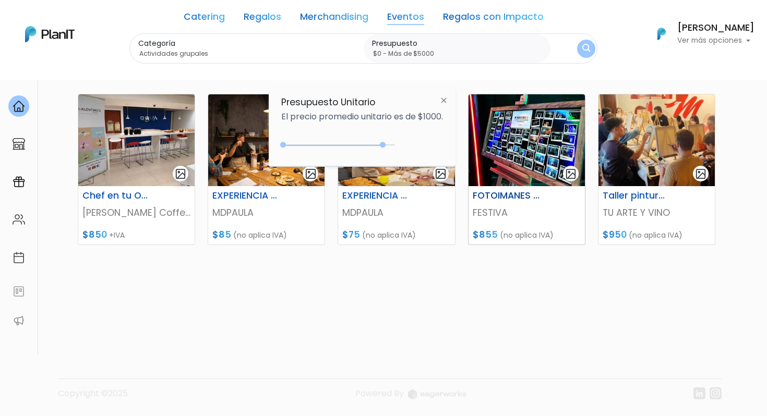
drag, startPoint x: 306, startPoint y: 144, endPoint x: 507, endPoint y: 158, distance: 201.2
click at [507, 158] on body "Catering Regalos Merchandising Eventos Regalos con Impacto Actividades grupales…" at bounding box center [383, 68] width 767 height 416
type input "$0 - Más de $5000"
click at [590, 45] on button "submit" at bounding box center [586, 49] width 18 height 18
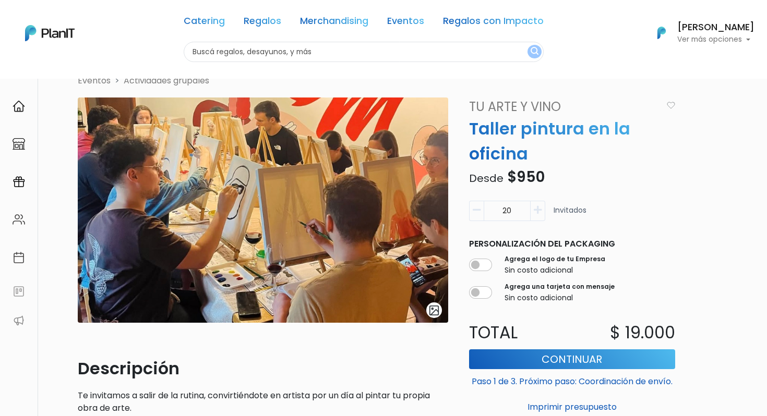
scroll to position [29, 0]
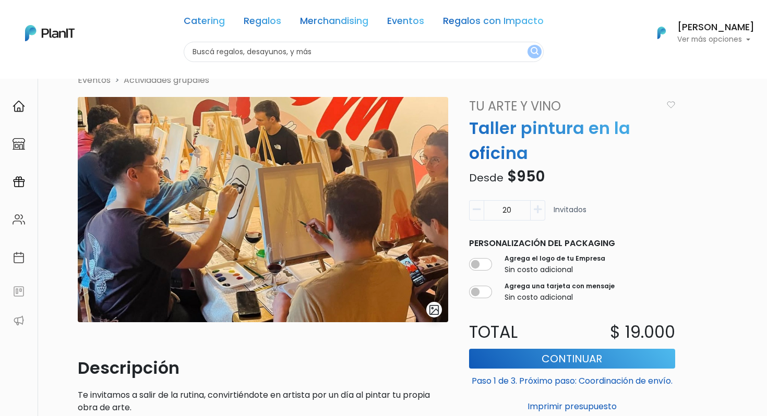
click at [512, 211] on input "20" at bounding box center [506, 210] width 47 height 20
type input "2"
click at [469, 398] on button "Imprimir presupuesto" at bounding box center [572, 407] width 206 height 18
click at [544, 213] on button "button" at bounding box center [537, 210] width 15 height 20
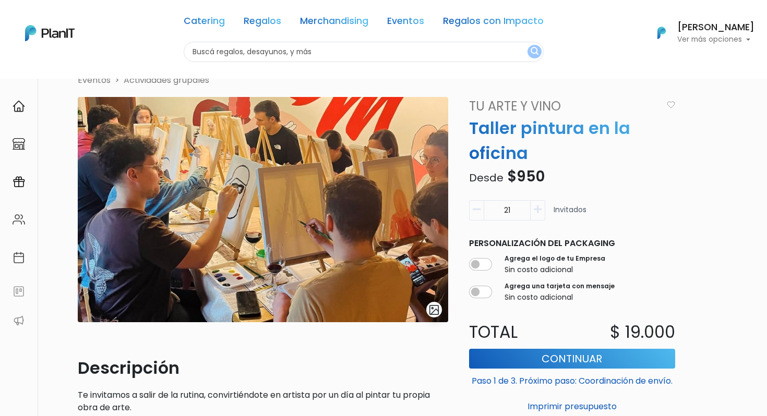
click at [544, 213] on button "button" at bounding box center [537, 210] width 15 height 20
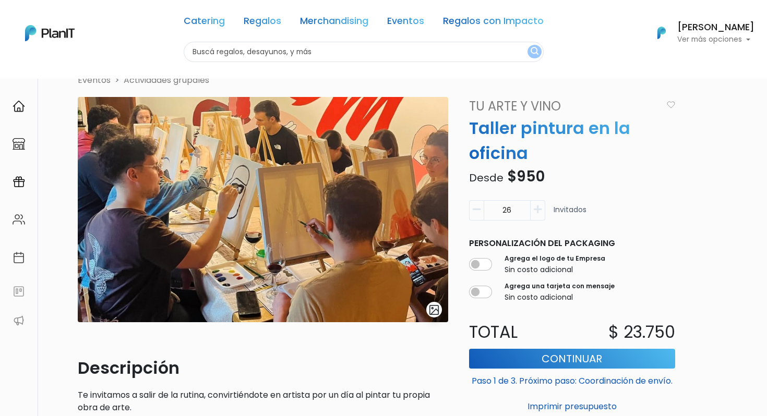
click at [544, 213] on button "button" at bounding box center [537, 210] width 15 height 20
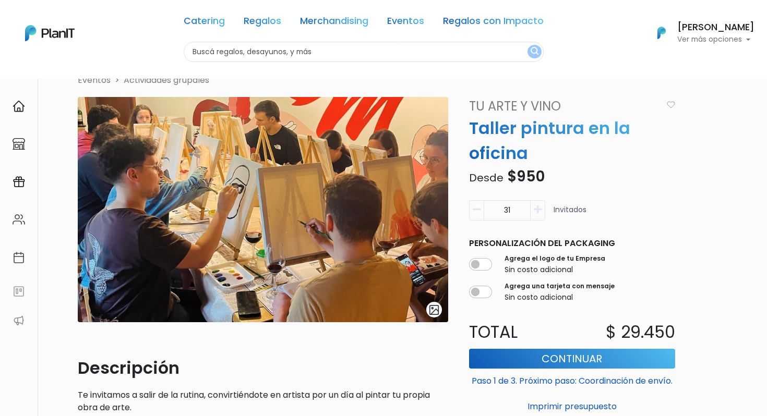
click at [544, 213] on button "button" at bounding box center [537, 210] width 15 height 20
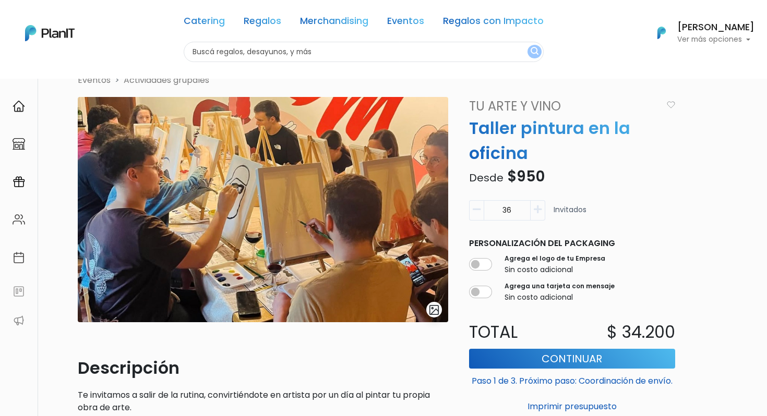
click at [544, 213] on button "button" at bounding box center [537, 210] width 15 height 20
type input "40"
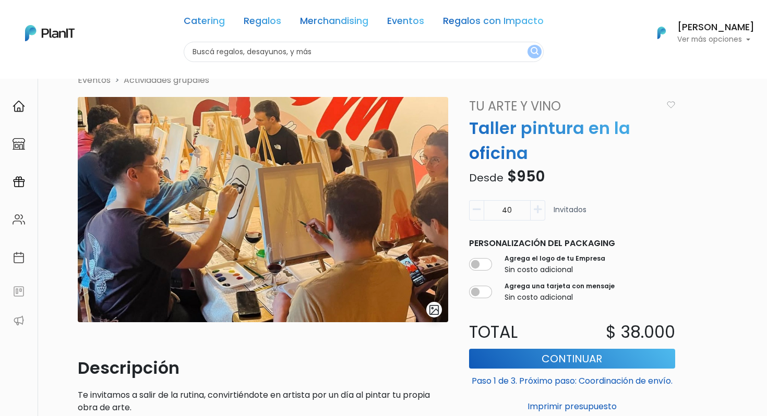
click at [544, 213] on button "button" at bounding box center [537, 210] width 15 height 20
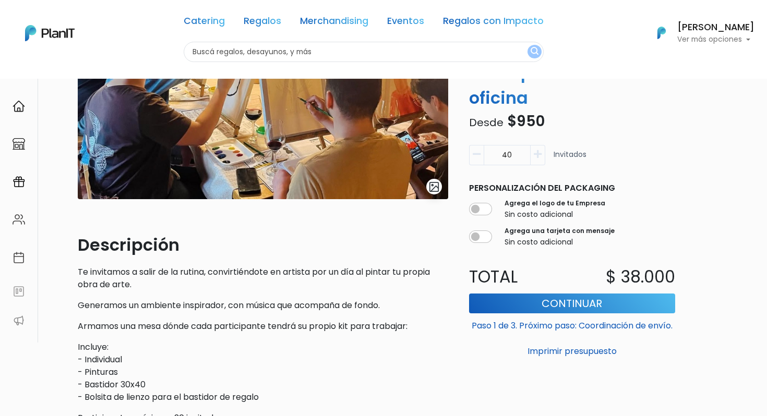
scroll to position [142, 0]
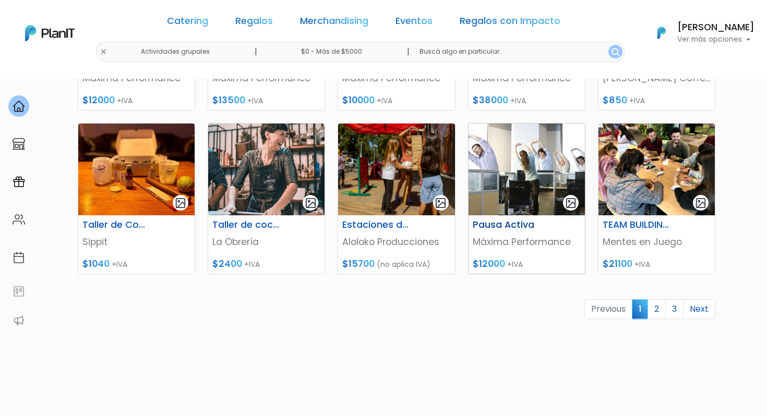
scroll to position [443, 0]
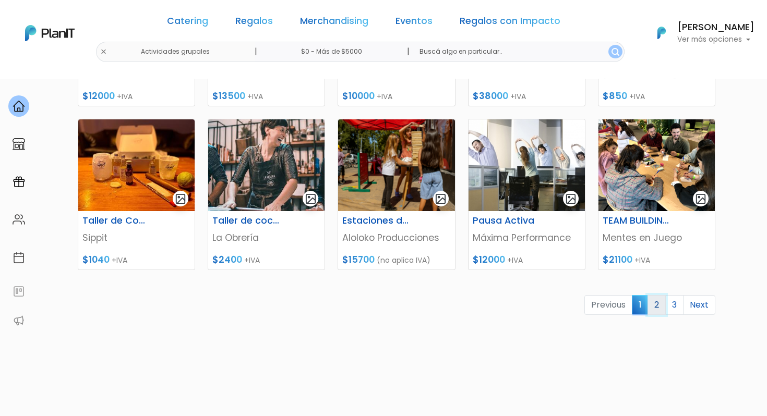
click at [658, 299] on link "2" at bounding box center [656, 305] width 18 height 20
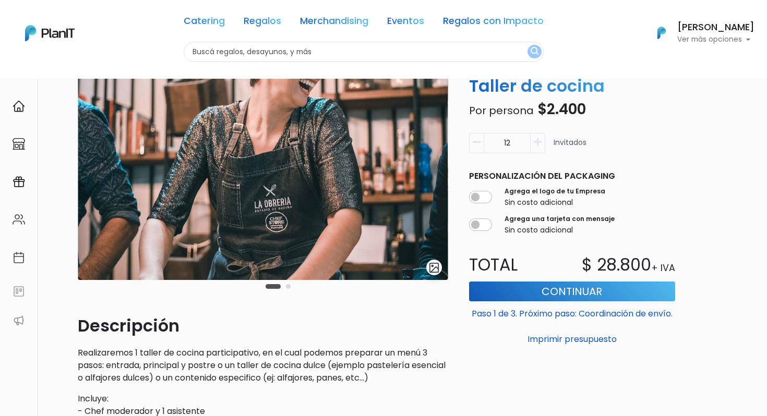
scroll to position [67, 0]
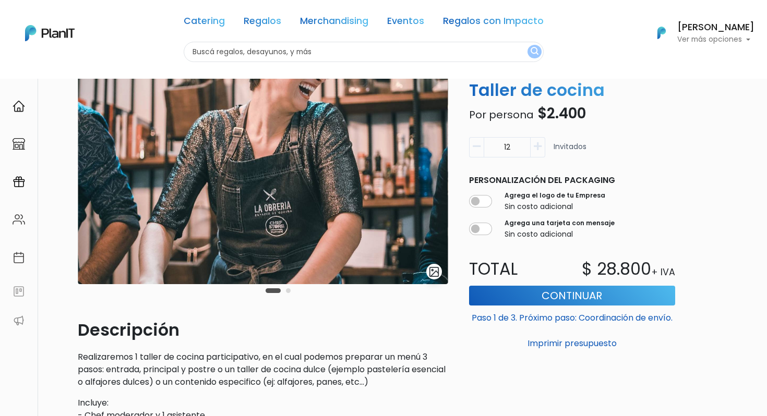
click at [513, 151] on input "12" at bounding box center [506, 147] width 47 height 20
type input "1"
type input "60"
click at [678, 162] on div "60 Invitados" at bounding box center [572, 151] width 219 height 29
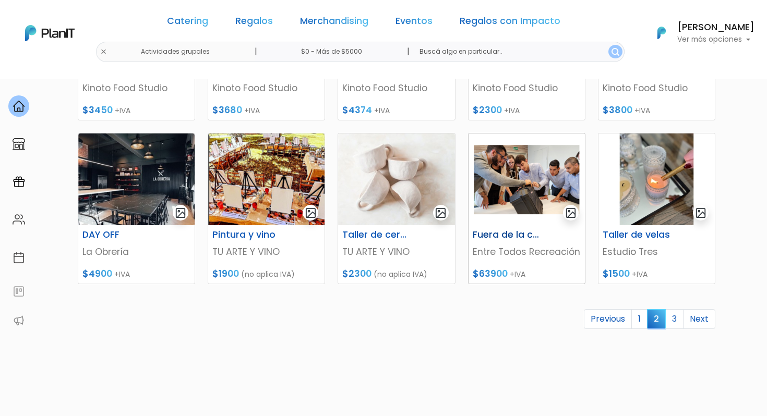
scroll to position [428, 0]
click at [676, 321] on link "3" at bounding box center [674, 320] width 18 height 20
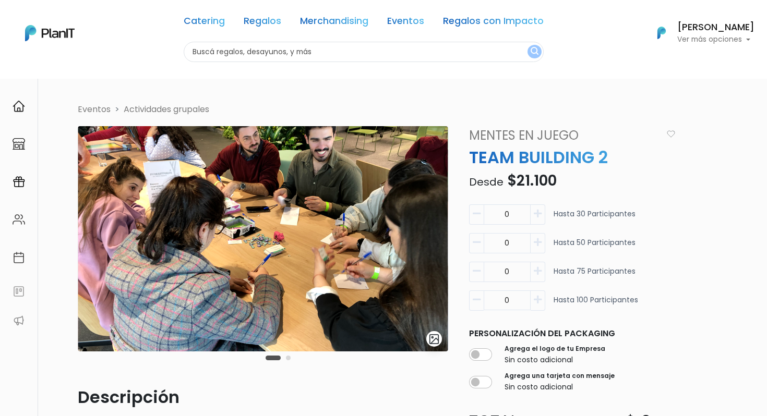
click at [513, 273] on input "0" at bounding box center [506, 272] width 47 height 20
type input "60"
click at [704, 282] on div "Eventos Actividades grupales slide 3 of 2 Descripción Mentes en Juego es una Lu…" at bounding box center [399, 396] width 656 height 586
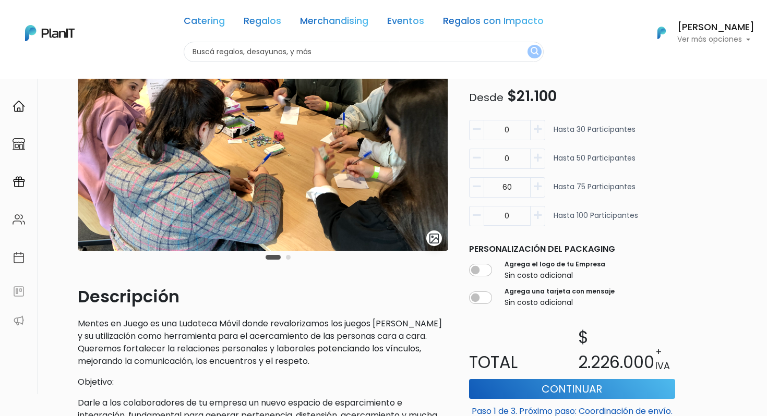
scroll to position [104, 0]
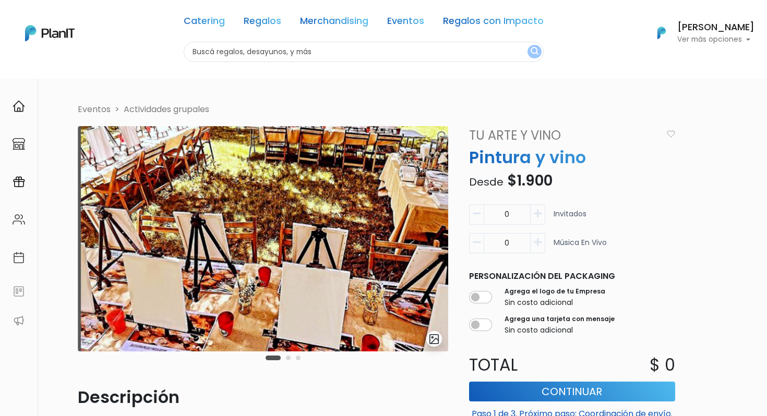
click at [514, 219] on input "0" at bounding box center [506, 214] width 47 height 20
type input "60"
click at [697, 252] on div "Eventos Actividades grupales slide 2 of 3 Descripción Te invitamos a salir de l…" at bounding box center [399, 346] width 656 height 486
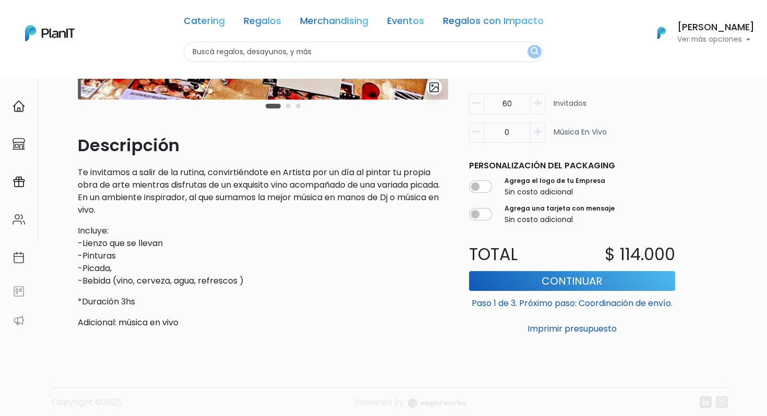
scroll to position [251, 0]
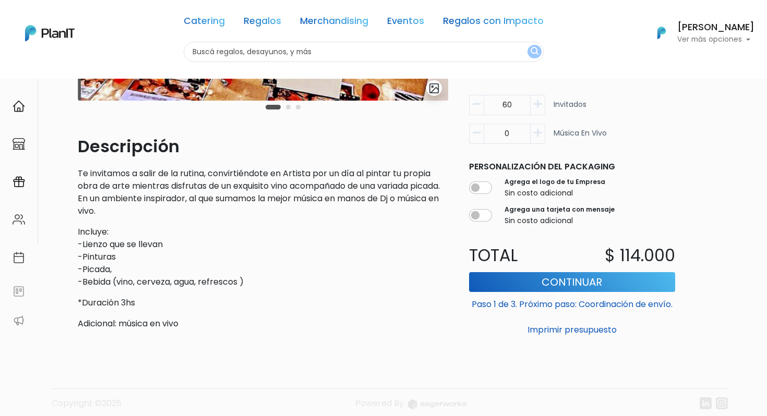
click at [699, 252] on div "Eventos Actividades grupales slide 2 of 3 Descripción Te invitamos a salir de l…" at bounding box center [399, 95] width 656 height 486
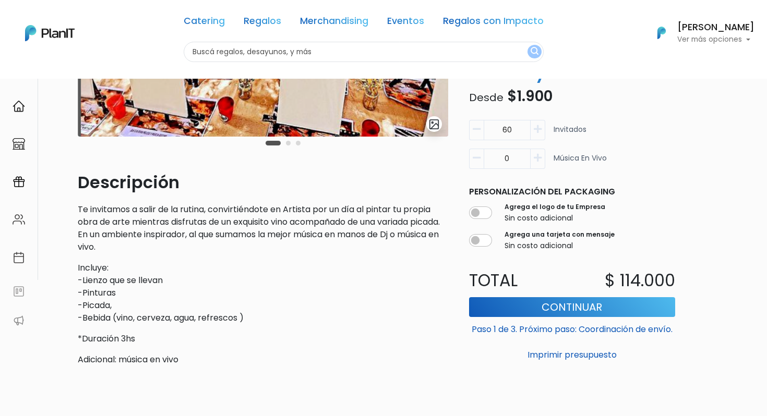
scroll to position [179, 0]
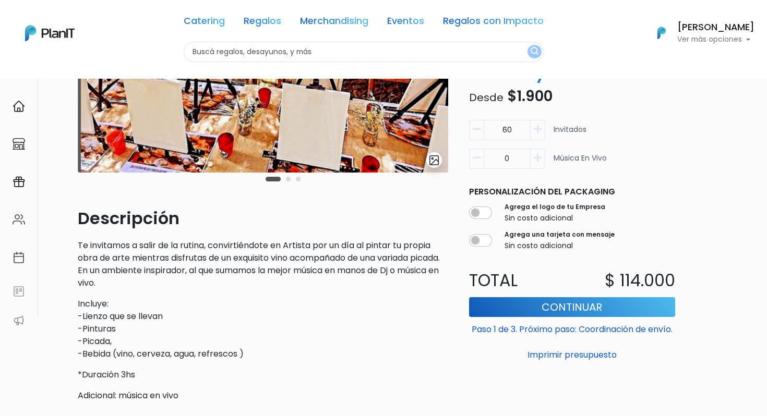
click at [285, 266] on p "Te invitamos a salir de la rutina, convirtiéndote en Artista por un día al pint…" at bounding box center [263, 264] width 370 height 50
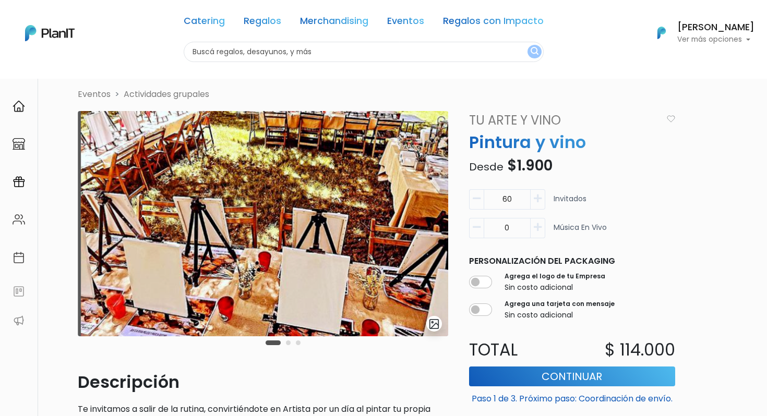
scroll to position [0, 0]
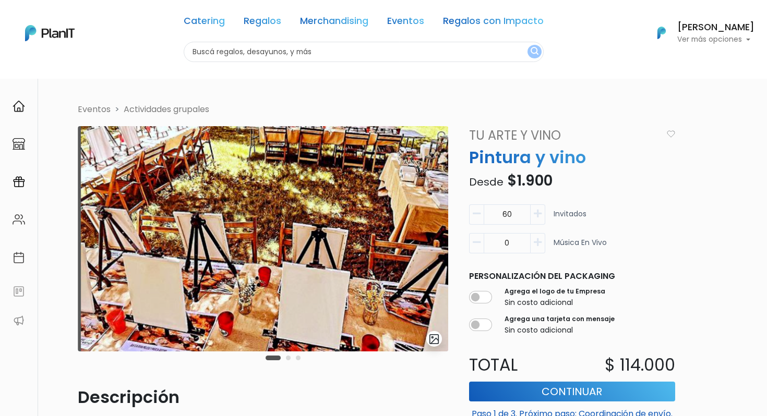
click at [672, 130] on img "button" at bounding box center [670, 133] width 8 height 7
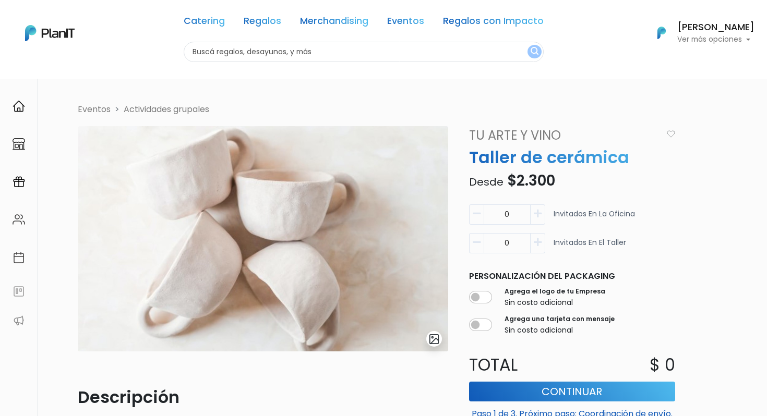
click at [507, 215] on input "0" at bounding box center [506, 214] width 47 height 20
type input "6"
click at [522, 237] on input "0" at bounding box center [506, 243] width 47 height 20
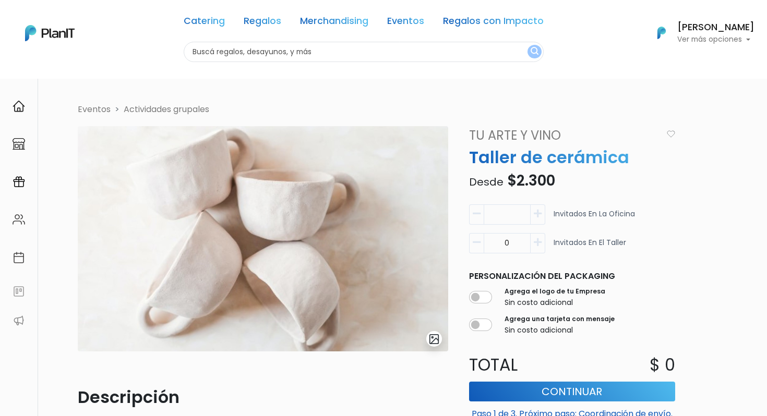
click at [522, 237] on input "0" at bounding box center [506, 243] width 47 height 20
type input "60"
click at [510, 220] on input "number" at bounding box center [506, 214] width 47 height 20
type input "60"
click at [514, 237] on input "60" at bounding box center [506, 243] width 47 height 20
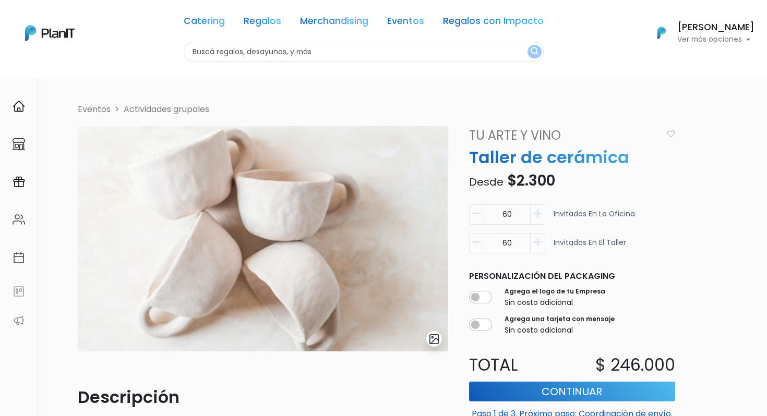
click at [514, 237] on input "60" at bounding box center [506, 243] width 47 height 20
click at [668, 134] on img "button" at bounding box center [670, 133] width 8 height 7
type input "0"
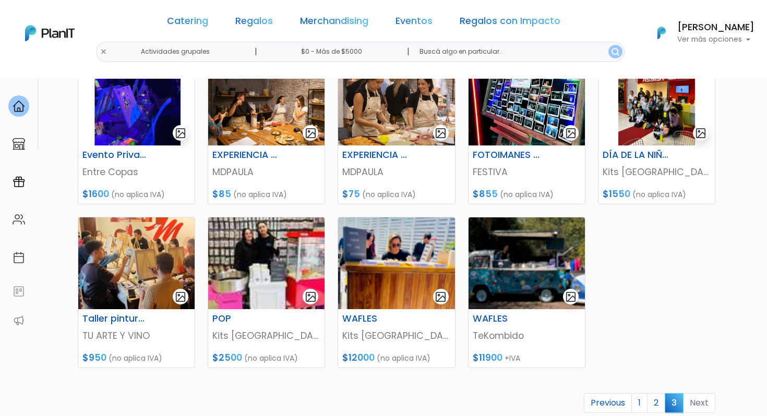
scroll to position [345, 0]
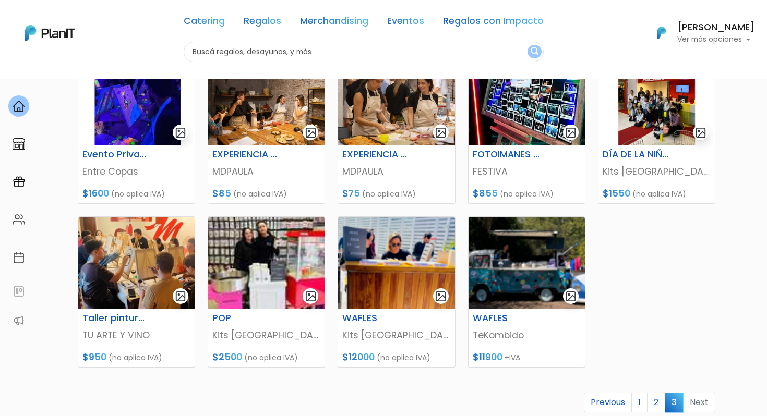
click at [136, 52] on div "Catering Regalos Merchandising Eventos Regalos con Impacto Actividades grupales…" at bounding box center [383, 33] width 767 height 58
click at [200, 22] on link "Catering" at bounding box center [204, 23] width 41 height 13
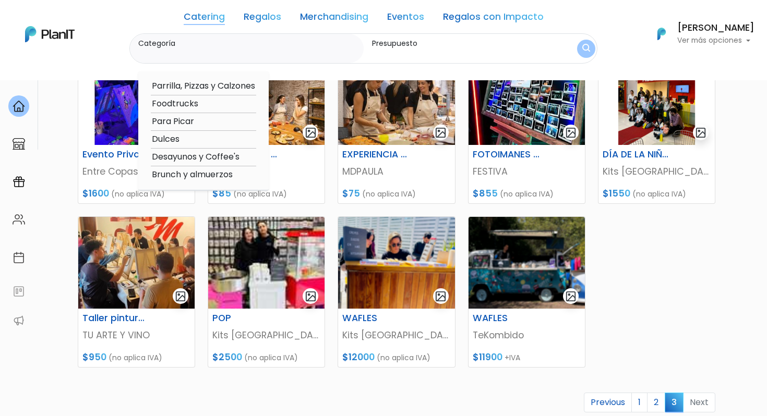
click at [262, 16] on link "Regalos" at bounding box center [263, 19] width 38 height 13
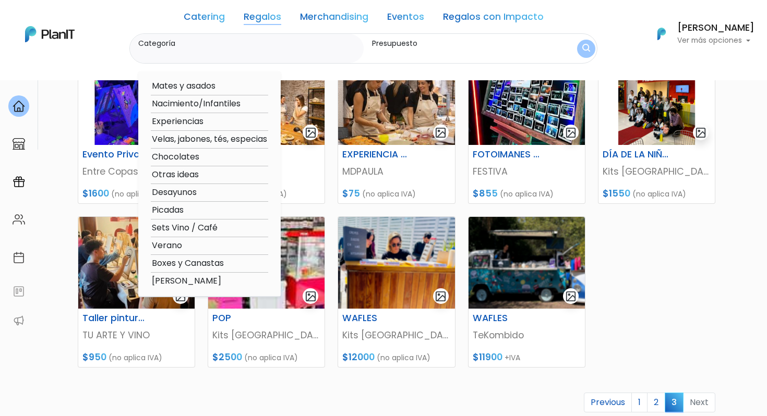
click at [195, 18] on link "Catering" at bounding box center [204, 19] width 41 height 13
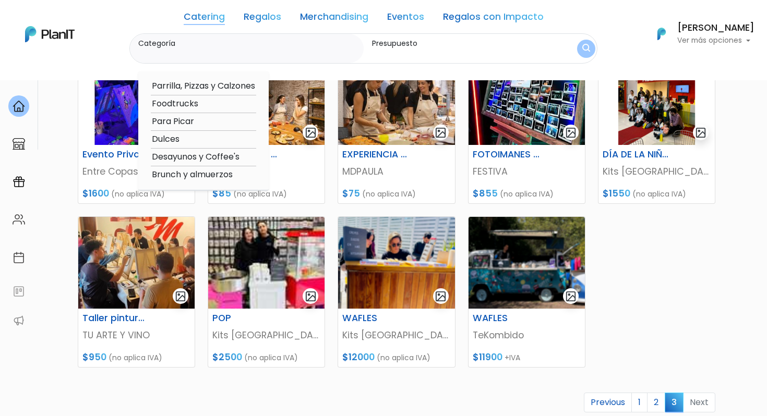
click at [207, 52] on input "Categoría" at bounding box center [248, 54] width 221 height 10
type input "q"
type input "chipa"
click button "submit" at bounding box center [586, 49] width 18 height 18
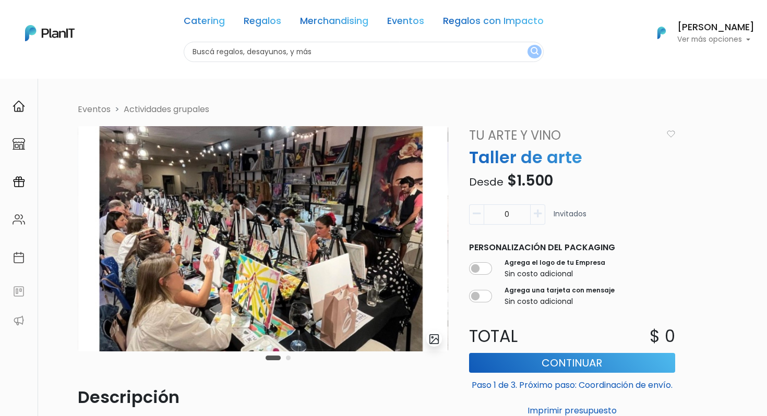
click at [506, 217] on input "0" at bounding box center [506, 214] width 47 height 20
type input "60"
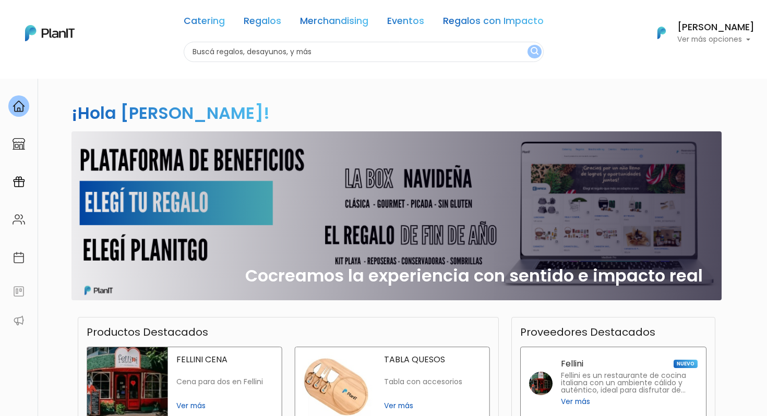
click at [360, 54] on input "text" at bounding box center [364, 52] width 360 height 20
type input "chipa"
click at [527, 45] on button "submit" at bounding box center [534, 52] width 14 height 14
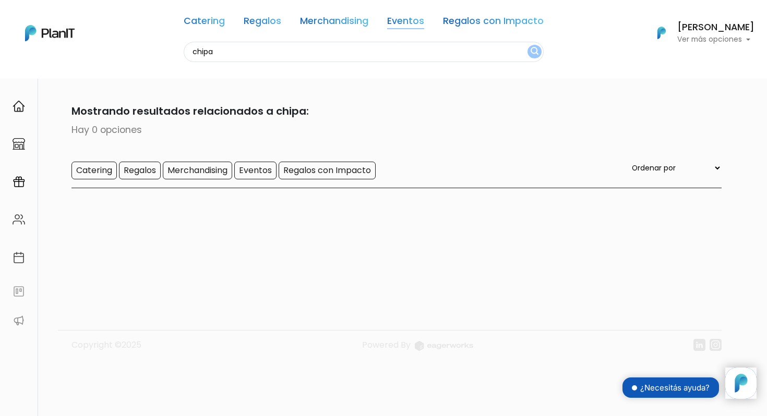
click at [415, 27] on link "Eventos" at bounding box center [405, 23] width 37 height 13
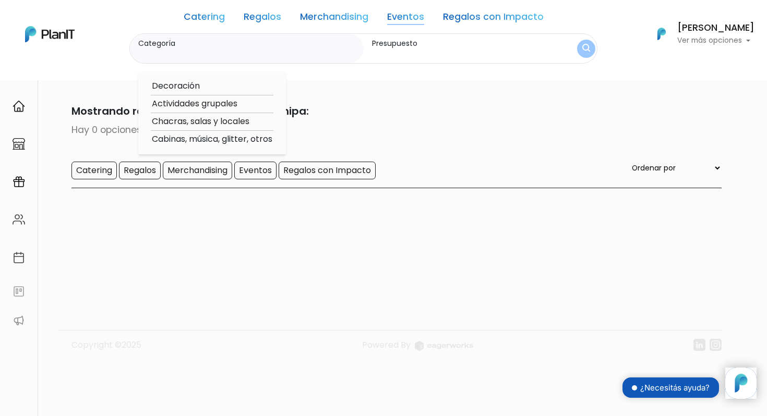
click at [193, 84] on option "Decoración" at bounding box center [212, 86] width 123 height 13
type input "Decoración"
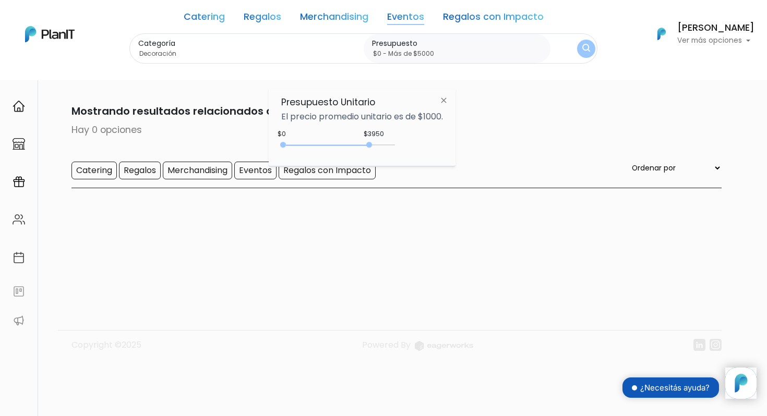
type input "$0 - Más de $5000"
drag, startPoint x: 302, startPoint y: 143, endPoint x: 463, endPoint y: 151, distance: 160.3
click at [463, 151] on body "Catering Regalos Merchandising Eventos Regalos con Impacto chipa Catering Regal…" at bounding box center [383, 208] width 767 height 416
click at [577, 49] on button "submit" at bounding box center [586, 49] width 18 height 18
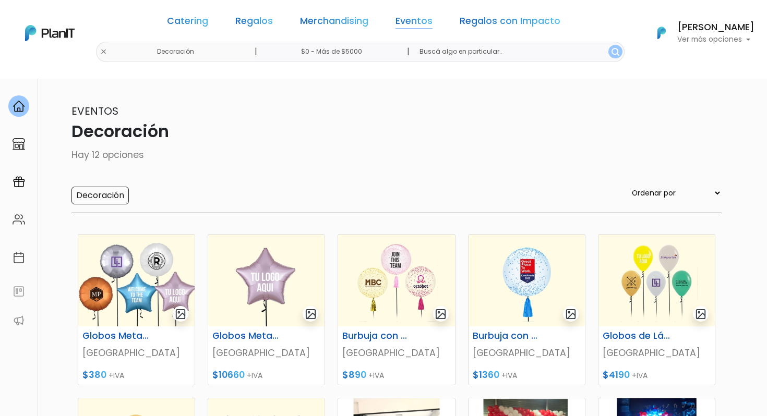
click at [404, 18] on link "Eventos" at bounding box center [413, 23] width 37 height 13
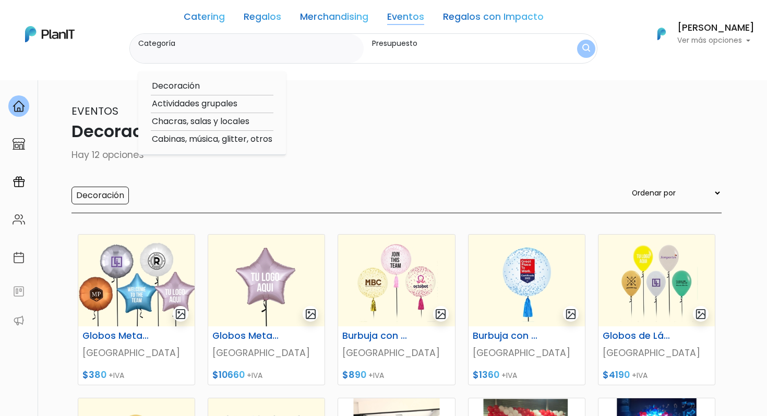
click at [227, 141] on option "Cabinas, música, glitter, otros" at bounding box center [212, 139] width 123 height 13
type input "Cabinas, música, glitter, otros"
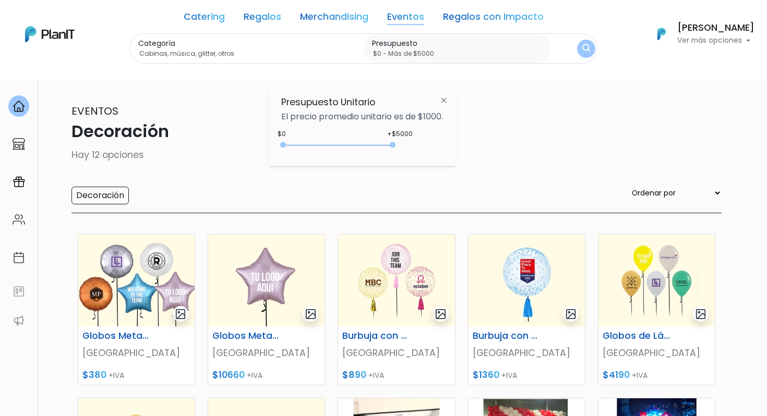
type input "$0 - Más de $5000"
drag, startPoint x: 301, startPoint y: 144, endPoint x: 584, endPoint y: 162, distance: 283.7
click at [584, 162] on body "Catering Regalos Merchandising Eventos Regalos con Impacto Decoración | $0 - Má…" at bounding box center [383, 208] width 767 height 416
click at [589, 53] on button "submit" at bounding box center [586, 49] width 18 height 18
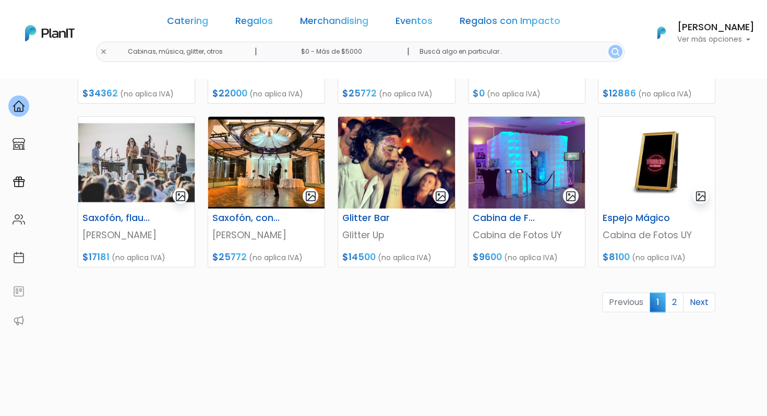
scroll to position [458, 0]
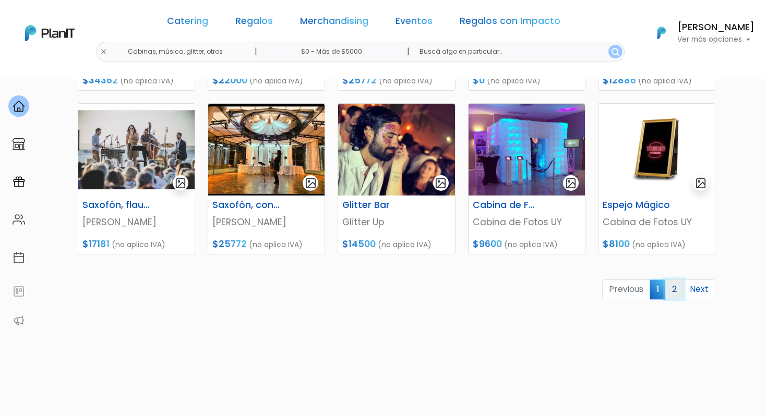
click at [677, 290] on link "2" at bounding box center [674, 290] width 18 height 20
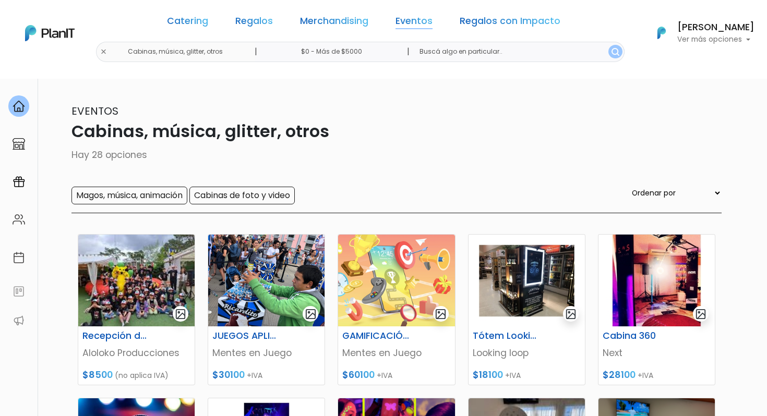
click at [395, 23] on link "Eventos" at bounding box center [413, 23] width 37 height 13
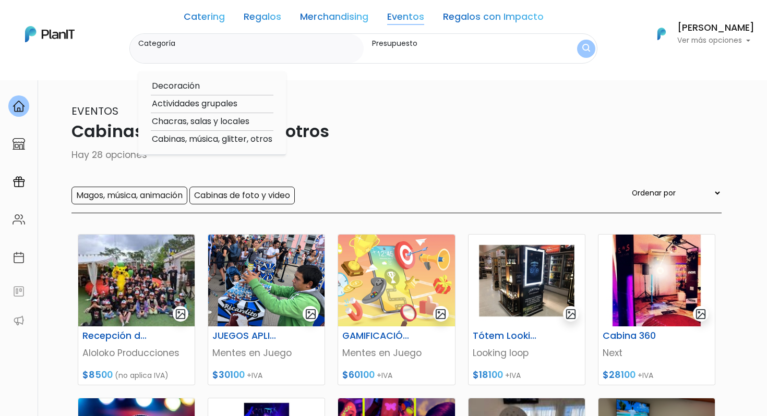
click at [346, 19] on link "Merchandising" at bounding box center [334, 19] width 68 height 13
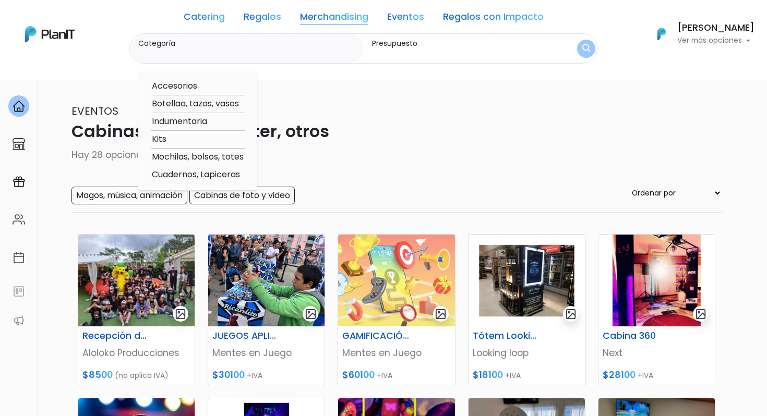
click at [269, 44] on label "Categoría" at bounding box center [248, 43] width 221 height 11
click at [269, 49] on input "Categoría" at bounding box center [248, 54] width 221 height 10
click at [269, 44] on label "Categoría" at bounding box center [248, 43] width 221 height 11
click at [269, 49] on input "Categoría" at bounding box center [248, 54] width 221 height 10
click at [172, 136] on option "Kits" at bounding box center [198, 139] width 94 height 13
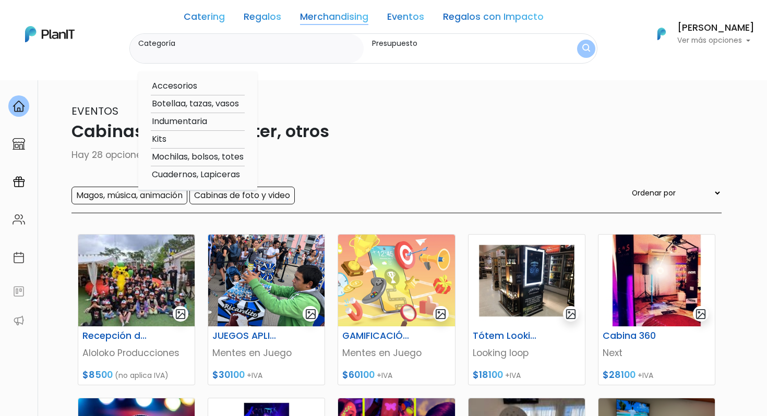
type input "Kits"
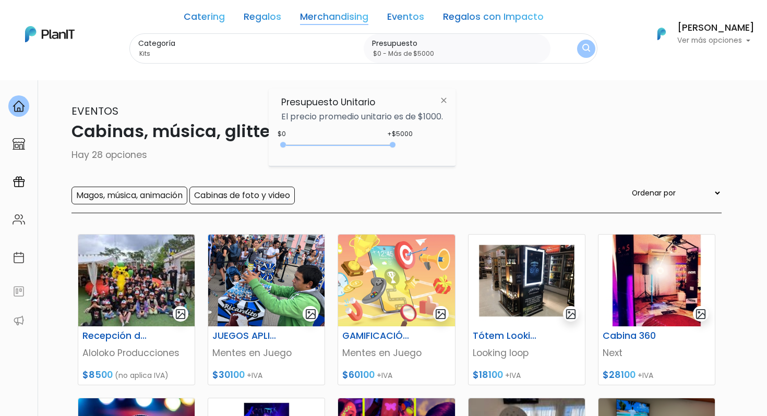
drag, startPoint x: 306, startPoint y: 142, endPoint x: 486, endPoint y: 140, distance: 179.9
click at [486, 140] on body "Catering Regalos Merchandising Eventos Regalos con Impacto Cabinas, música, gli…" at bounding box center [383, 208] width 767 height 416
type input "$0 - Más de $5000"
click at [582, 53] on img "submit" at bounding box center [586, 49] width 8 height 10
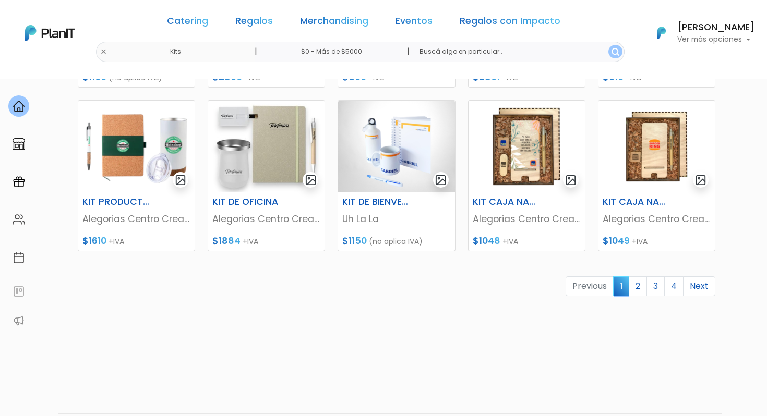
scroll to position [496, 0]
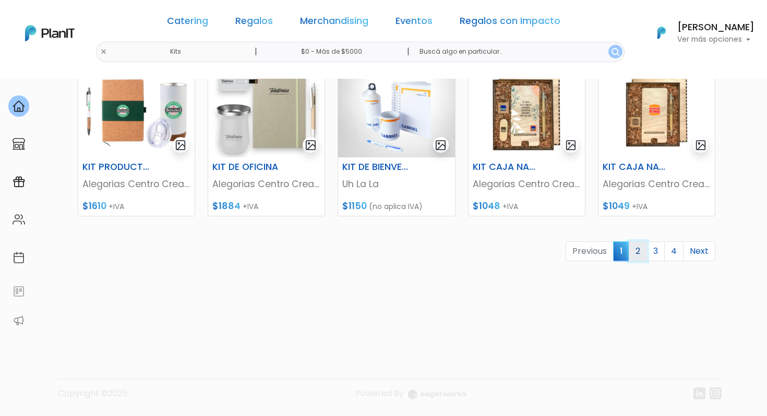
click at [637, 250] on link "2" at bounding box center [637, 251] width 18 height 20
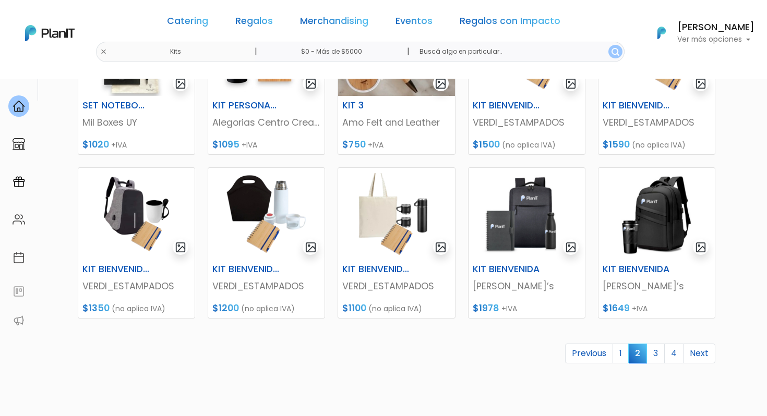
scroll to position [441, 0]
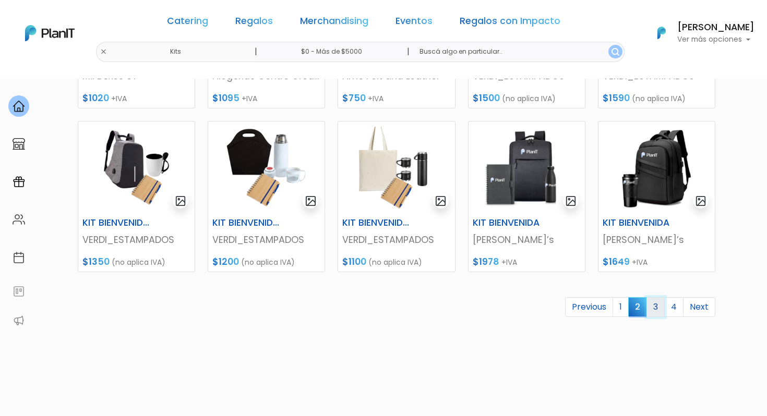
click at [655, 314] on link "3" at bounding box center [655, 307] width 18 height 20
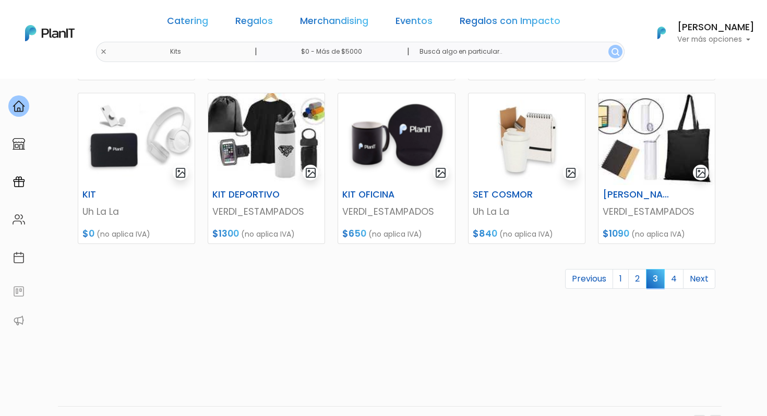
scroll to position [468, 0]
click at [671, 276] on link "4" at bounding box center [673, 280] width 19 height 20
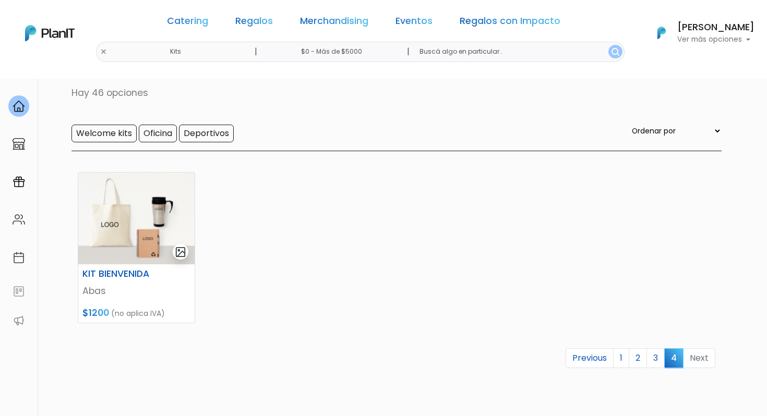
scroll to position [81, 0]
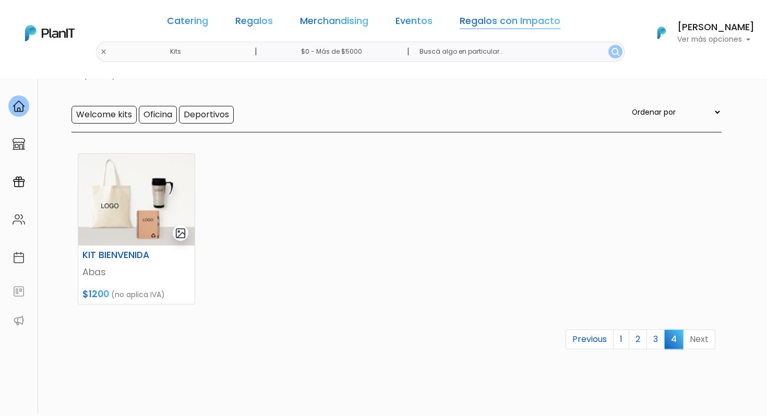
click at [472, 17] on link "Regalos con Impacto" at bounding box center [509, 23] width 101 height 13
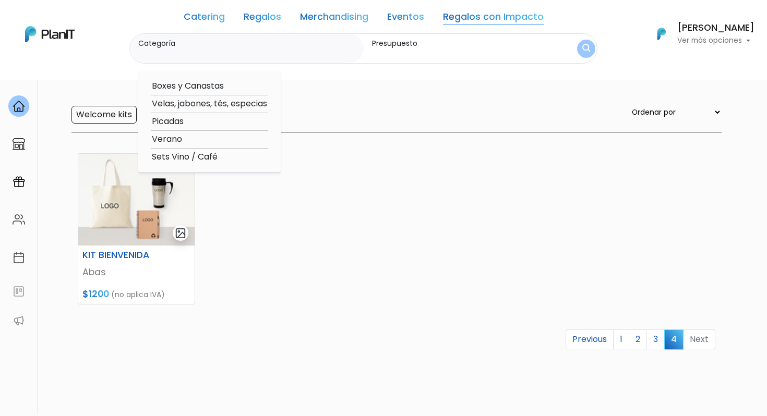
click at [177, 82] on option "Boxes y Canastas" at bounding box center [209, 86] width 117 height 13
type input "Boxes y Canastas"
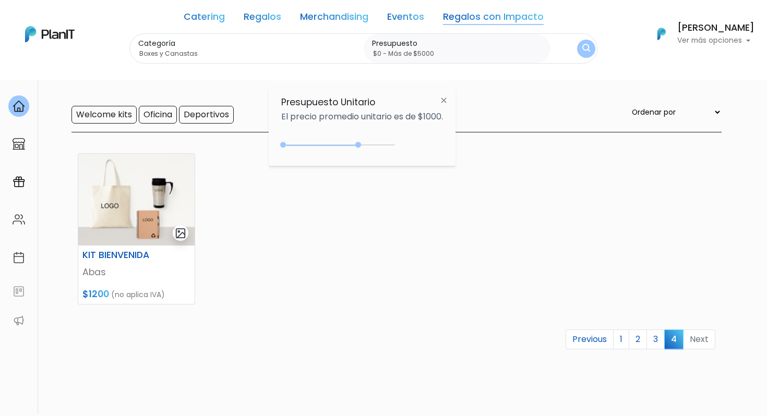
type input "$0 - Más de $5000"
drag, startPoint x: 300, startPoint y: 143, endPoint x: 467, endPoint y: 152, distance: 166.6
click at [467, 152] on body "Catering Regalos Merchandising Eventos Regalos con Impacto Kits | $0 - Más de $…" at bounding box center [383, 127] width 767 height 416
click at [587, 47] on img "submit" at bounding box center [586, 49] width 8 height 10
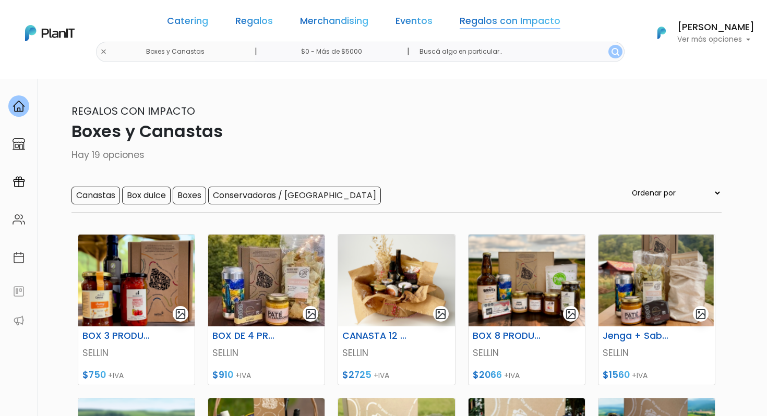
click at [498, 18] on link "Regalos con Impacto" at bounding box center [509, 23] width 101 height 13
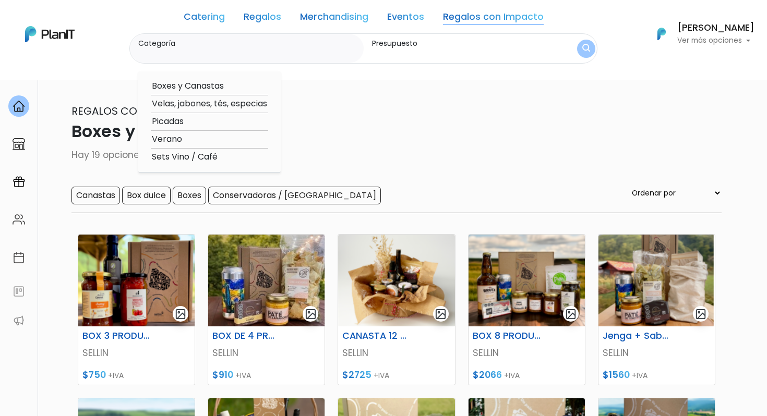
click at [172, 139] on option "Verano" at bounding box center [209, 139] width 117 height 13
type input "Verano"
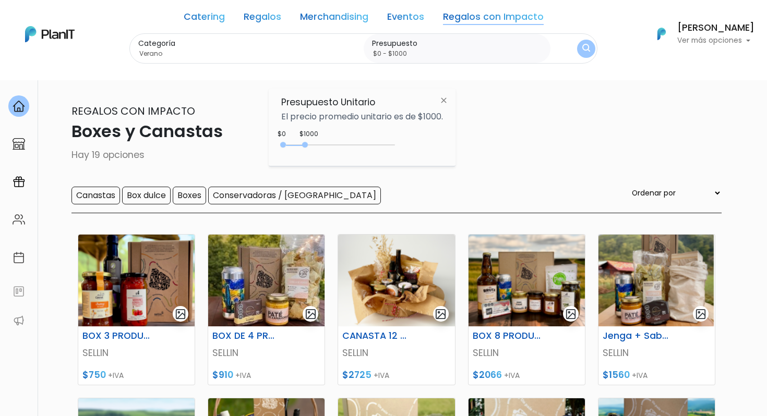
click at [307, 140] on div "$1000 $0 0 : 1000 0 1000 0,1000" at bounding box center [362, 147] width 162 height 21
type input "$0 - Más de $5000"
drag, startPoint x: 303, startPoint y: 145, endPoint x: 454, endPoint y: 168, distance: 152.5
click at [454, 168] on body "Catering Regalos Merchandising Eventos Regalos con Impacto Boxes y Canastas | $…" at bounding box center [383, 208] width 767 height 416
click at [593, 46] on button "submit" at bounding box center [586, 48] width 19 height 19
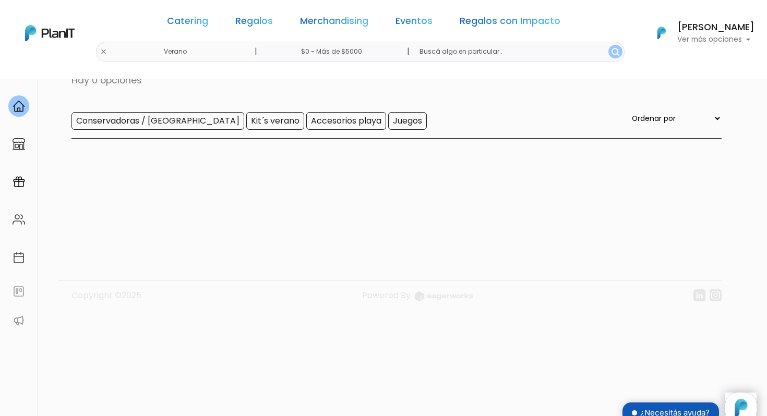
scroll to position [64, 0]
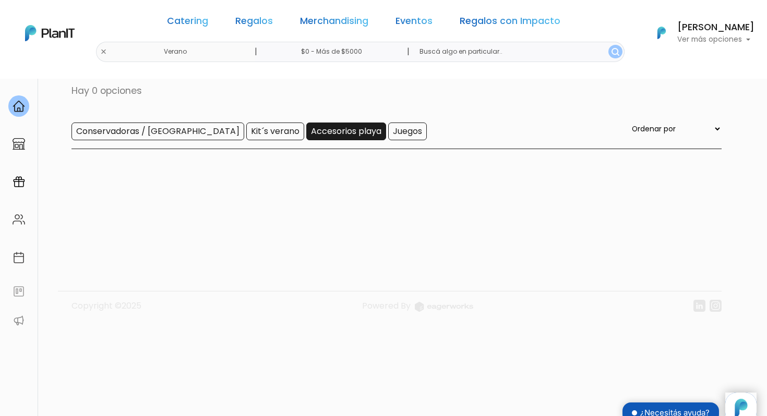
click at [306, 131] on input "Accesorios playa" at bounding box center [346, 132] width 80 height 18
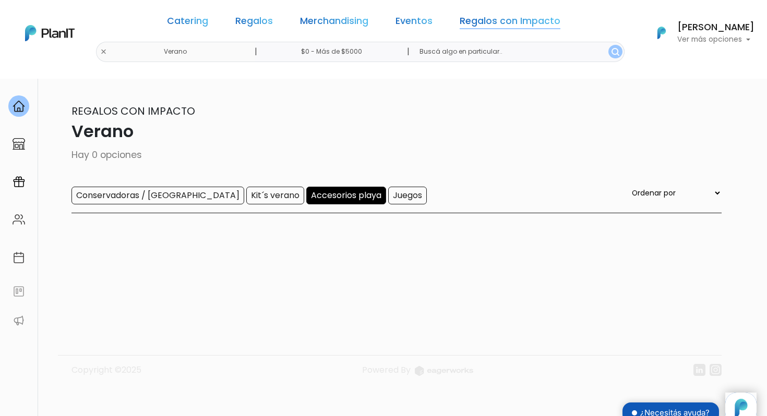
click at [480, 19] on link "Regalos con Impacto" at bounding box center [509, 23] width 101 height 13
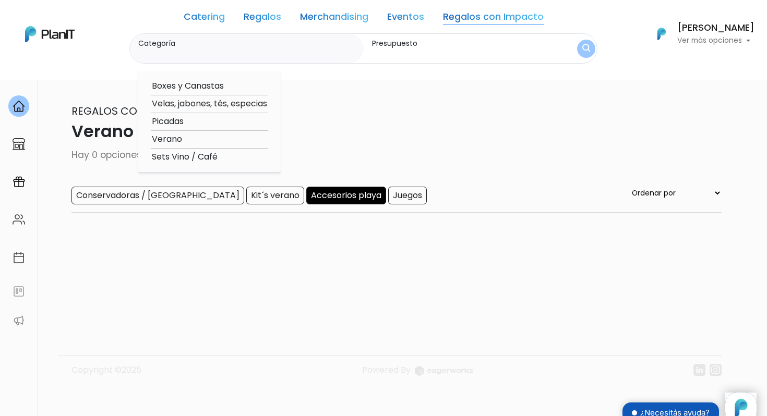
click at [175, 163] on option "Sets Vino / Café" at bounding box center [209, 157] width 117 height 13
type input "Sets Vino / Café"
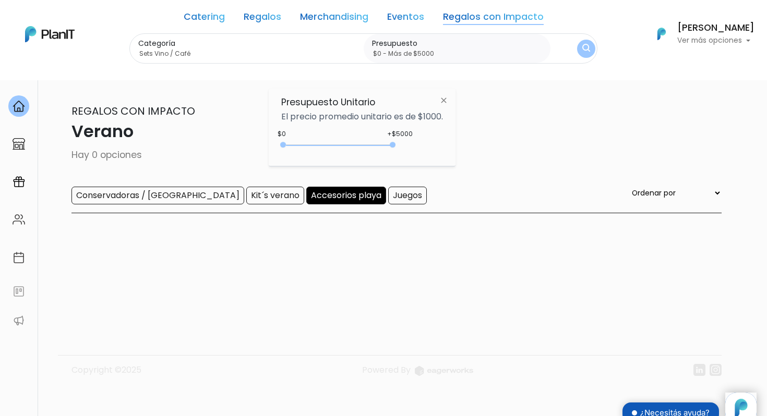
drag, startPoint x: 300, startPoint y: 146, endPoint x: 561, endPoint y: 168, distance: 261.7
click at [561, 168] on body "Catering Regalos Merchandising Eventos Regalos con Impacto Verano | $0 - Más de…" at bounding box center [383, 208] width 767 height 416
type input "$0 - Más de $5000"
click at [584, 44] on img "submit" at bounding box center [586, 49] width 8 height 10
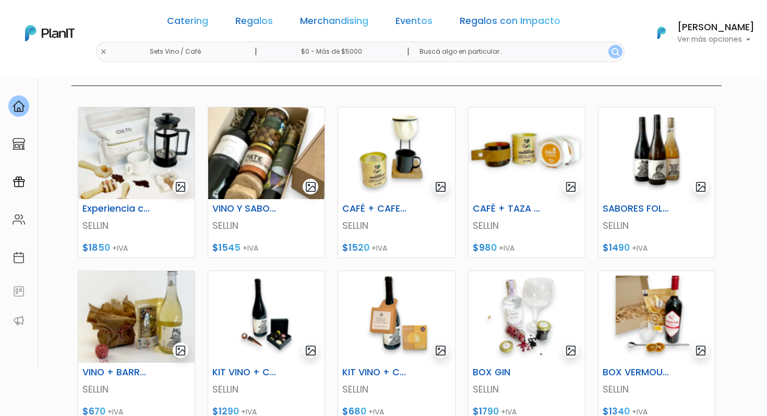
scroll to position [124, 0]
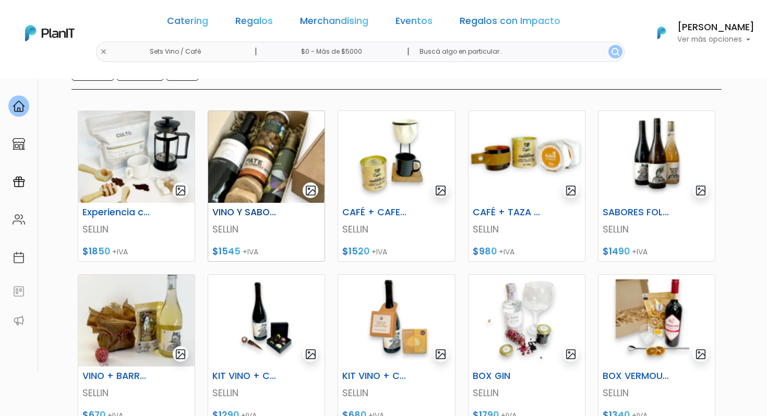
click at [266, 163] on img at bounding box center [266, 157] width 116 height 92
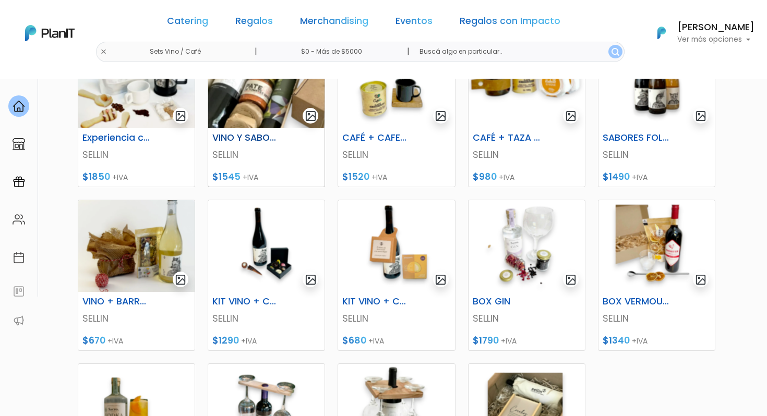
scroll to position [195, 0]
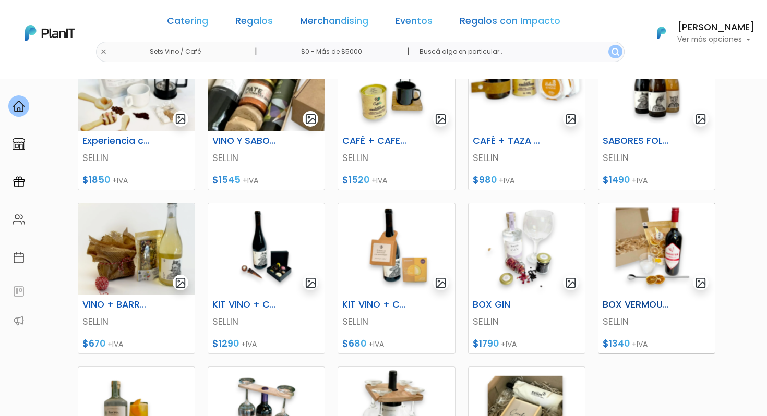
click at [656, 246] on img at bounding box center [656, 249] width 116 height 92
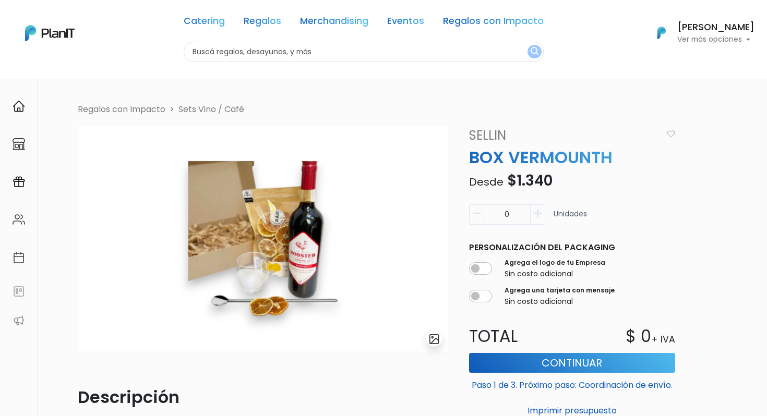
scroll to position [11, 0]
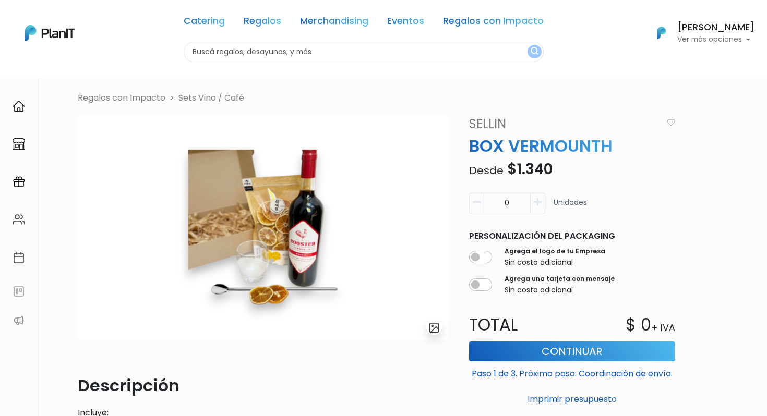
click at [672, 124] on img "button" at bounding box center [670, 122] width 8 height 7
click at [215, 98] on link "Sets Vino / Café" at bounding box center [211, 98] width 66 height 12
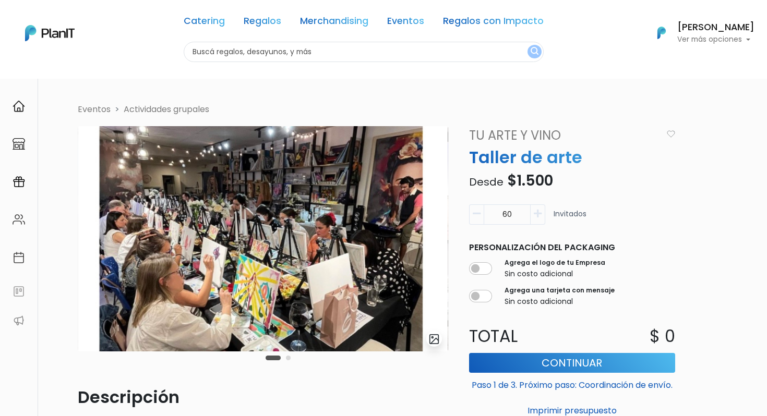
click at [516, 211] on input "60" at bounding box center [506, 214] width 47 height 20
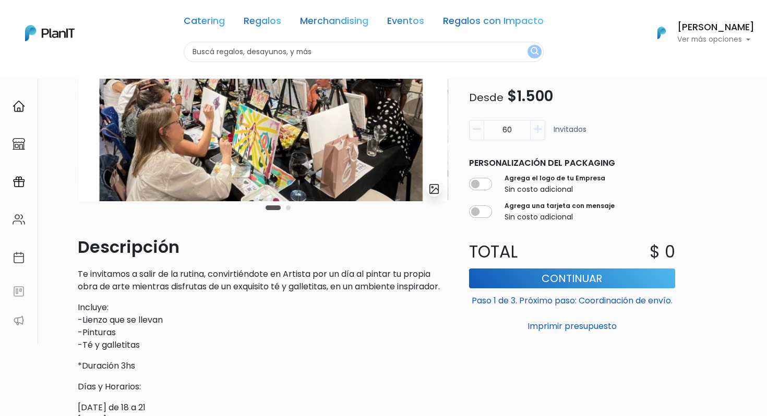
scroll to position [149, 0]
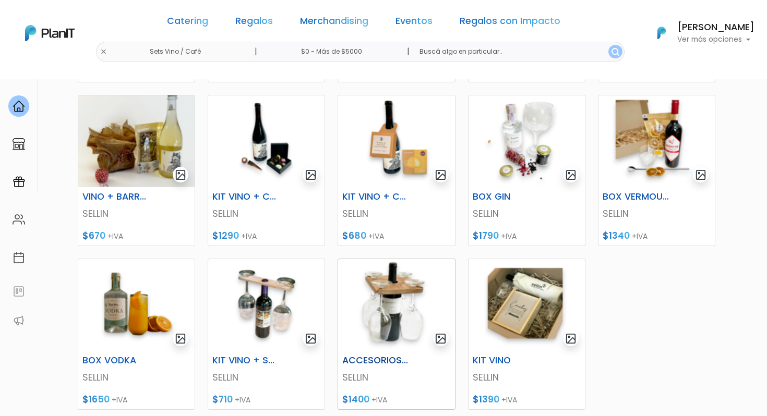
scroll to position [297, 0]
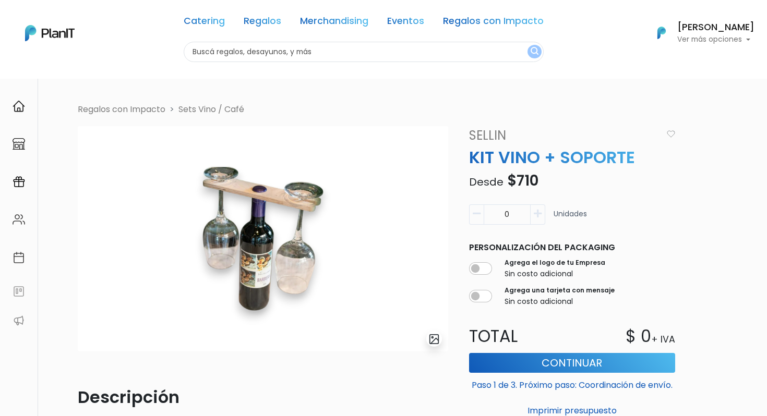
scroll to position [24, 0]
click at [259, 22] on link "Regalos" at bounding box center [263, 23] width 38 height 13
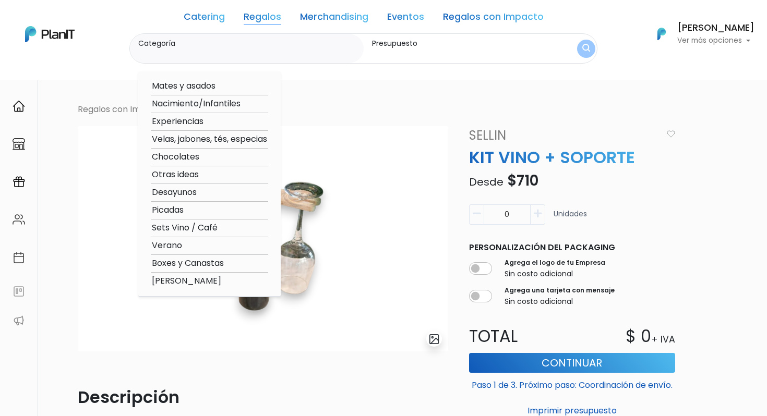
click at [217, 86] on option "Mates y asados" at bounding box center [209, 86] width 117 height 13
type input "Mates y asados"
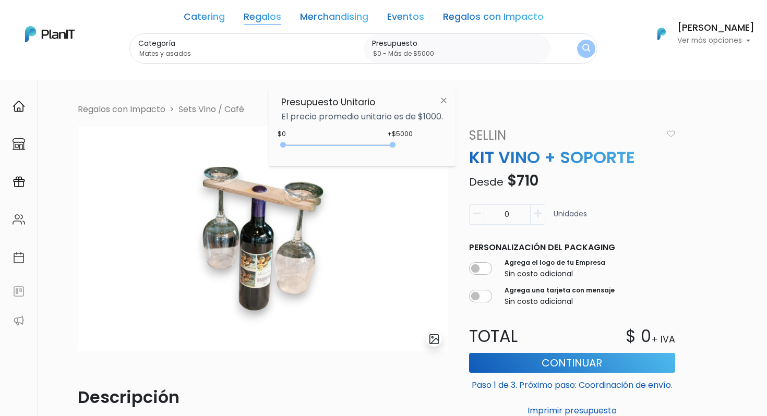
type input "$0 - Más de $5000"
drag, startPoint x: 305, startPoint y: 142, endPoint x: 509, endPoint y: 152, distance: 204.7
click at [509, 152] on body "Catering Regalos Merchandising Eventos Regalos con Impacto Catering Regalos Mer…" at bounding box center [383, 208] width 767 height 416
click at [584, 43] on button "submit" at bounding box center [586, 49] width 18 height 18
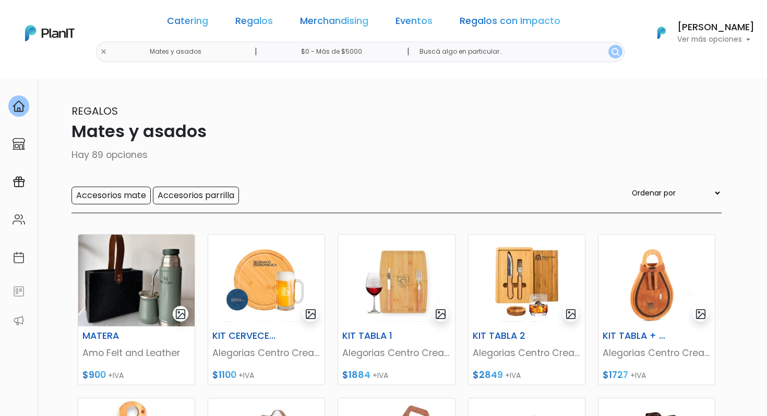
click at [136, 49] on div "Catering Regalos Merchandising Eventos Regalos con Impacto Mates y asados | $0 …" at bounding box center [383, 33] width 767 height 58
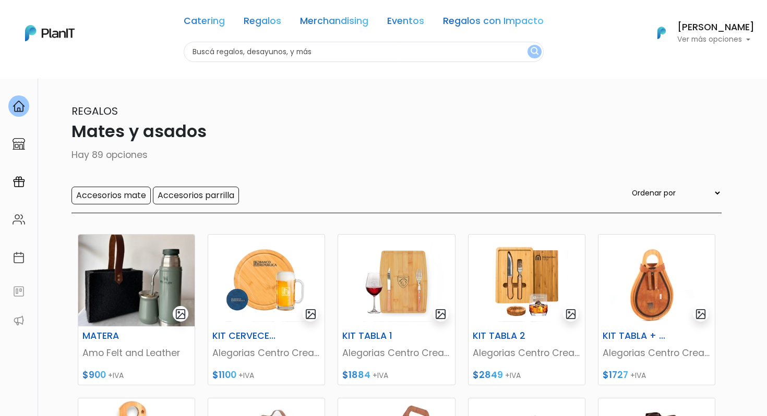
click at [219, 45] on input "text" at bounding box center [364, 52] width 360 height 20
click at [259, 22] on link "Regalos" at bounding box center [263, 23] width 38 height 13
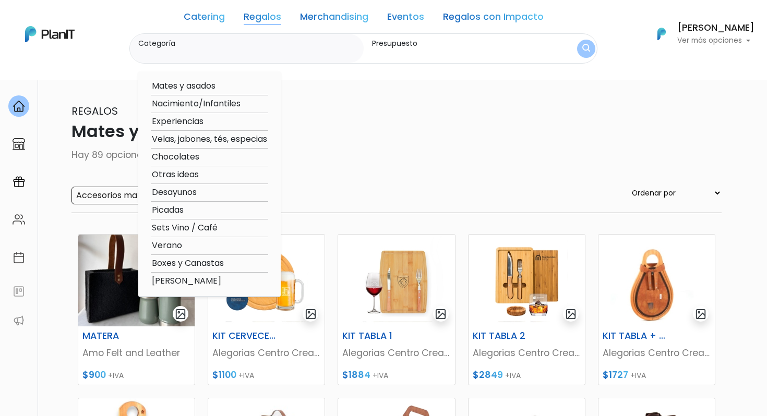
drag, startPoint x: 207, startPoint y: 262, endPoint x: 180, endPoint y: 247, distance: 30.3
click at [180, 247] on div "Mates y asados Nacimiento/Infantiles Experiencias Velas, jabones, tés, especias…" at bounding box center [209, 184] width 142 height 226
click at [180, 247] on option "Verano" at bounding box center [209, 245] width 117 height 13
type input "Verano"
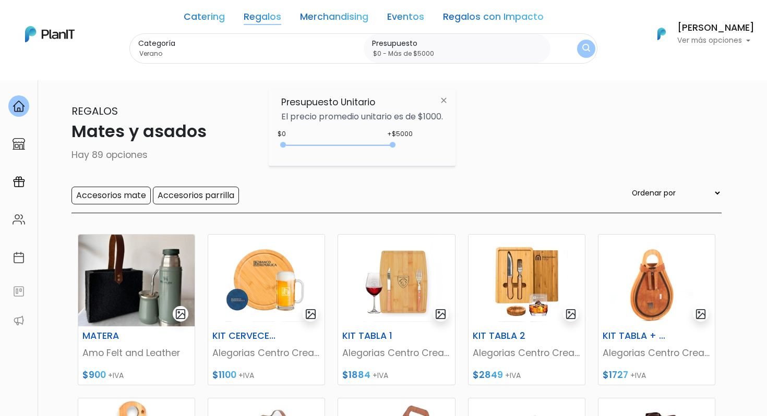
type input "$0 - Más de $5000"
drag, startPoint x: 304, startPoint y: 145, endPoint x: 484, endPoint y: 145, distance: 181.0
click at [484, 145] on body "Catering Regalos Merchandising Eventos Regalos con Impacto Mates y asados | $0 …" at bounding box center [383, 208] width 767 height 416
click at [578, 51] on button "submit" at bounding box center [586, 49] width 18 height 18
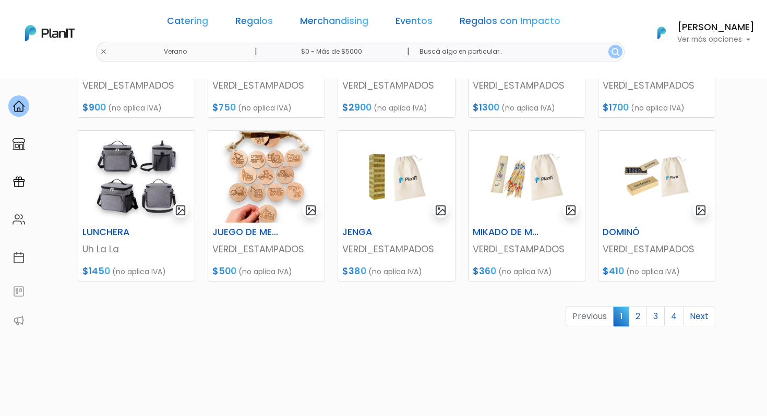
scroll to position [444, 0]
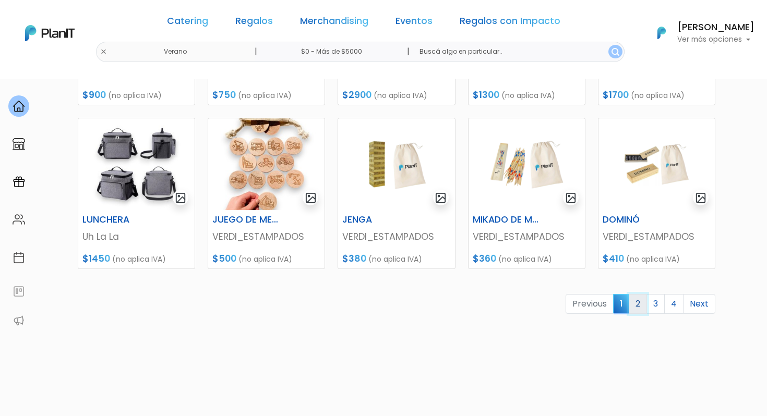
click at [640, 308] on link "2" at bounding box center [637, 304] width 18 height 20
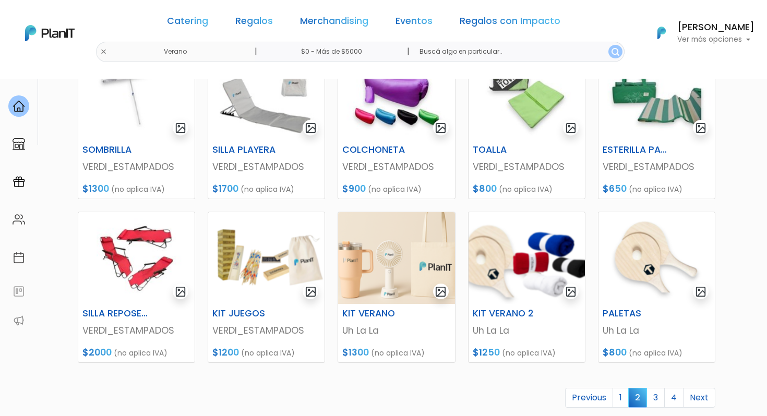
scroll to position [457, 0]
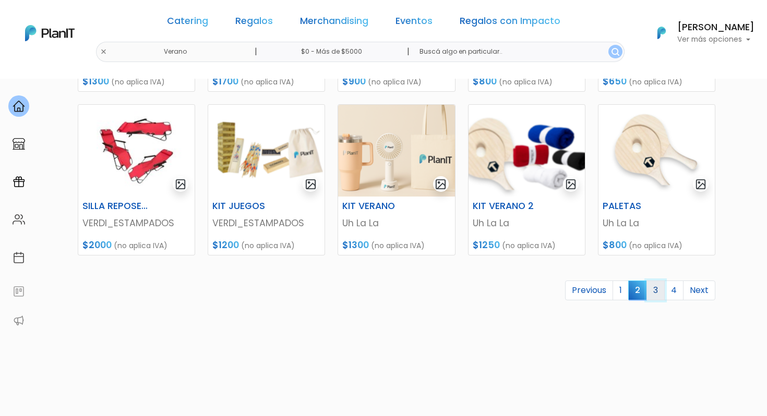
click at [657, 290] on link "3" at bounding box center [655, 291] width 18 height 20
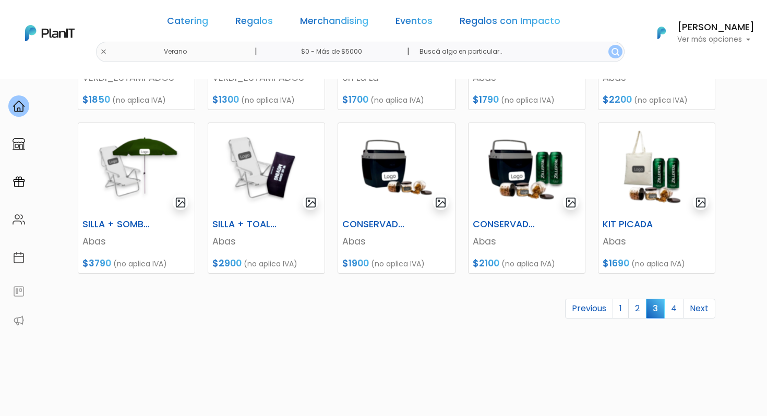
scroll to position [445, 0]
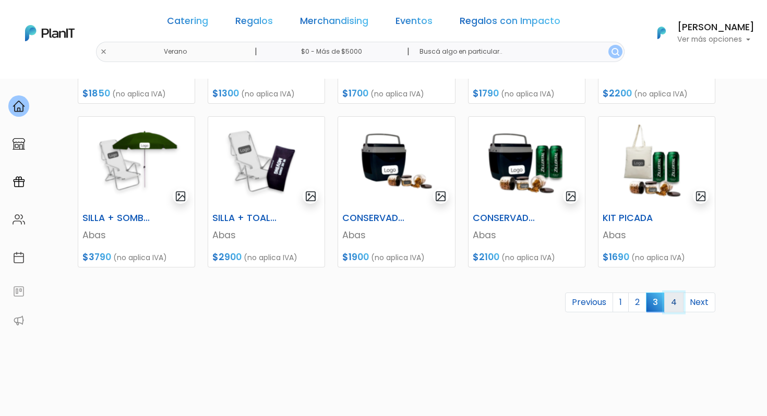
click at [671, 305] on link "4" at bounding box center [673, 303] width 19 height 20
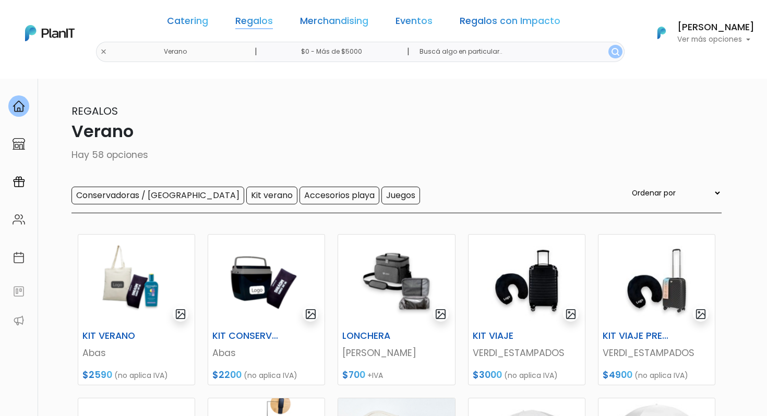
click at [270, 19] on link "Regalos" at bounding box center [254, 23] width 38 height 13
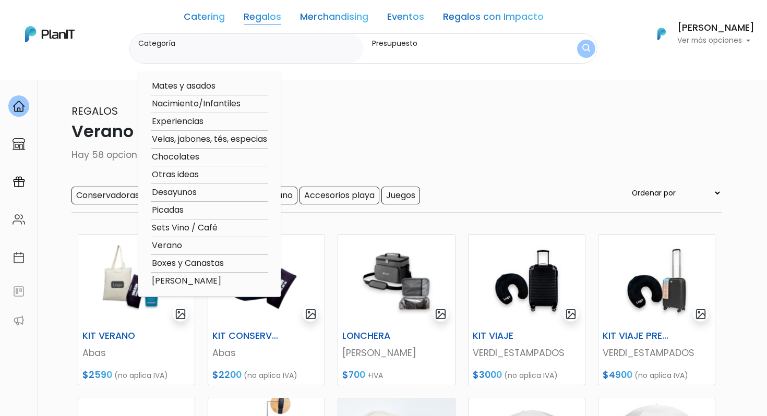
click at [199, 264] on option "Boxes y Canastas" at bounding box center [209, 263] width 117 height 13
type input "Boxes y Canastas"
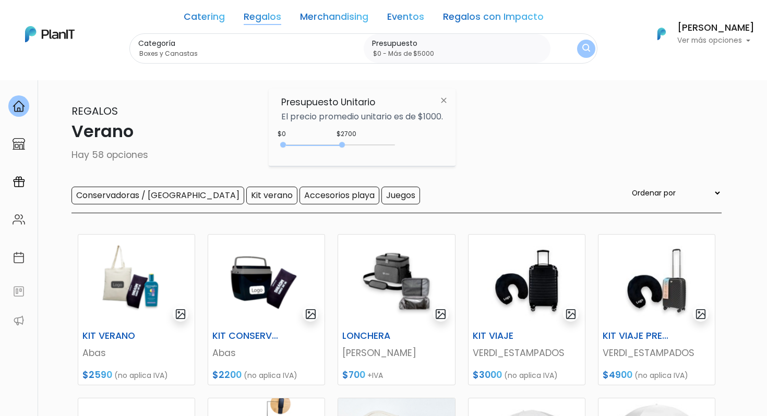
type input "$0 - Más de $5000"
drag, startPoint x: 306, startPoint y: 146, endPoint x: 451, endPoint y: 154, distance: 145.7
click at [451, 154] on div "Presupuesto Unitario El precio promedio unitario es de $1000. $2700 $0 0 : 2700…" at bounding box center [362, 128] width 187 height 78
click at [577, 51] on button "submit" at bounding box center [586, 49] width 18 height 18
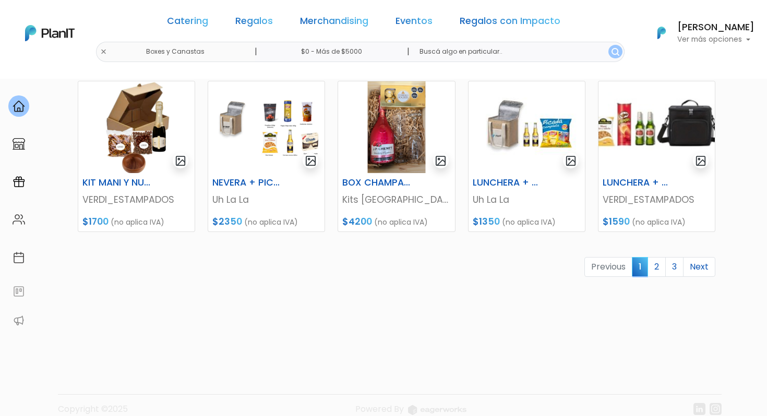
scroll to position [481, 0]
click at [656, 266] on link "2" at bounding box center [656, 267] width 18 height 20
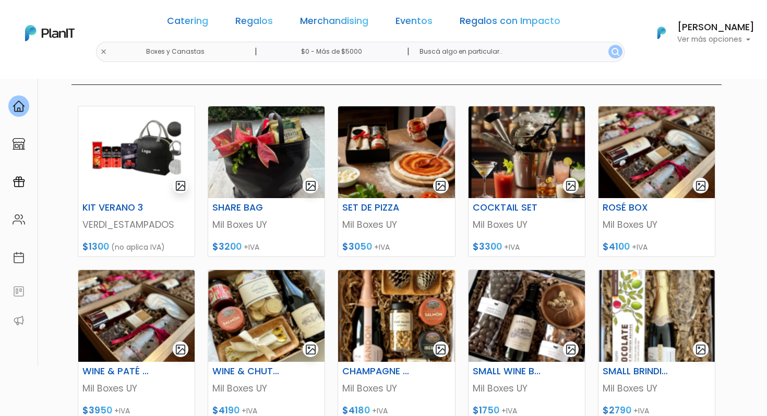
scroll to position [496, 0]
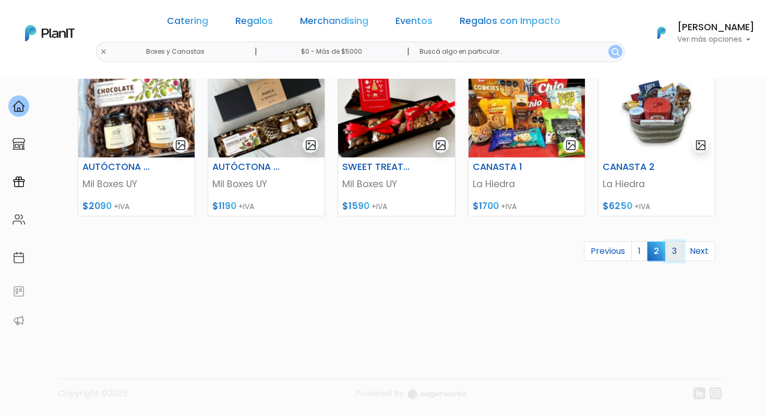
click at [669, 252] on link "3" at bounding box center [674, 251] width 18 height 20
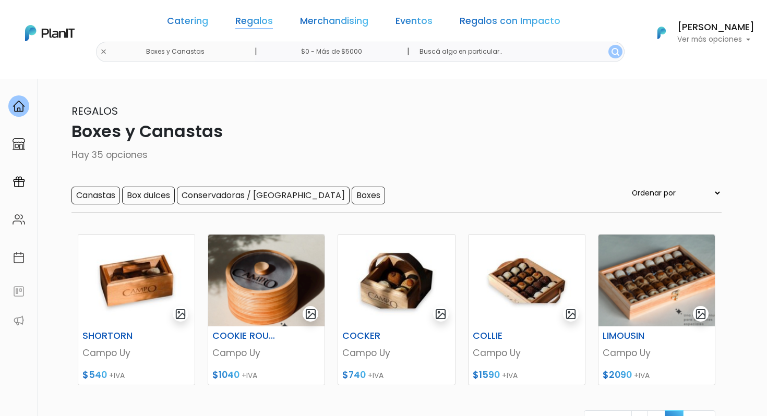
click at [264, 18] on link "Regalos" at bounding box center [254, 23] width 38 height 13
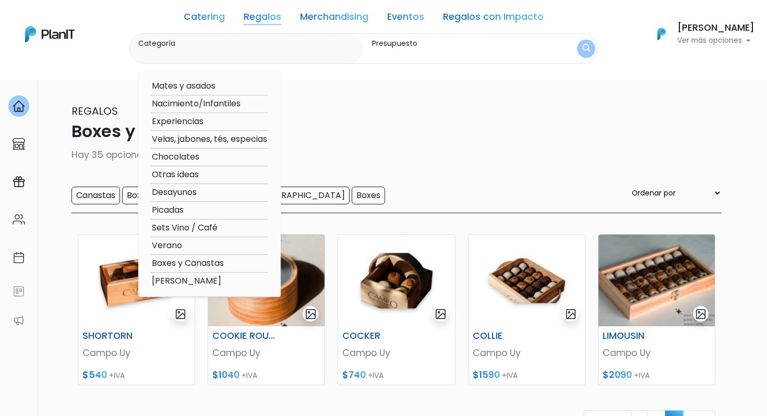
click at [172, 176] on option "Otras ideas" at bounding box center [209, 174] width 117 height 13
type input "Otras ideas"
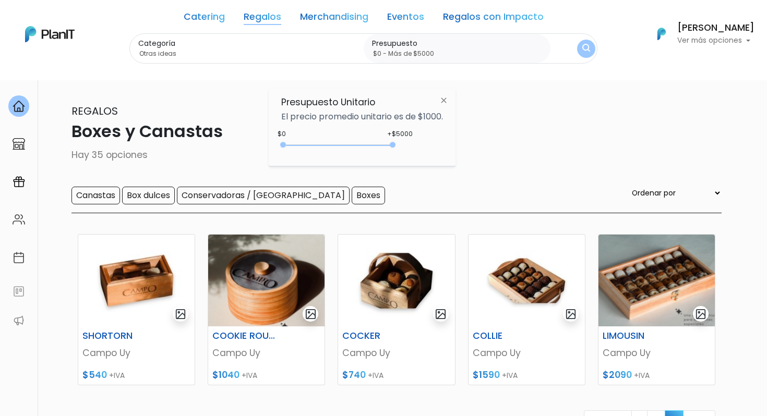
drag, startPoint x: 302, startPoint y: 143, endPoint x: 444, endPoint y: 148, distance: 141.9
click at [443, 148] on div "+$5000 $0 0 : 5000 0 5000 0,5000" at bounding box center [362, 147] width 162 height 21
type input "$0 - Más de $5000"
click at [584, 50] on img "submit" at bounding box center [586, 49] width 8 height 10
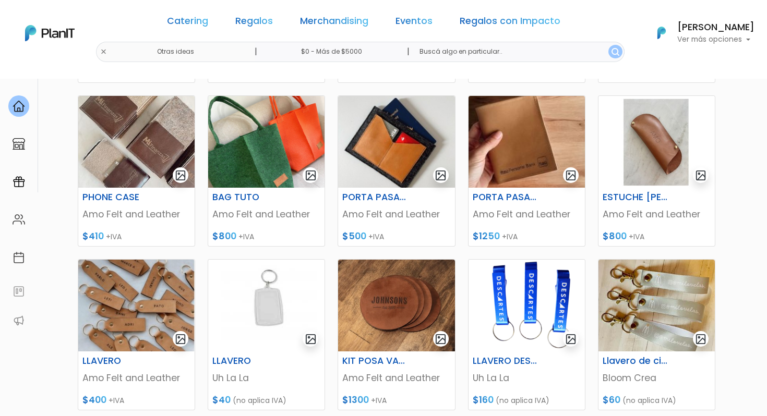
scroll to position [496, 0]
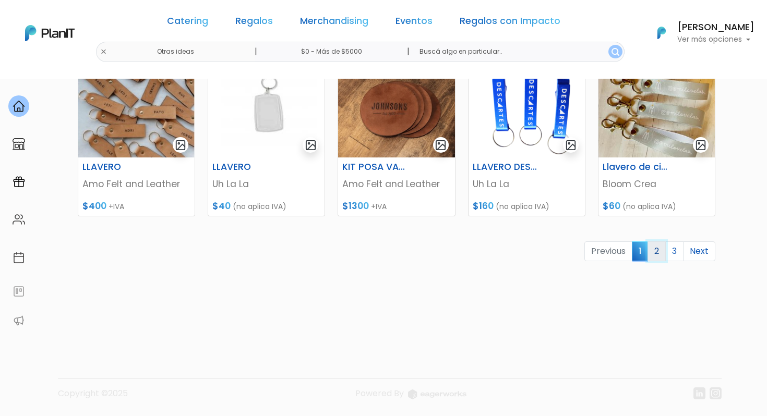
click at [658, 255] on link "2" at bounding box center [656, 251] width 18 height 20
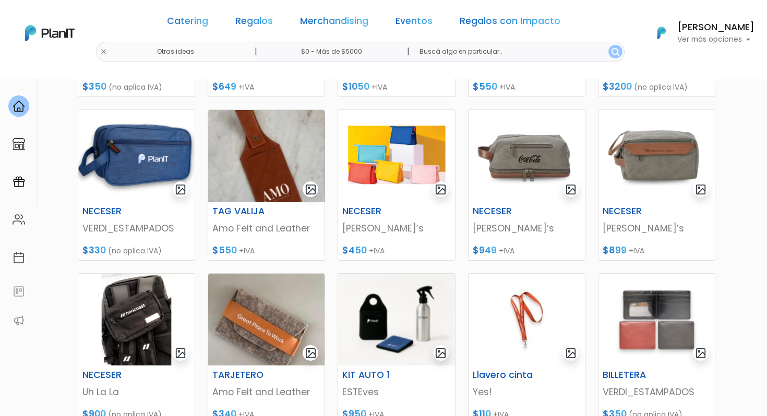
scroll to position [496, 0]
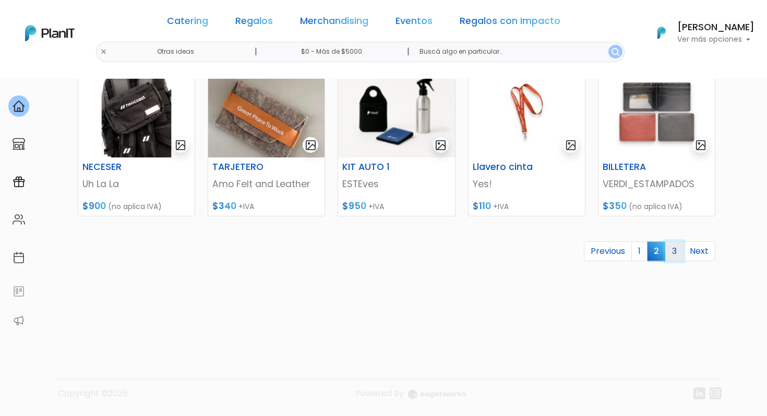
click at [671, 253] on link "3" at bounding box center [674, 251] width 18 height 20
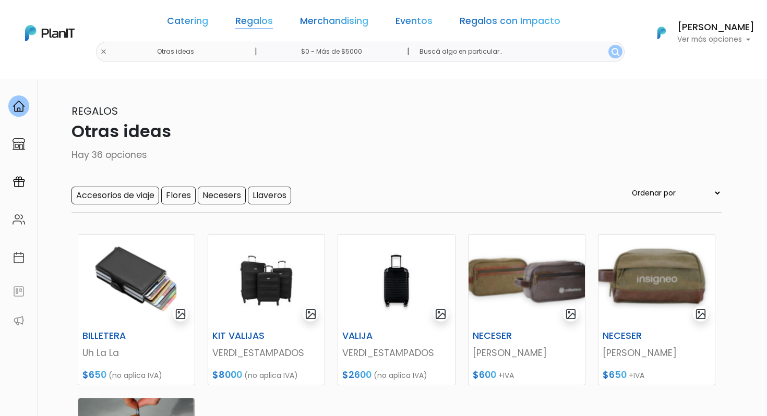
click at [273, 18] on link "Regalos" at bounding box center [254, 23] width 38 height 13
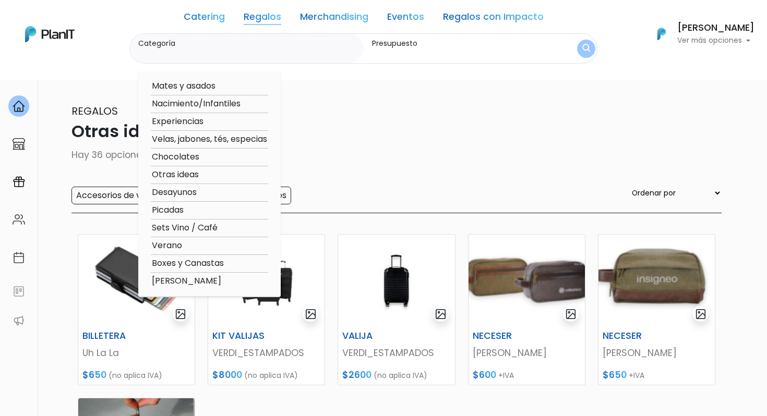
click at [177, 192] on option "Desayunos" at bounding box center [209, 192] width 117 height 13
type input "Desayunos"
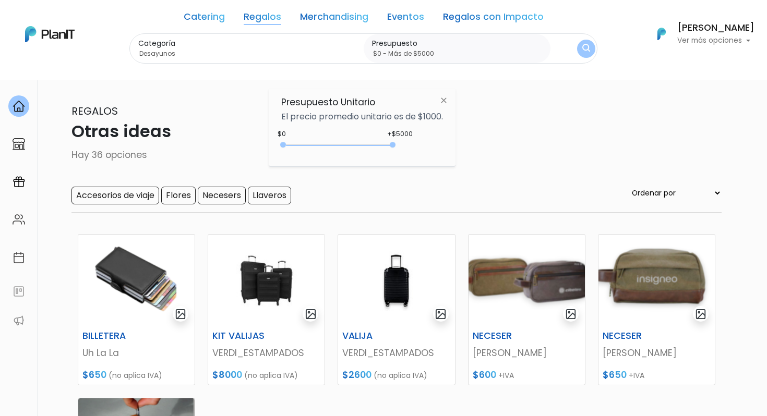
type input "$0 - Más de $5000"
drag, startPoint x: 303, startPoint y: 142, endPoint x: 499, endPoint y: 147, distance: 196.1
click at [499, 147] on body "Catering Regalos Merchandising Eventos Regalos con Impacto Otras ideas | $0 - M…" at bounding box center [383, 208] width 767 height 416
click at [591, 47] on button "submit" at bounding box center [586, 49] width 18 height 18
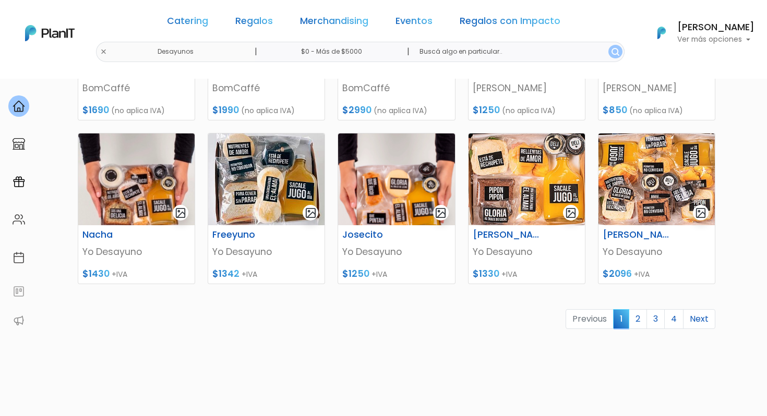
scroll to position [435, 0]
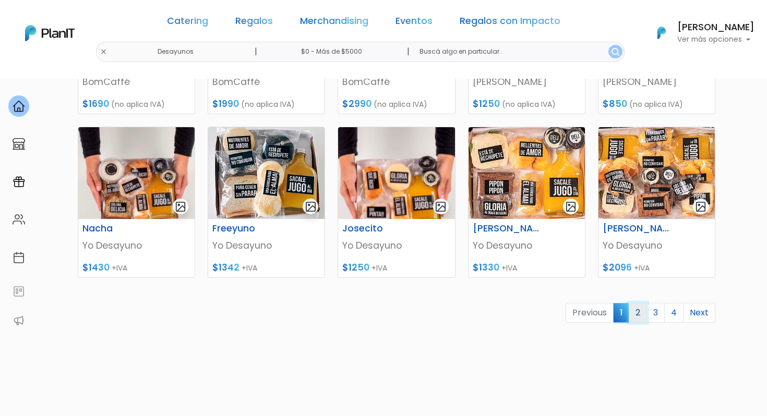
click at [641, 311] on link "2" at bounding box center [637, 313] width 18 height 20
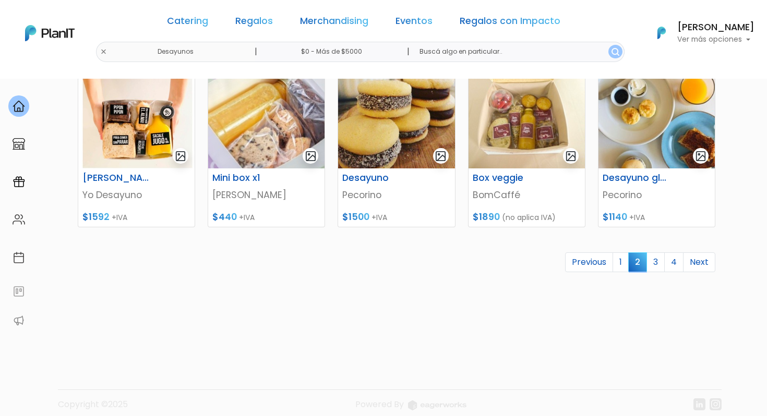
scroll to position [486, 0]
click at [660, 266] on link "3" at bounding box center [655, 262] width 18 height 20
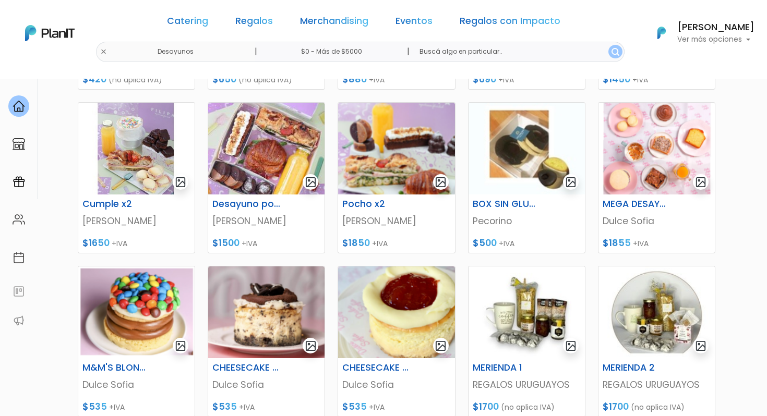
scroll to position [296, 0]
click at [70, 30] on img at bounding box center [50, 33] width 50 height 16
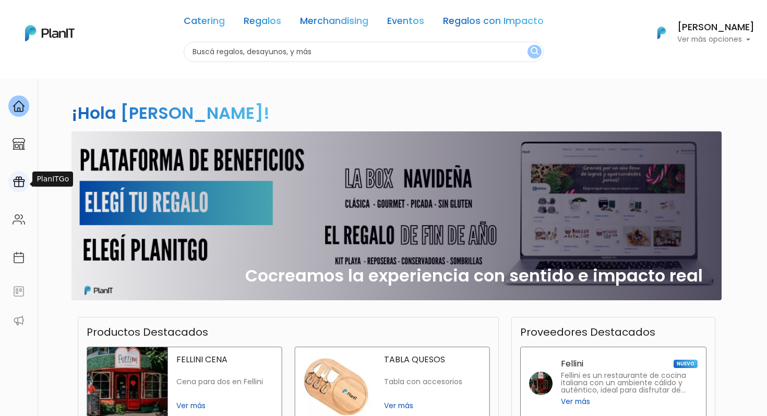
click at [18, 179] on img at bounding box center [19, 182] width 13 height 13
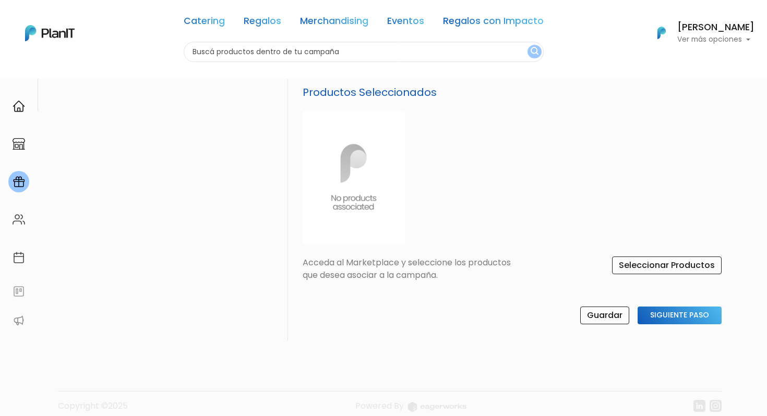
scroll to position [396, 0]
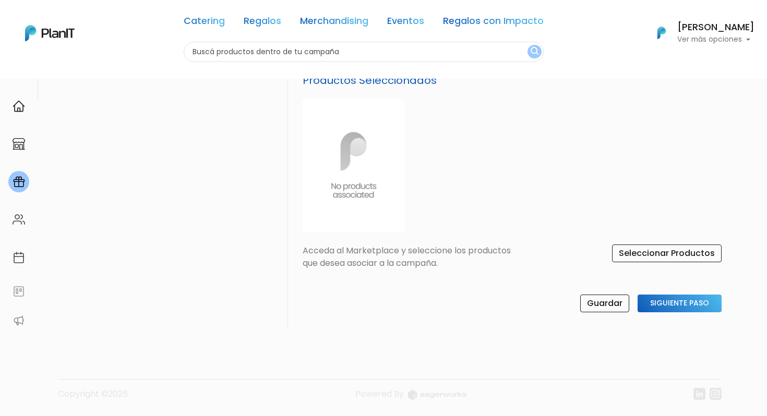
click at [59, 33] on img at bounding box center [50, 33] width 50 height 16
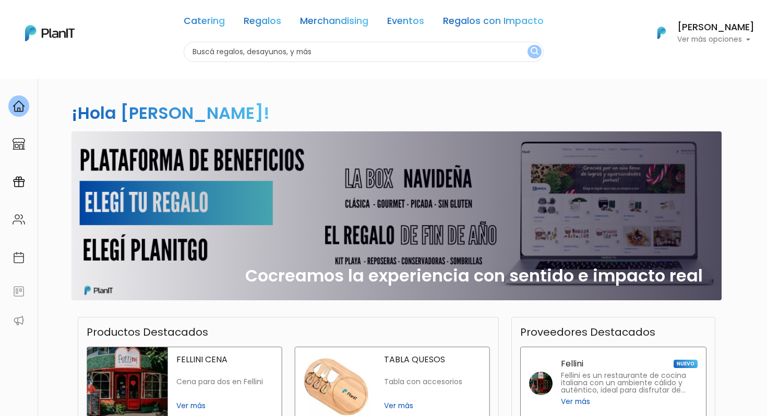
click at [250, 54] on input "text" at bounding box center [364, 52] width 360 height 20
type input "uruguay"
click at [527, 45] on button "submit" at bounding box center [534, 52] width 14 height 14
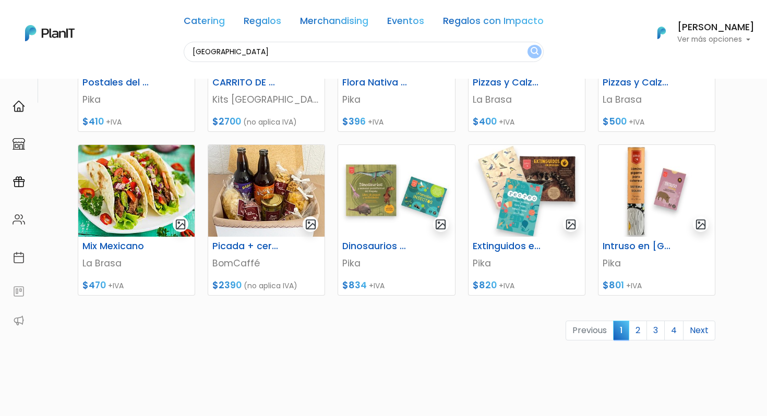
scroll to position [424, 0]
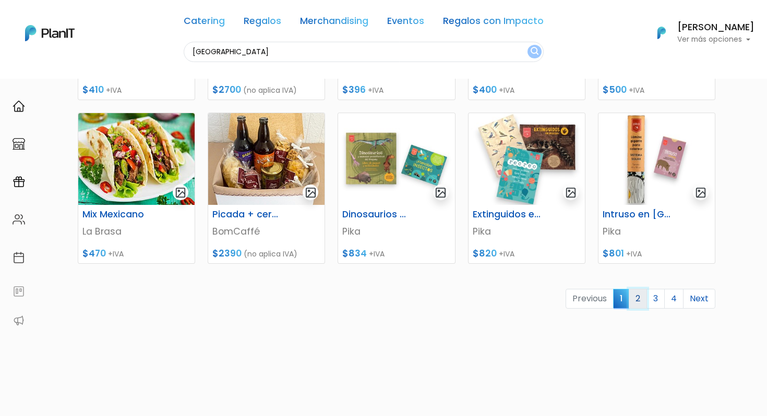
click at [639, 302] on link "2" at bounding box center [637, 299] width 18 height 20
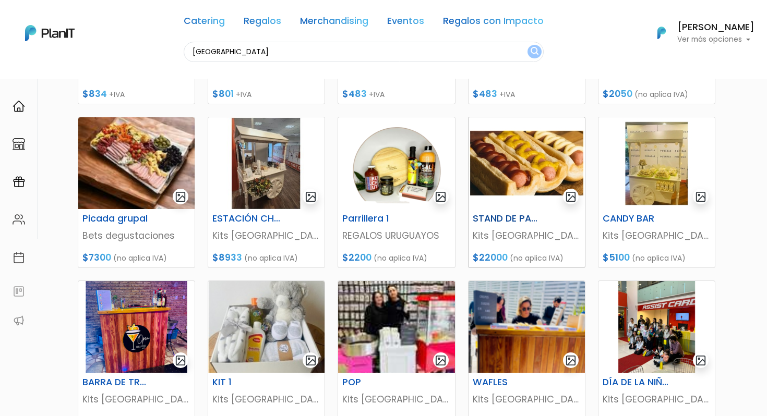
scroll to position [240, 0]
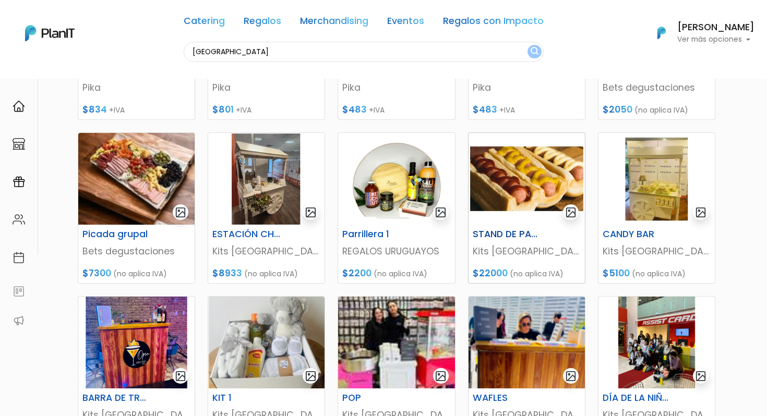
click at [529, 195] on img at bounding box center [526, 179] width 116 height 92
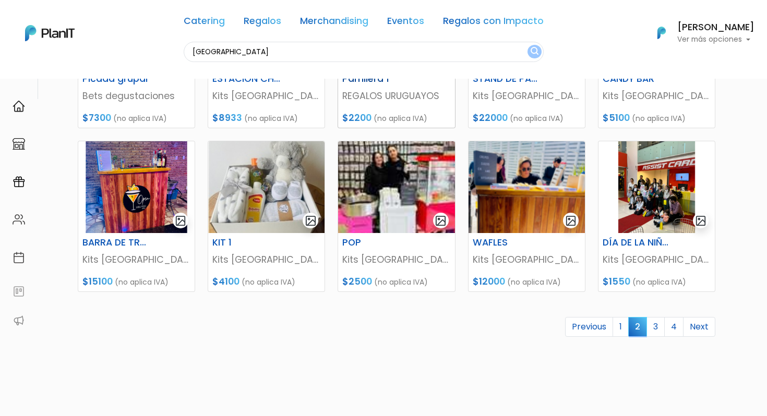
scroll to position [407, 0]
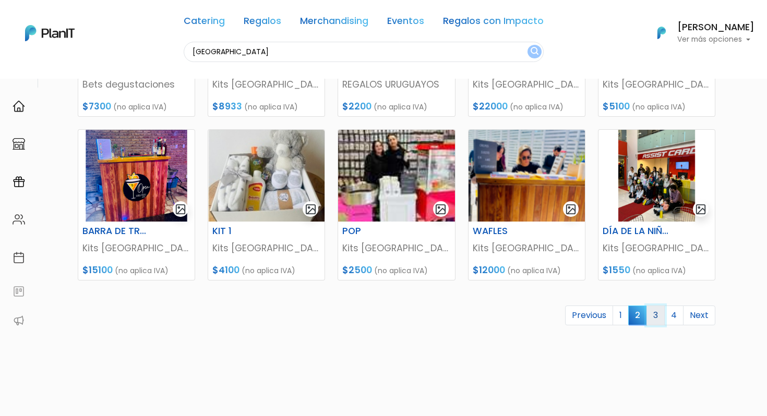
click at [656, 320] on link "3" at bounding box center [655, 316] width 18 height 20
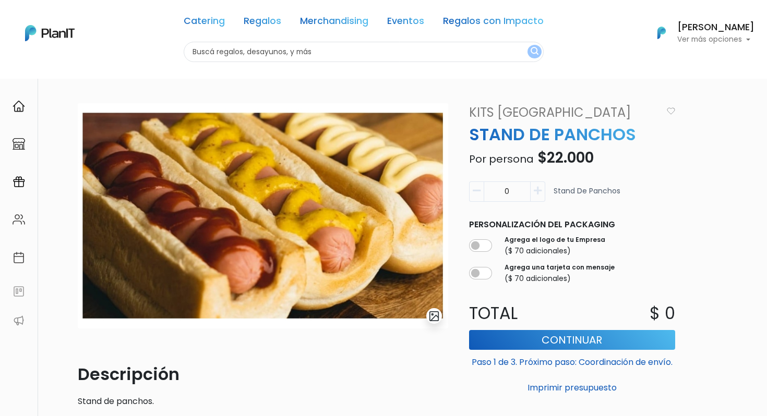
scroll to position [19, 0]
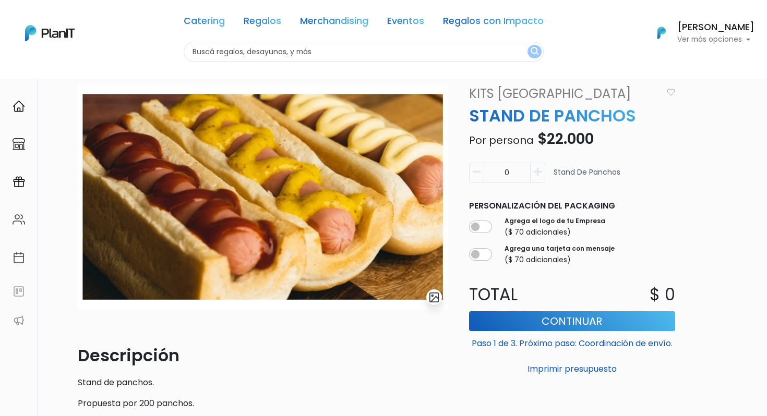
click at [504, 165] on input "0" at bounding box center [506, 173] width 47 height 20
click at [516, 172] on input "0" at bounding box center [506, 173] width 47 height 20
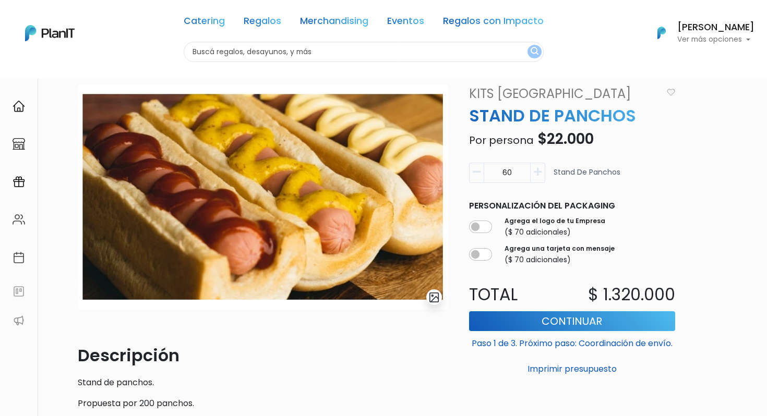
type input "60"
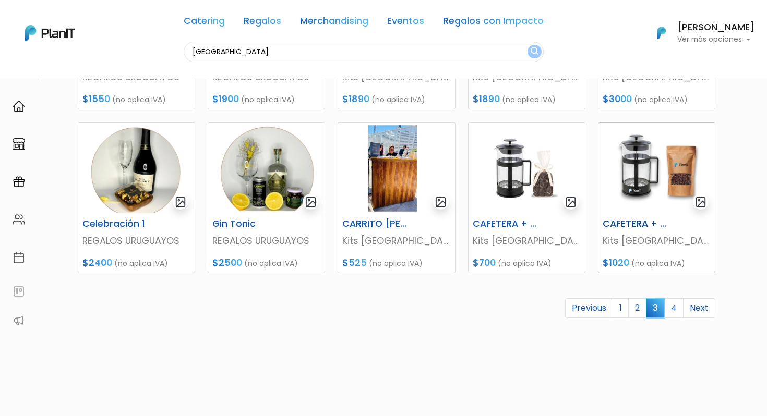
scroll to position [416, 0]
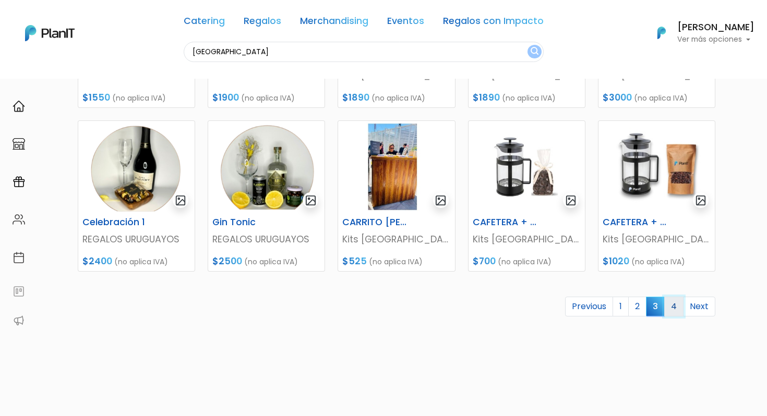
click at [676, 312] on link "4" at bounding box center [673, 307] width 19 height 20
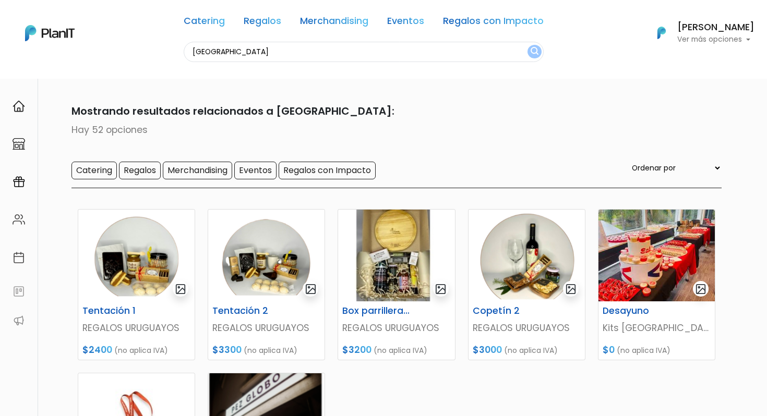
click at [219, 58] on input "uruguay" at bounding box center [364, 52] width 360 height 20
type input "dulce de leche"
click at [527, 45] on button "submit" at bounding box center [534, 52] width 14 height 14
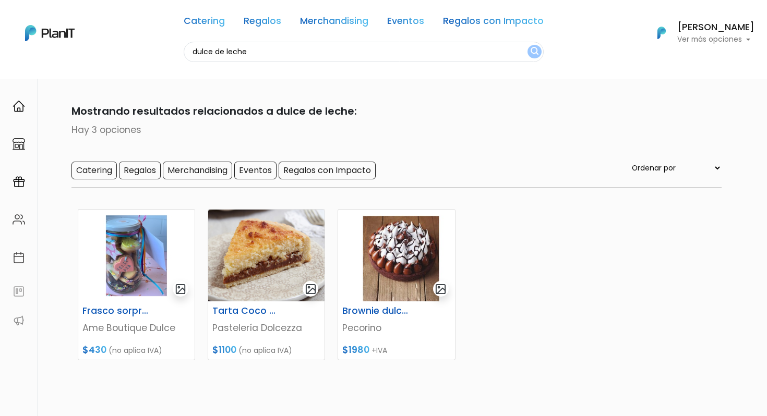
click at [219, 58] on input "dulce de leche" at bounding box center [364, 52] width 360 height 20
type input "milanesa"
click at [527, 45] on button "submit" at bounding box center [534, 52] width 14 height 14
